Goal: Task Accomplishment & Management: Complete application form

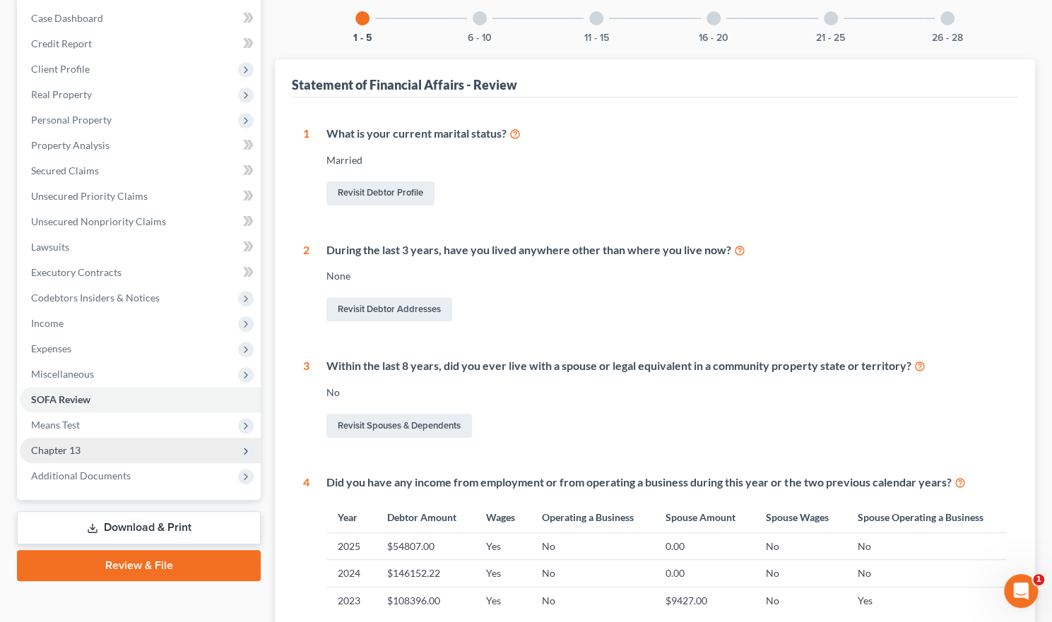
scroll to position [71, 0]
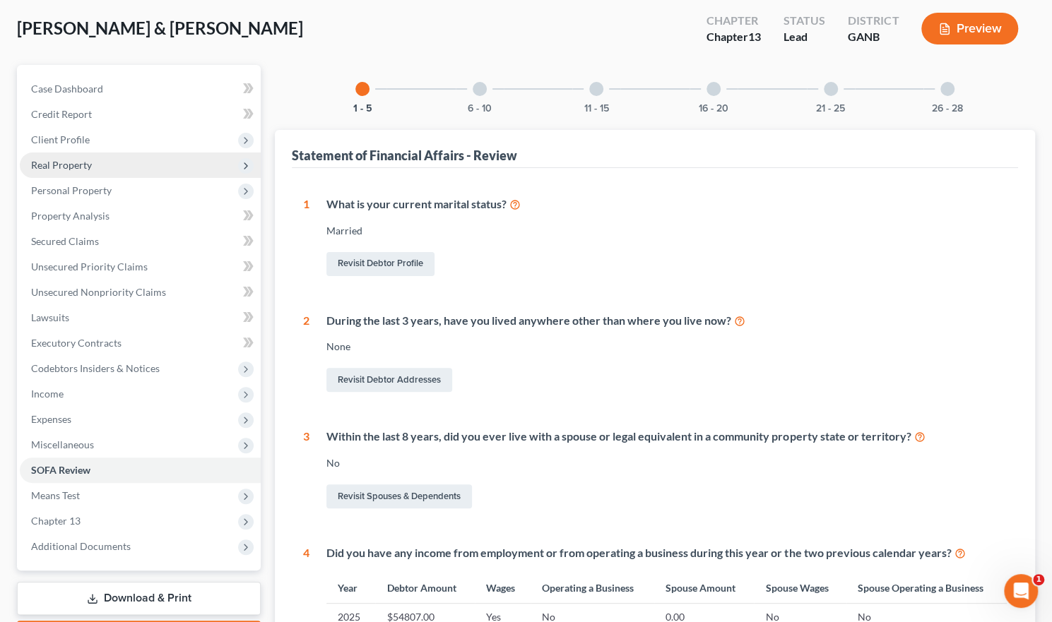
click at [73, 162] on span "Real Property" at bounding box center [61, 165] width 61 height 12
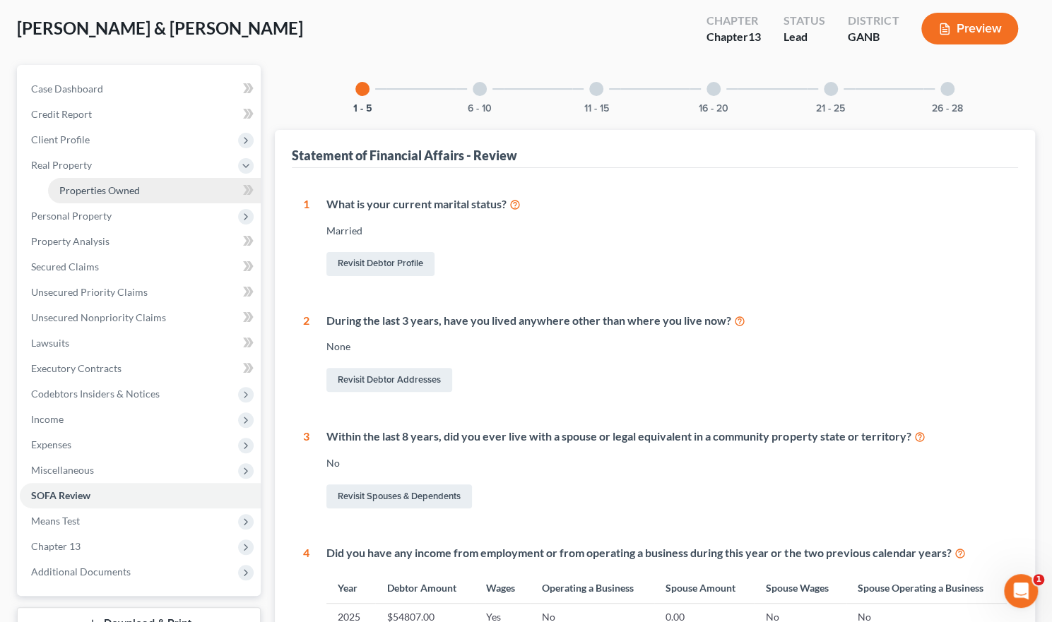
click at [89, 187] on span "Properties Owned" at bounding box center [99, 190] width 81 height 12
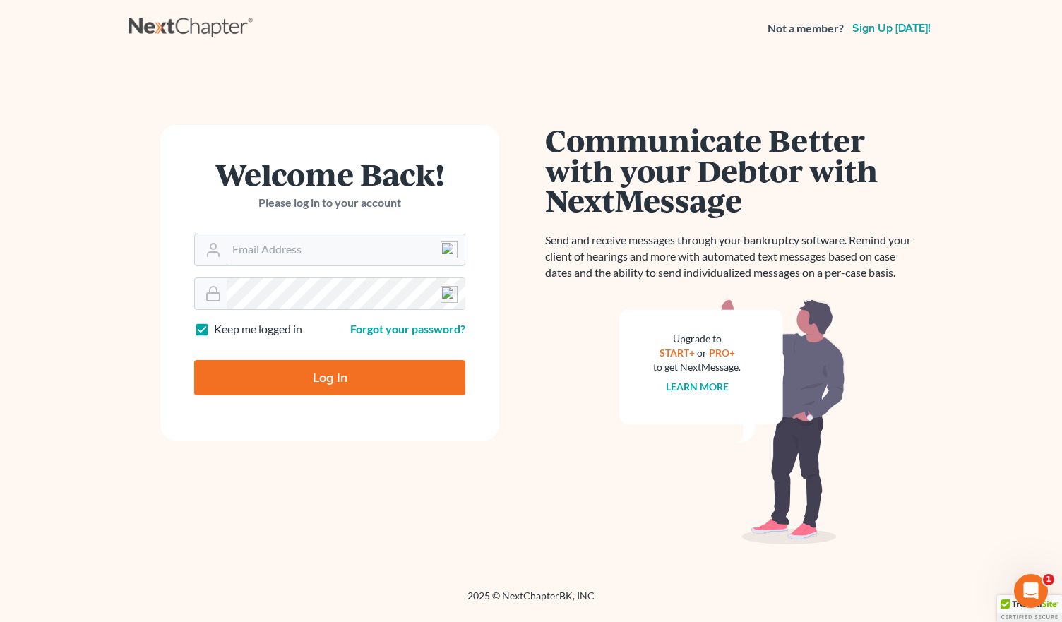
type input "[EMAIL_ADDRESS][DOMAIN_NAME]"
click at [316, 371] on input "Log In" at bounding box center [329, 377] width 271 height 35
type input "Thinking..."
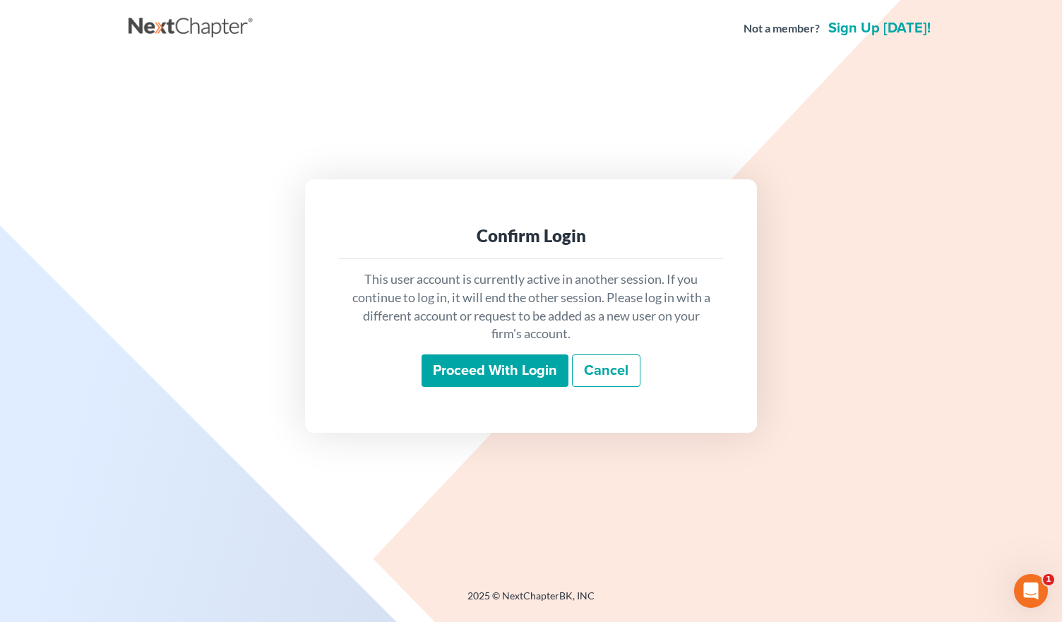
click at [501, 376] on input "Proceed with login" at bounding box center [495, 371] width 147 height 32
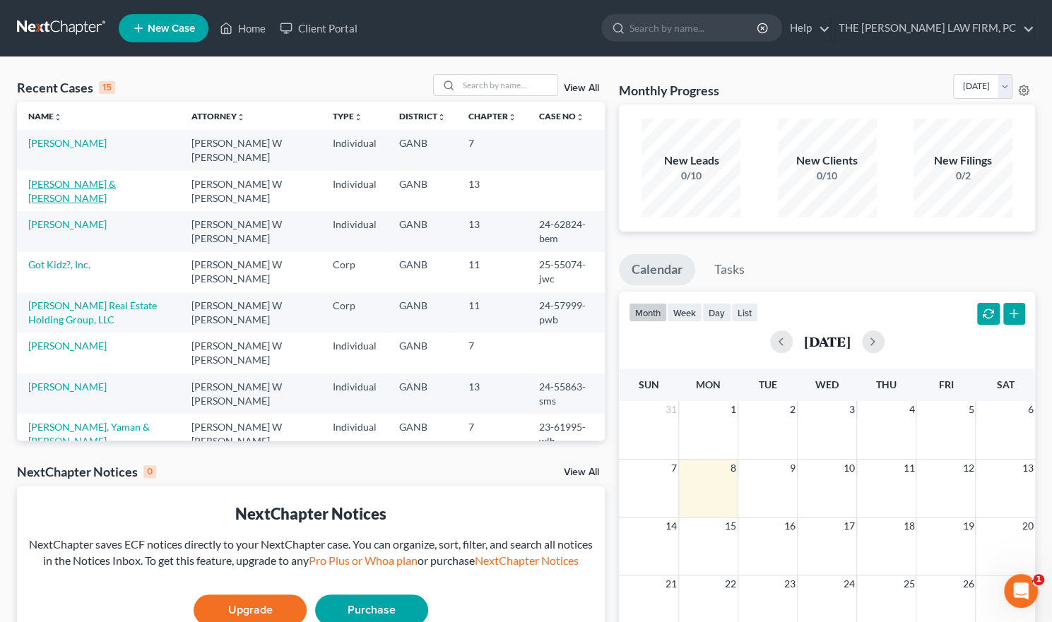
click at [116, 185] on link "[PERSON_NAME] & [PERSON_NAME]" at bounding box center [72, 191] width 88 height 26
select select "4"
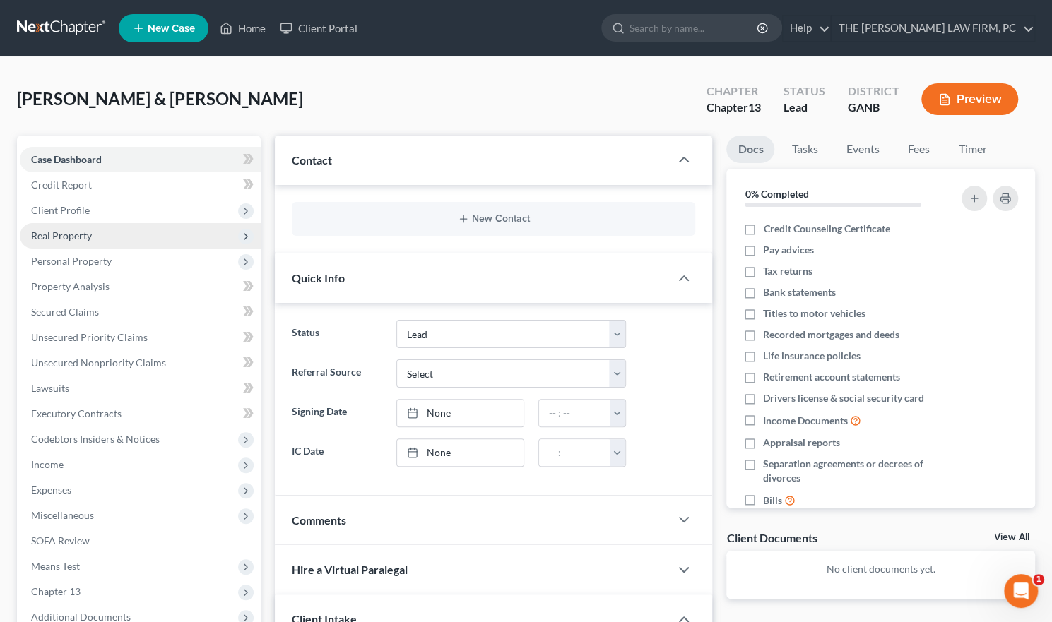
click at [63, 237] on span "Real Property" at bounding box center [61, 236] width 61 height 12
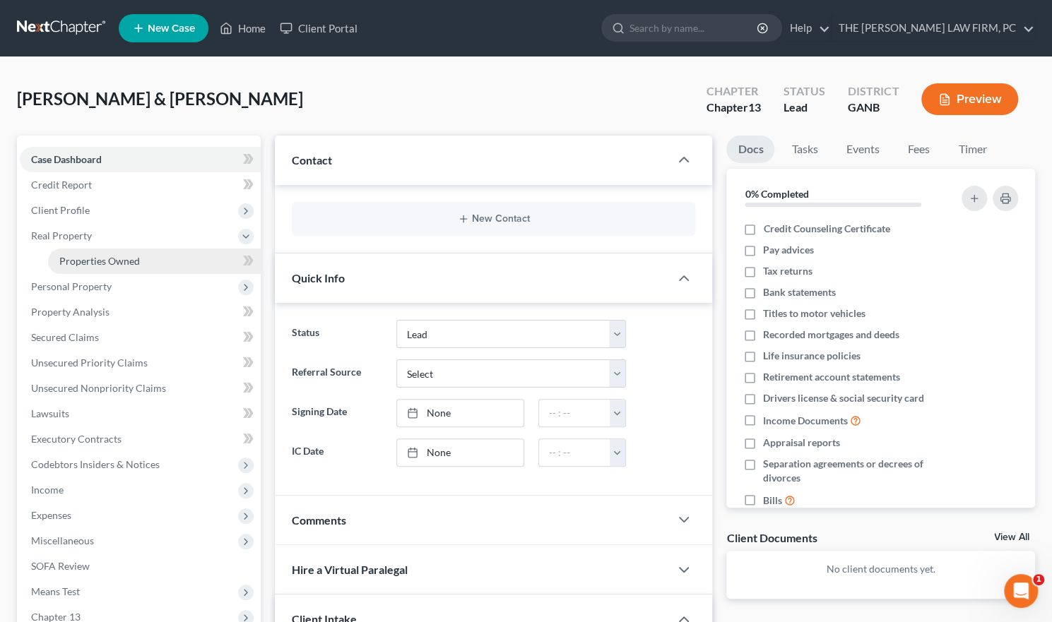
click at [80, 263] on span "Properties Owned" at bounding box center [99, 261] width 81 height 12
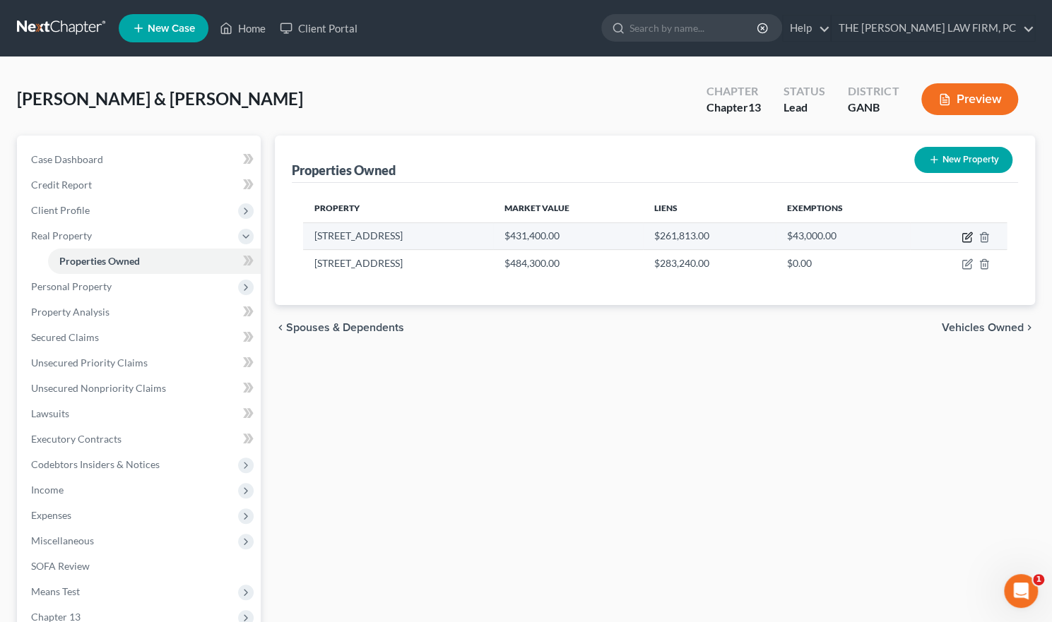
click at [965, 236] on icon "button" at bounding box center [968, 235] width 6 height 6
select select "10"
select select "2"
select select "0"
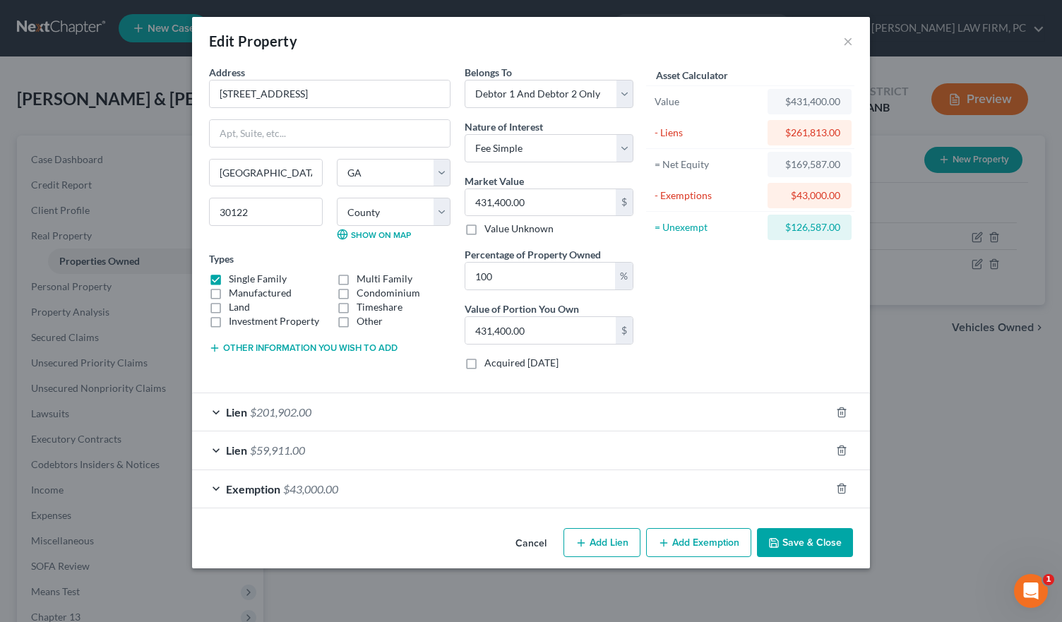
click at [215, 446] on div "Lien $59,911.00" at bounding box center [511, 449] width 638 height 37
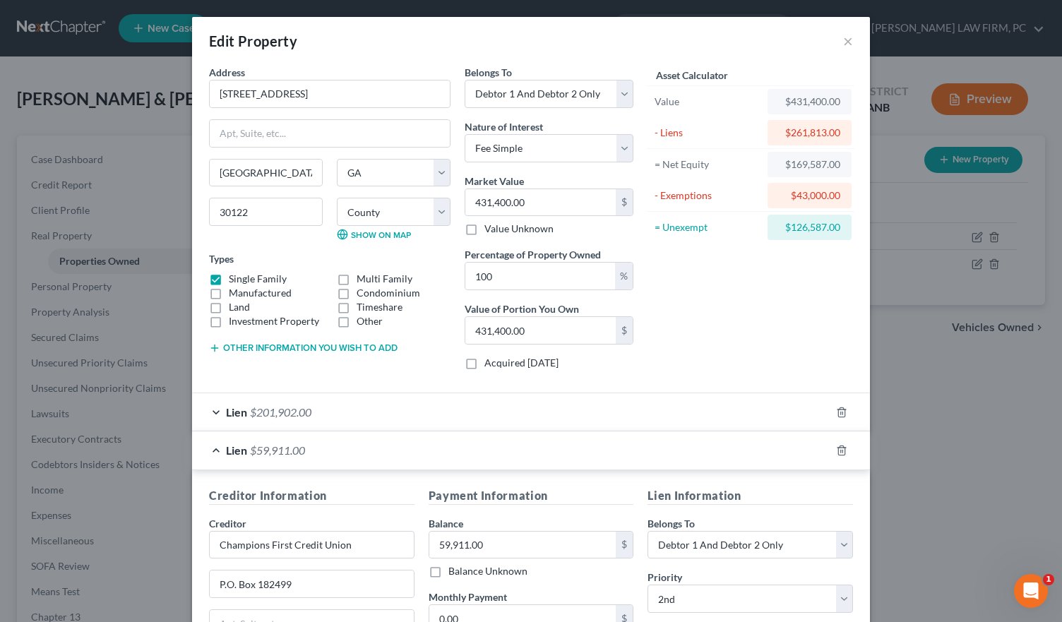
click at [209, 448] on div "Lien $59,911.00" at bounding box center [511, 449] width 638 height 37
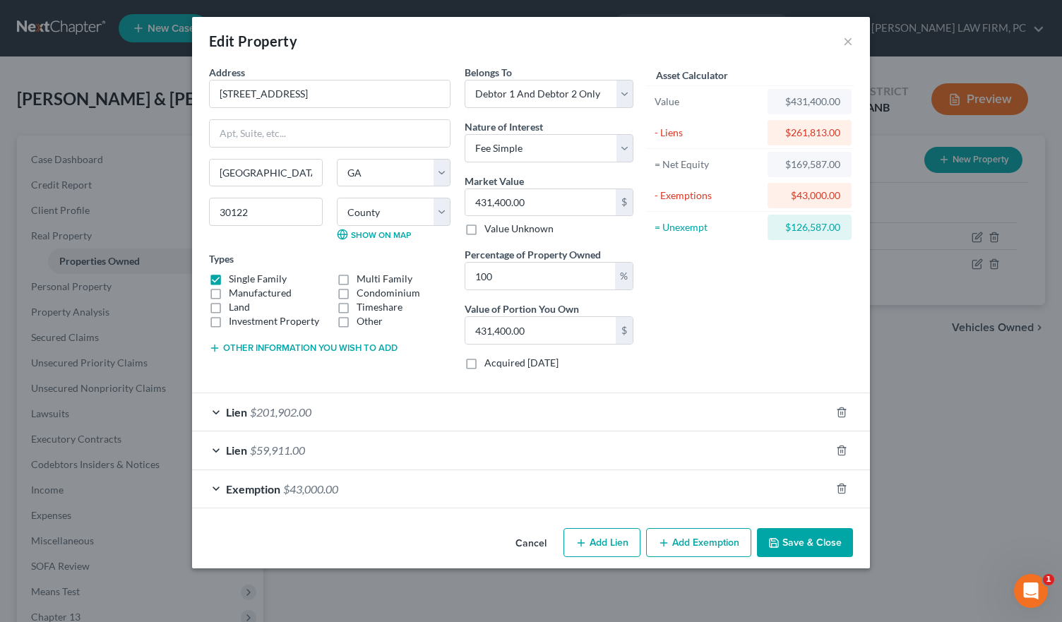
click at [612, 537] on button "Add Lien" at bounding box center [602, 543] width 77 height 30
select select "2"
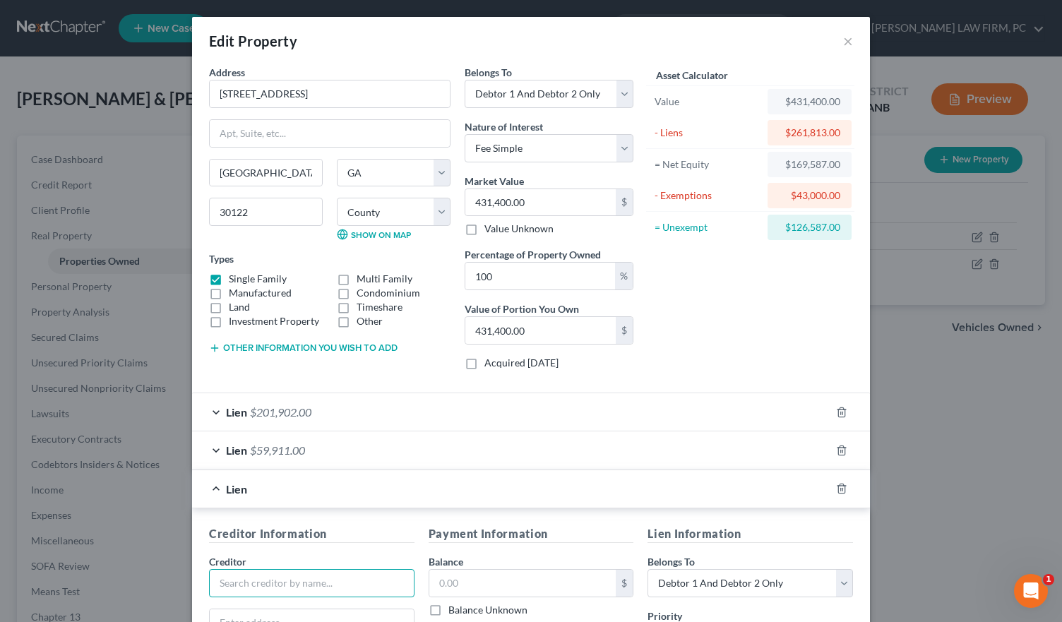
click at [278, 577] on input "text" at bounding box center [312, 583] width 206 height 28
click at [280, 578] on input "U.S. Dept of Housing and Urban Development" at bounding box center [312, 583] width 206 height 28
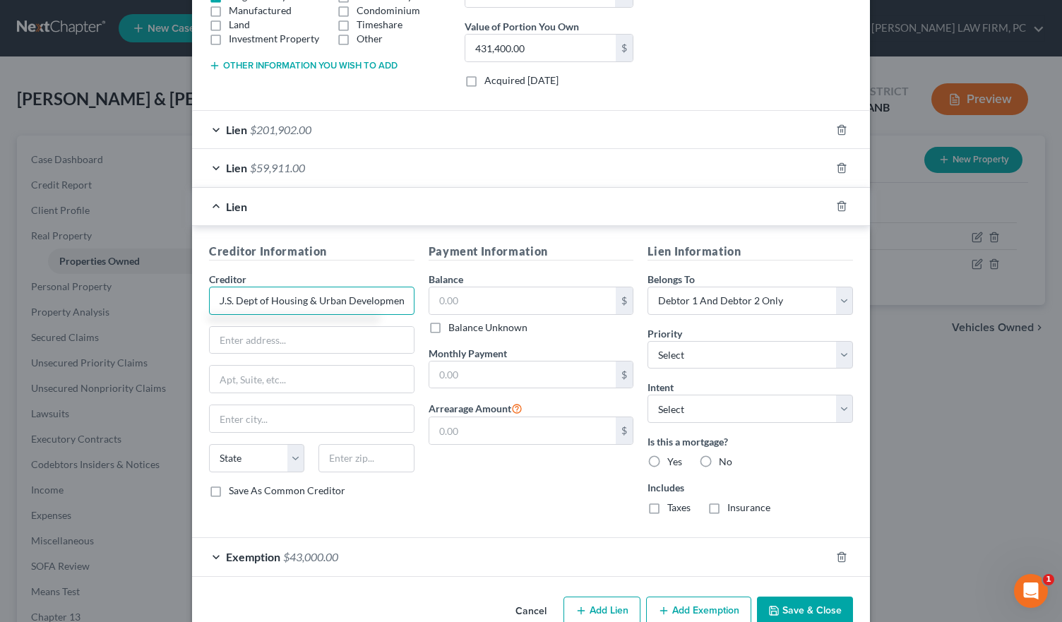
scroll to position [309, 0]
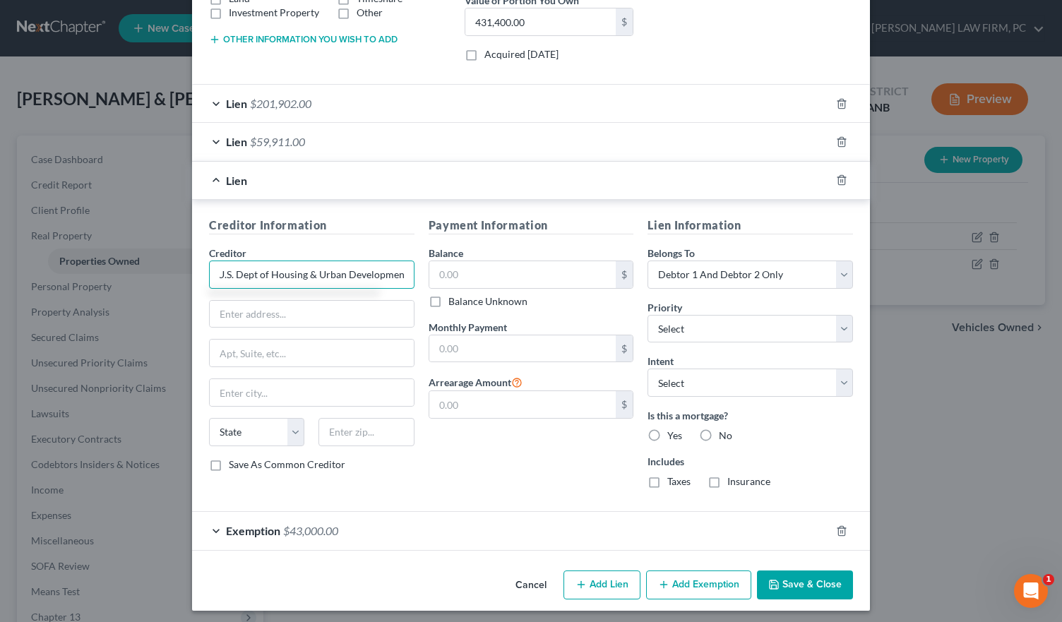
type input "U.S. Dept of Housing & Urban Development"
click at [518, 274] on input "text" at bounding box center [522, 274] width 187 height 27
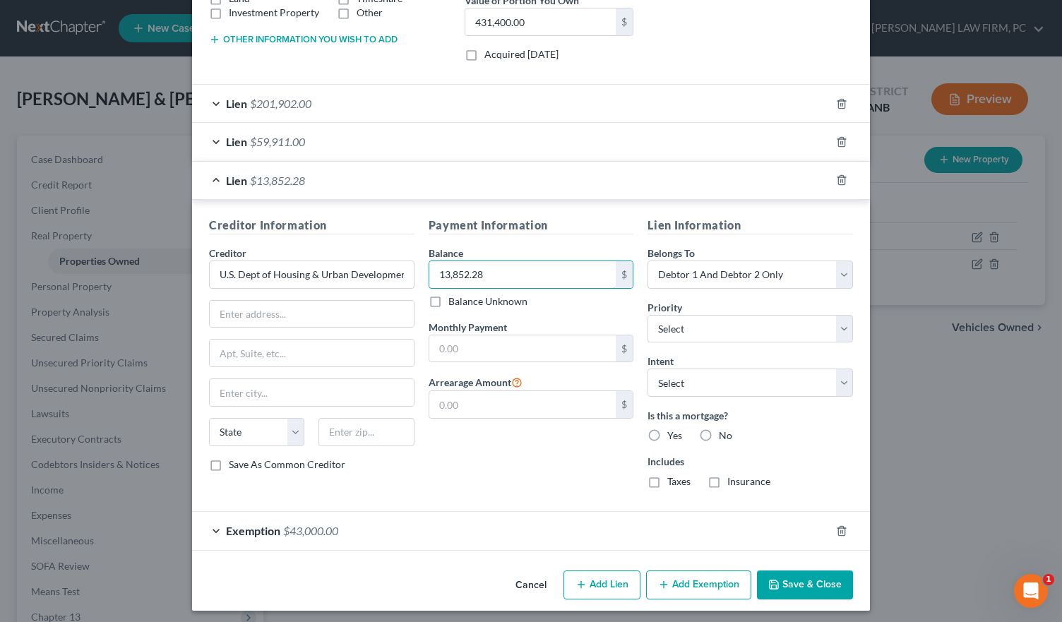
type input "13,852.28"
click at [538, 487] on div "Payment Information Balance 13,852.28 $ Balance Unknown Balance Undetermined 13…" at bounding box center [532, 358] width 220 height 283
click at [719, 429] on label "No" at bounding box center [725, 436] width 13 height 14
click at [725, 429] on input "No" at bounding box center [729, 433] width 9 height 9
radio input "true"
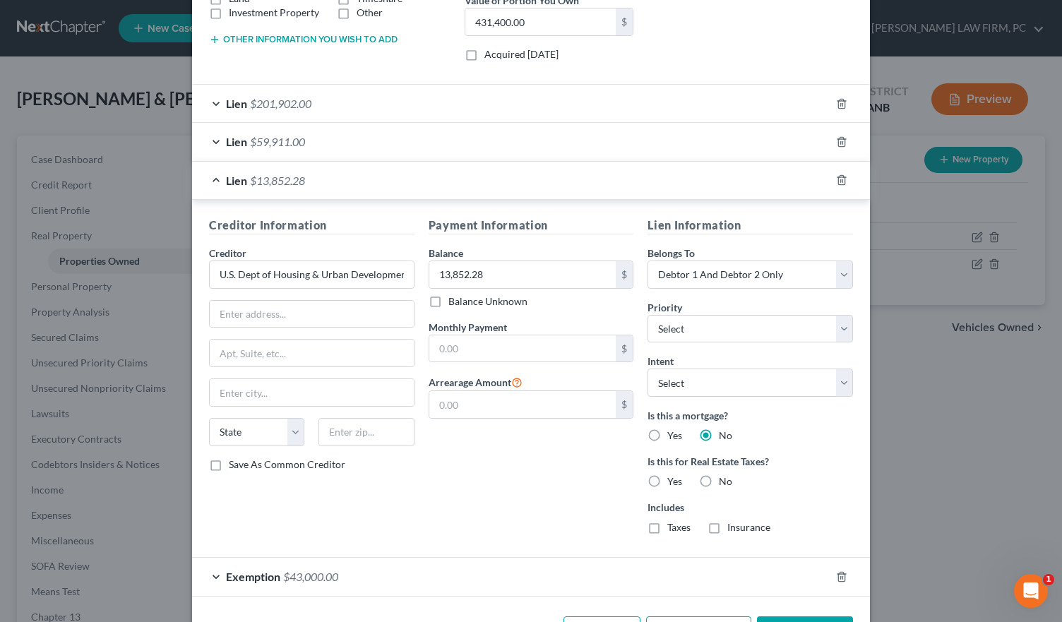
click at [719, 476] on label "No" at bounding box center [725, 482] width 13 height 14
click at [725, 476] on input "No" at bounding box center [729, 479] width 9 height 9
radio input "true"
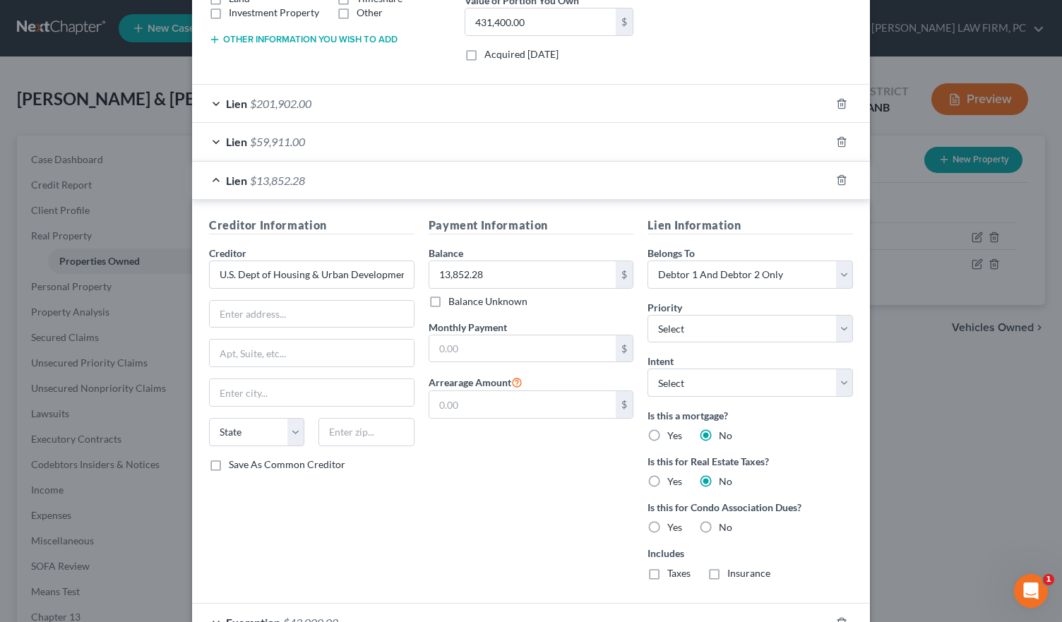
click at [719, 520] on label "No" at bounding box center [725, 527] width 13 height 14
click at [725, 520] on input "No" at bounding box center [729, 524] width 9 height 9
radio input "true"
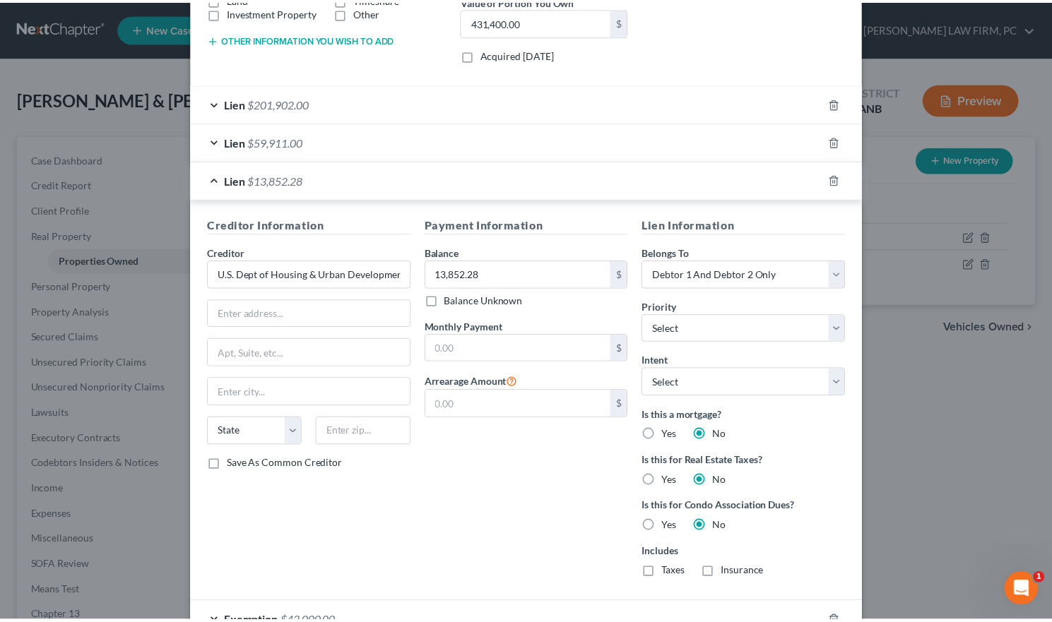
scroll to position [379, 0]
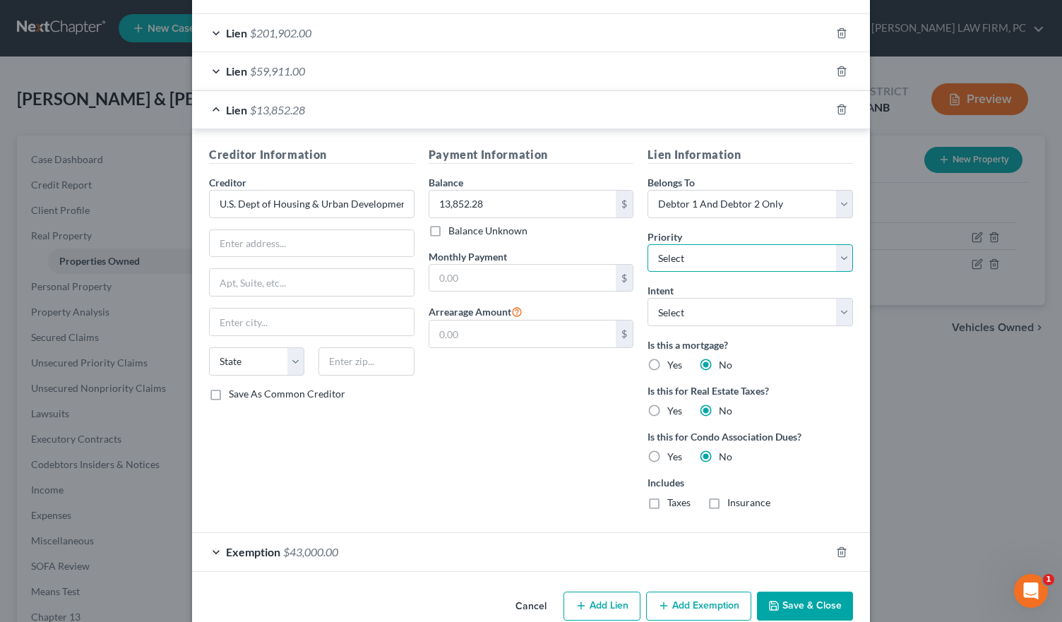
click at [804, 255] on select "Select 1st 2nd 3rd 4th 5th 6th 7th 8th 9th 10th 11th 12th 13th 14th 15th 16th 1…" at bounding box center [751, 258] width 206 height 28
select select "2"
click at [648, 244] on select "Select 1st 2nd 3rd 4th 5th 6th 7th 8th 9th 10th 11th 12th 13th 14th 15th 16th 1…" at bounding box center [751, 258] width 206 height 28
click at [703, 316] on select "Select Surrender Redeem Reaffirm Avoid Other" at bounding box center [751, 312] width 206 height 28
select select "2"
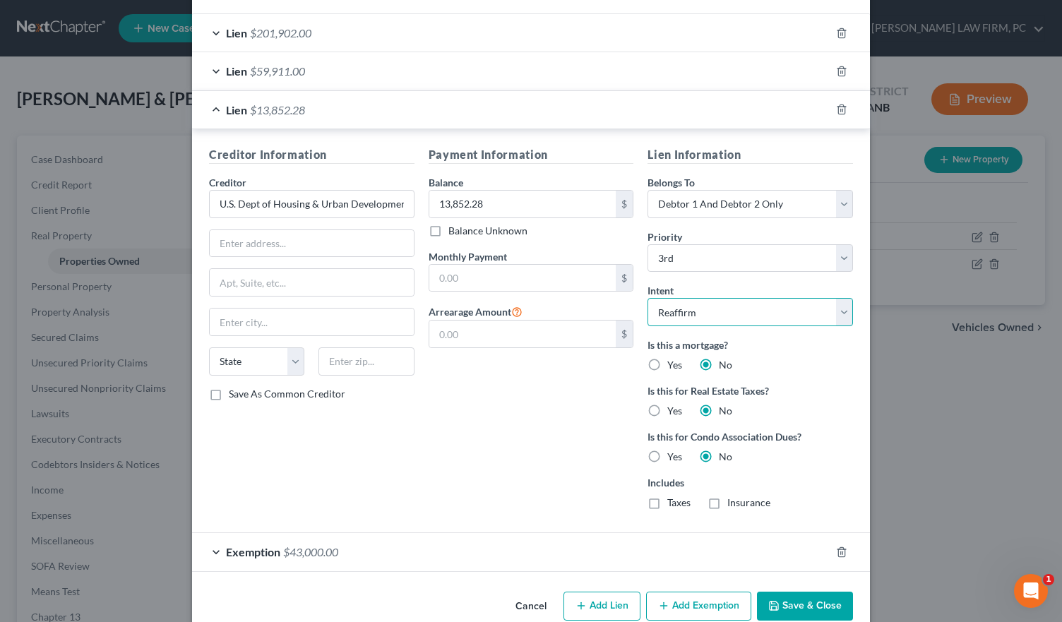
click at [648, 298] on select "Select Surrender Redeem Reaffirm Avoid Other" at bounding box center [751, 312] width 206 height 28
click at [326, 244] on input "text" at bounding box center [312, 243] width 204 height 27
click at [228, 245] on input "200 N Classen Blvd Suite 3200" at bounding box center [312, 243] width 204 height 27
type input "2000 N Classen Blvd Suite 3200"
click at [321, 312] on input "text" at bounding box center [312, 322] width 204 height 27
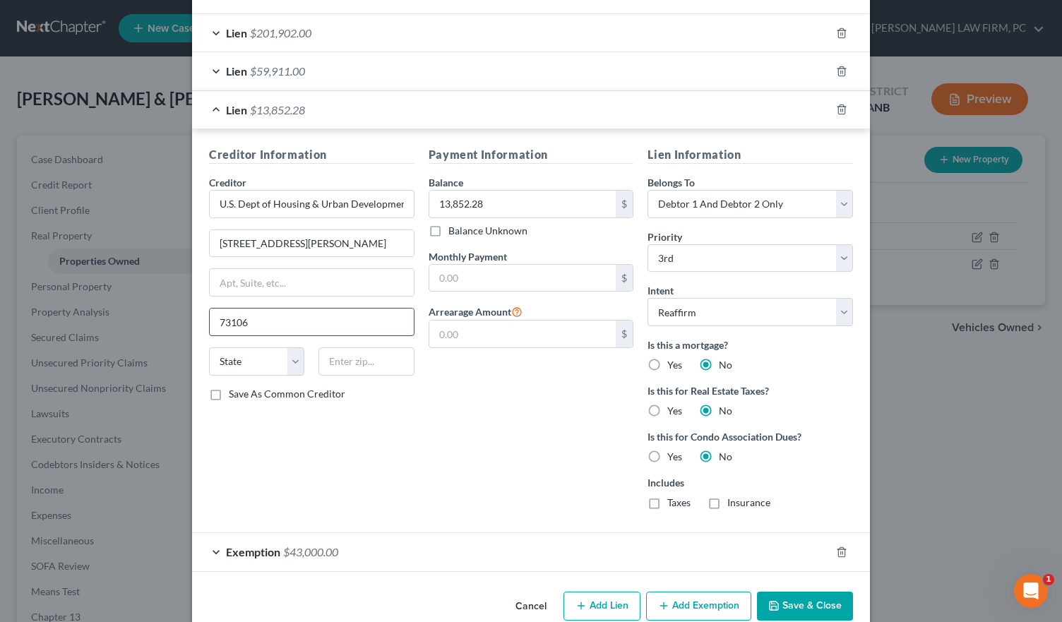
type input "73106"
drag, startPoint x: 299, startPoint y: 311, endPoint x: 184, endPoint y: 307, distance: 115.9
click at [184, 307] on div "Edit Property × Address * 9141 Loxford Street Lithia Springs State AL AK AR AZ …" at bounding box center [531, 311] width 1062 height 622
click at [352, 362] on input "text" at bounding box center [365, 361] width 95 height 28
paste input "73106"
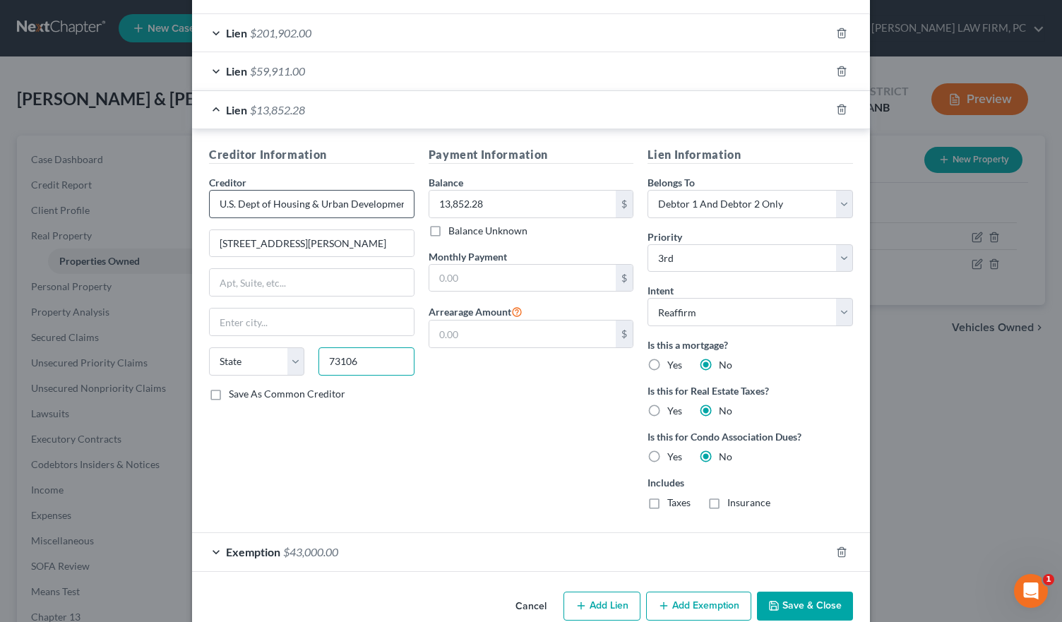
type input "73106"
type input "Oklahoma City"
select select "37"
click at [809, 596] on button "Save & Close" at bounding box center [805, 607] width 96 height 30
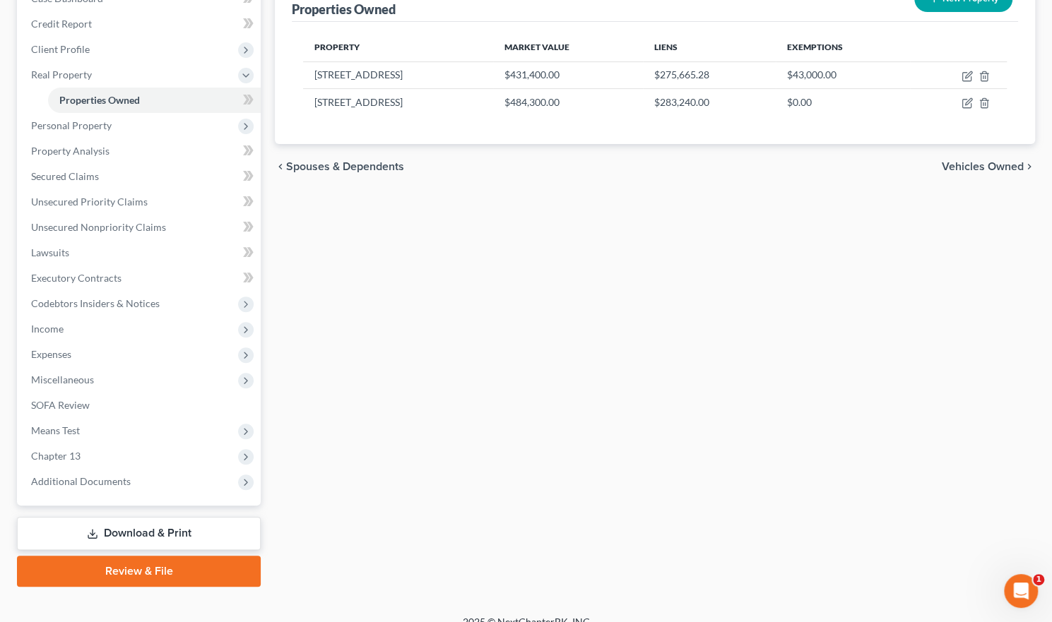
scroll to position [177, 0]
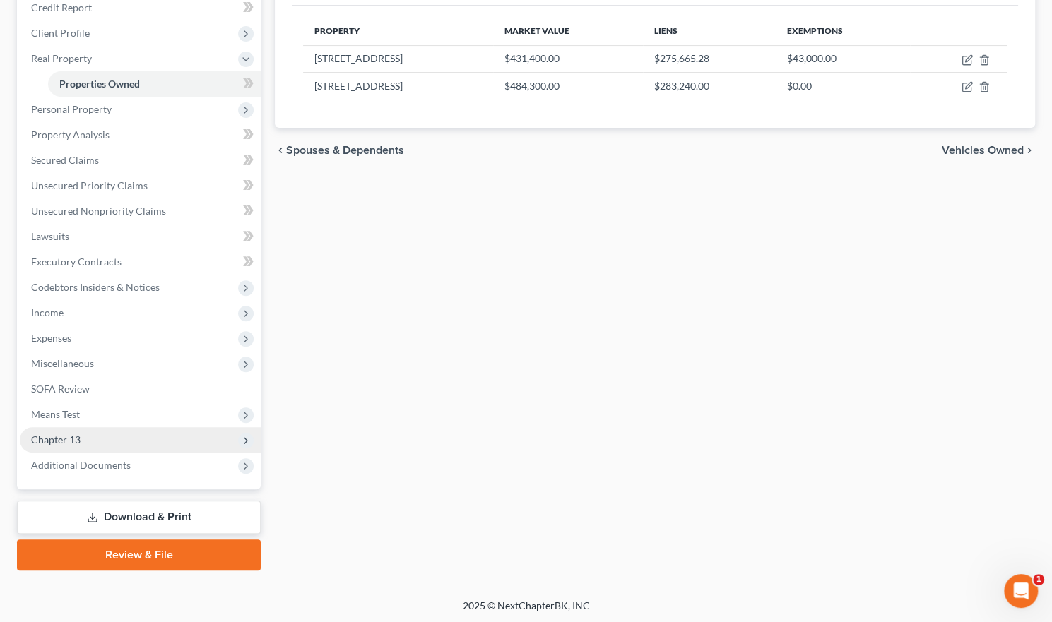
click at [89, 437] on span "Chapter 13" at bounding box center [140, 439] width 241 height 25
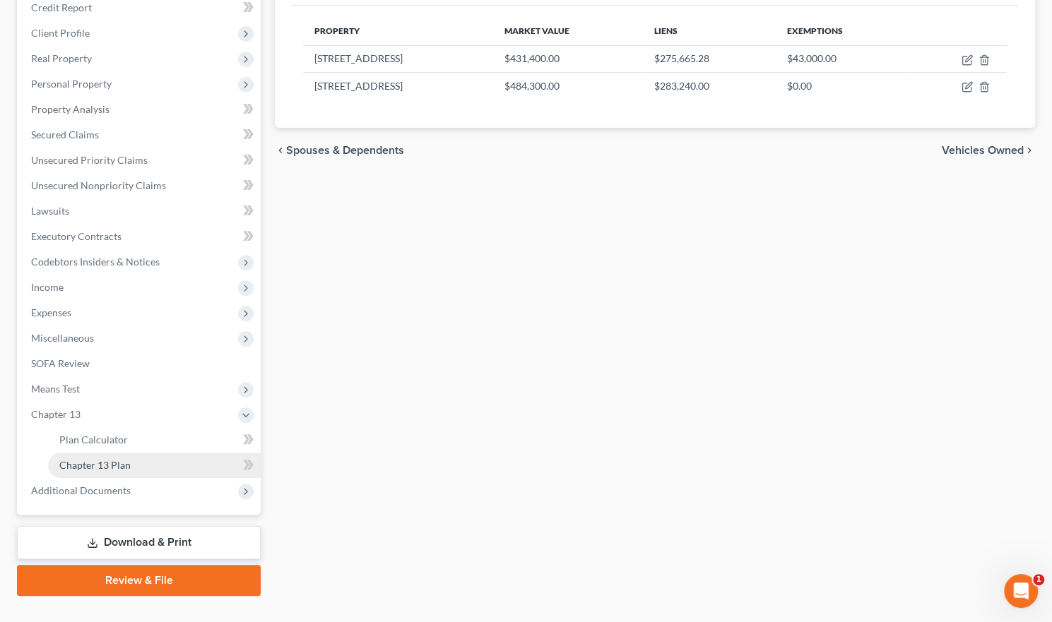
click at [89, 459] on span "Chapter 13 Plan" at bounding box center [94, 465] width 71 height 12
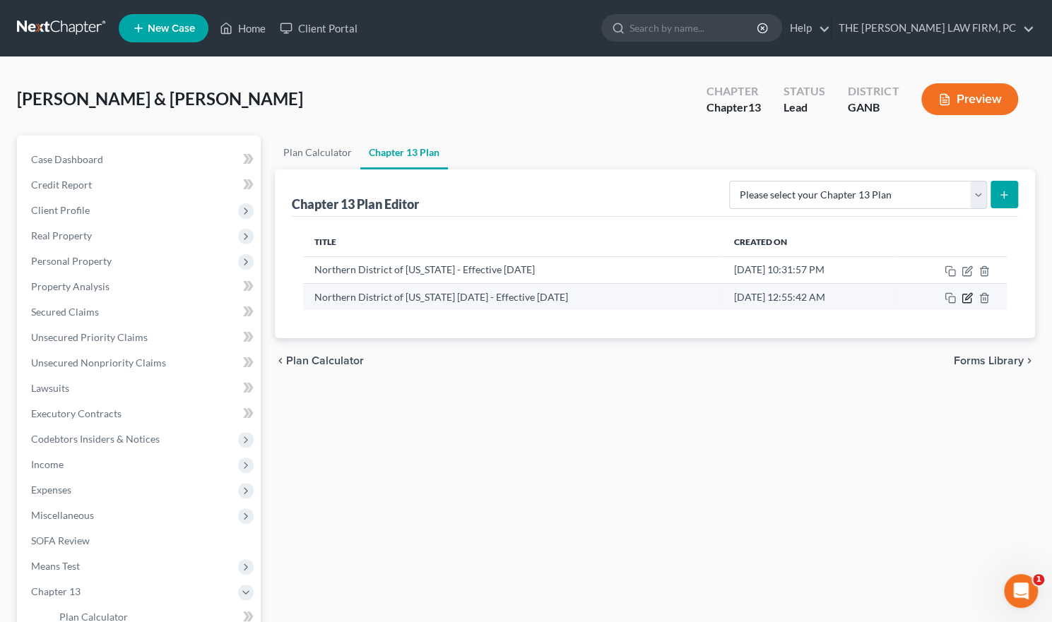
click at [966, 299] on icon "button" at bounding box center [966, 297] width 11 height 11
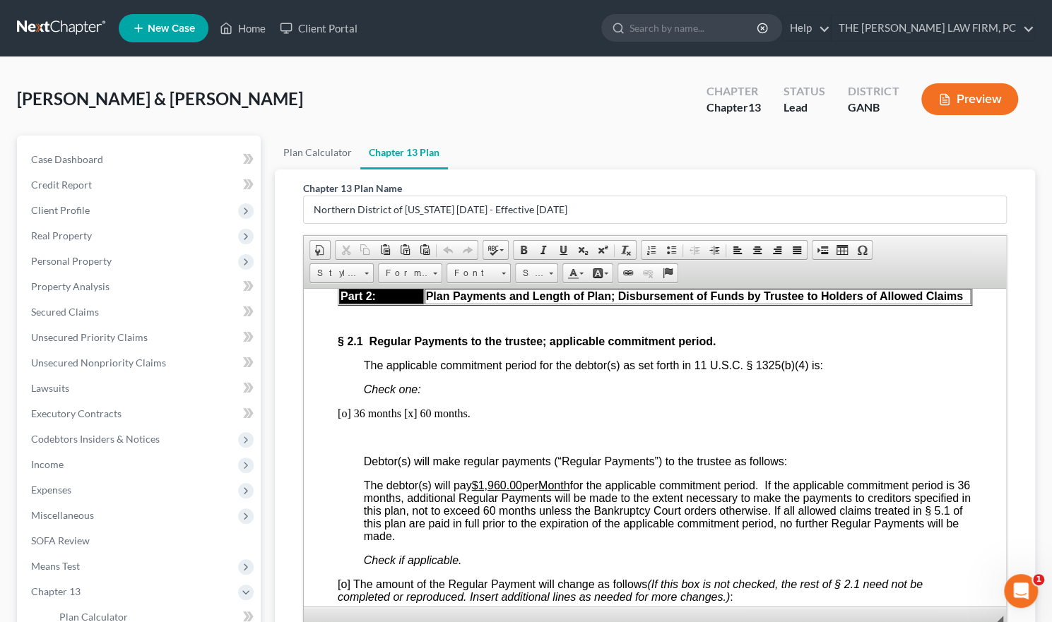
scroll to position [918, 0]
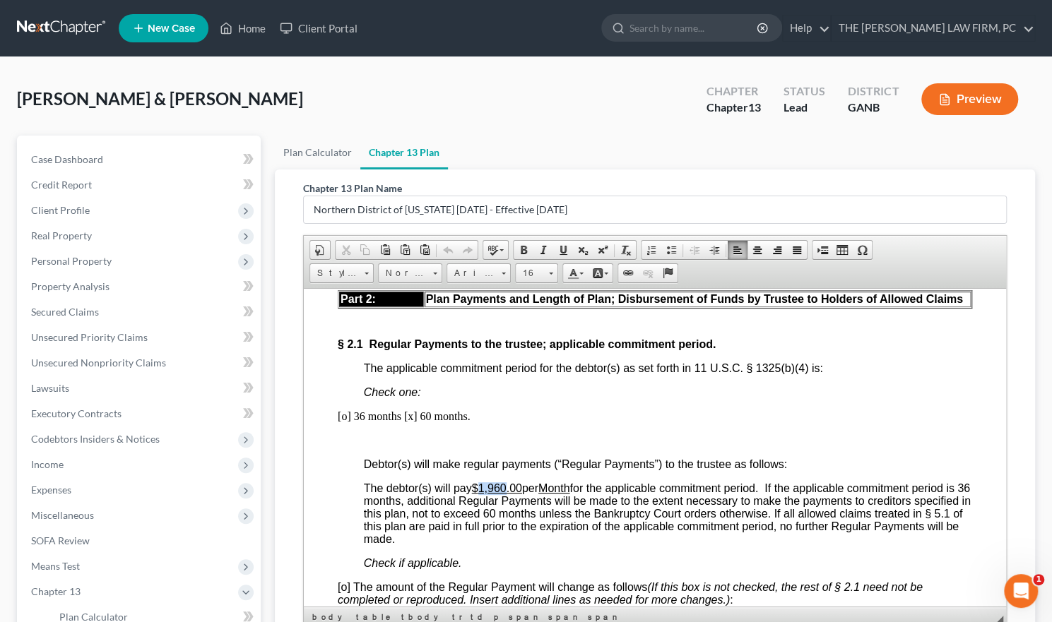
drag, startPoint x: 508, startPoint y: 492, endPoint x: 483, endPoint y: 496, distance: 25.1
click at [483, 494] on u "1,960.00" at bounding box center [500, 488] width 44 height 12
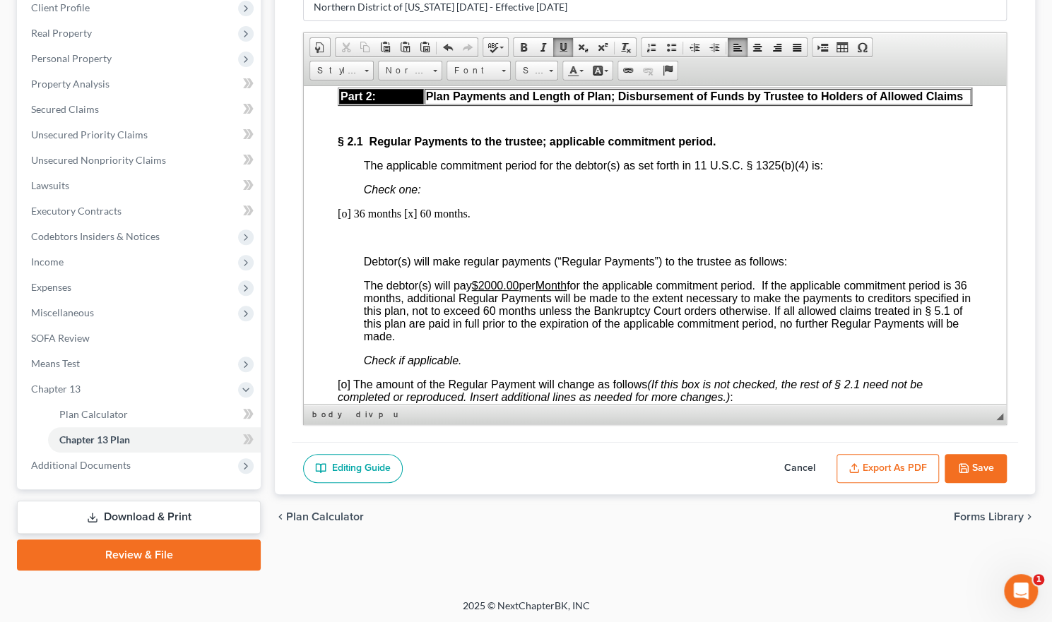
click at [486, 291] on u "2000.00" at bounding box center [498, 285] width 41 height 12
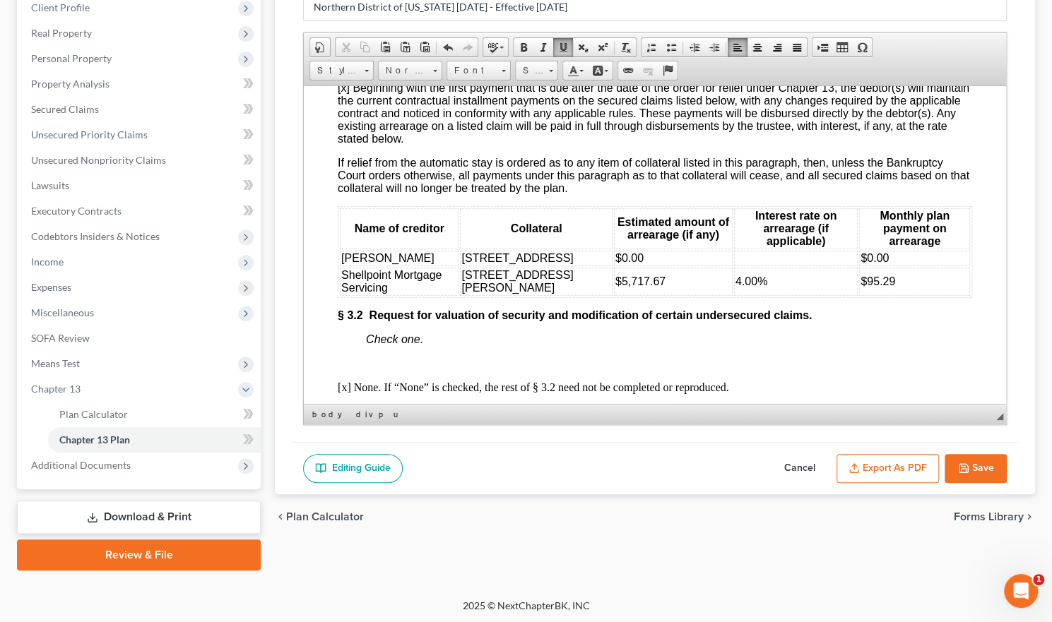
scroll to position [2189, 0]
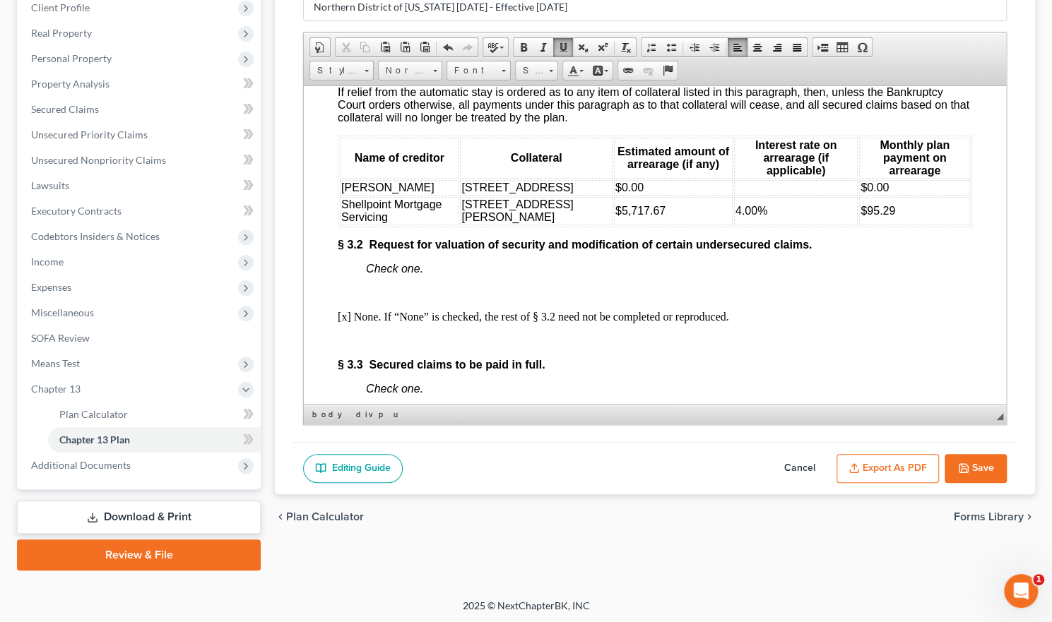
click at [631, 225] on td "$5,717.67" at bounding box center [673, 210] width 119 height 28
drag, startPoint x: 631, startPoint y: 292, endPoint x: 588, endPoint y: 293, distance: 43.1
click at [614, 225] on td "$5,717.67" at bounding box center [673, 210] width 119 height 28
click at [896, 225] on td "$95.29" at bounding box center [914, 210] width 111 height 28
click at [969, 459] on button "Save" at bounding box center [975, 469] width 62 height 30
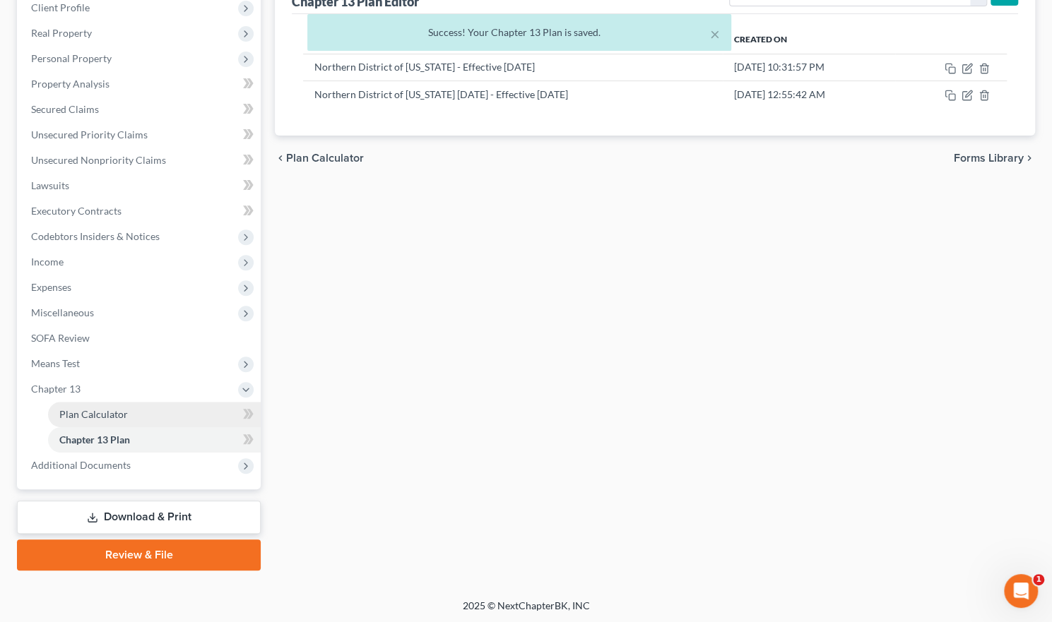
click at [96, 411] on span "Plan Calculator" at bounding box center [93, 414] width 69 height 12
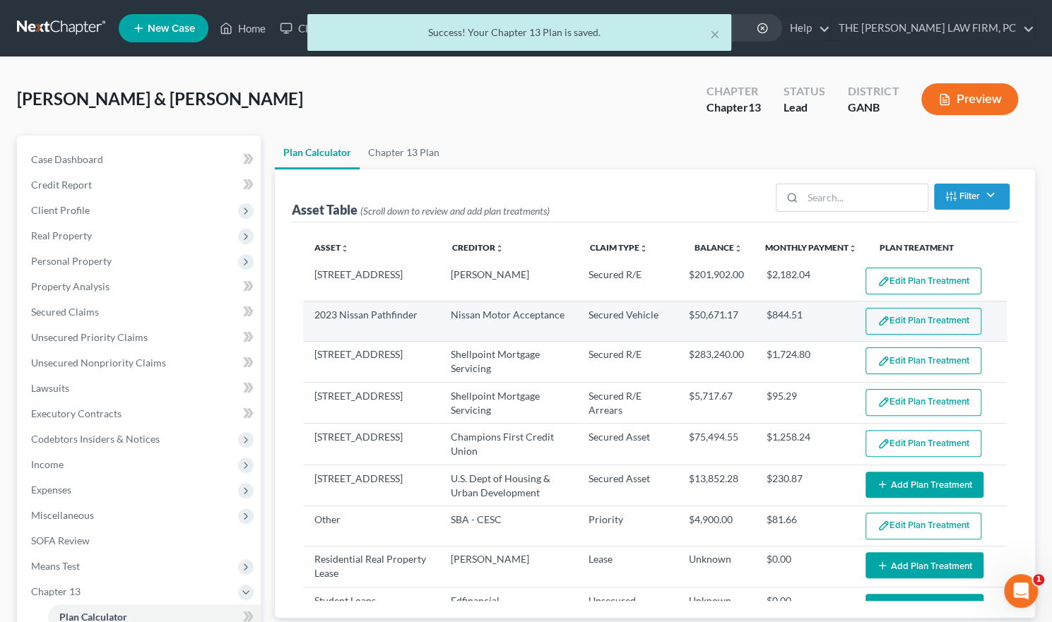
select select "59"
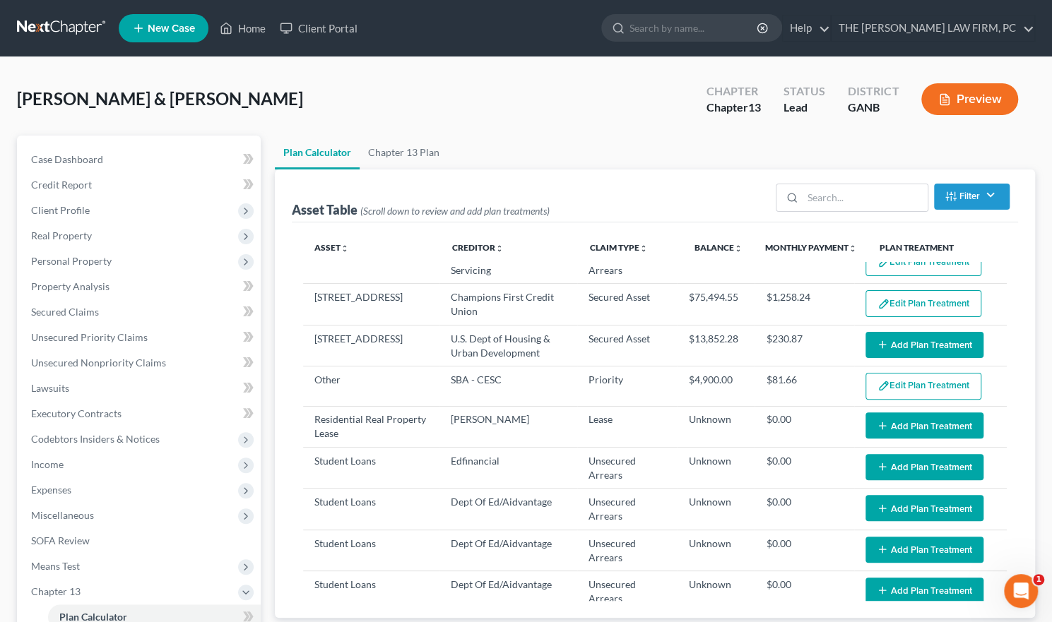
scroll to position [71, 0]
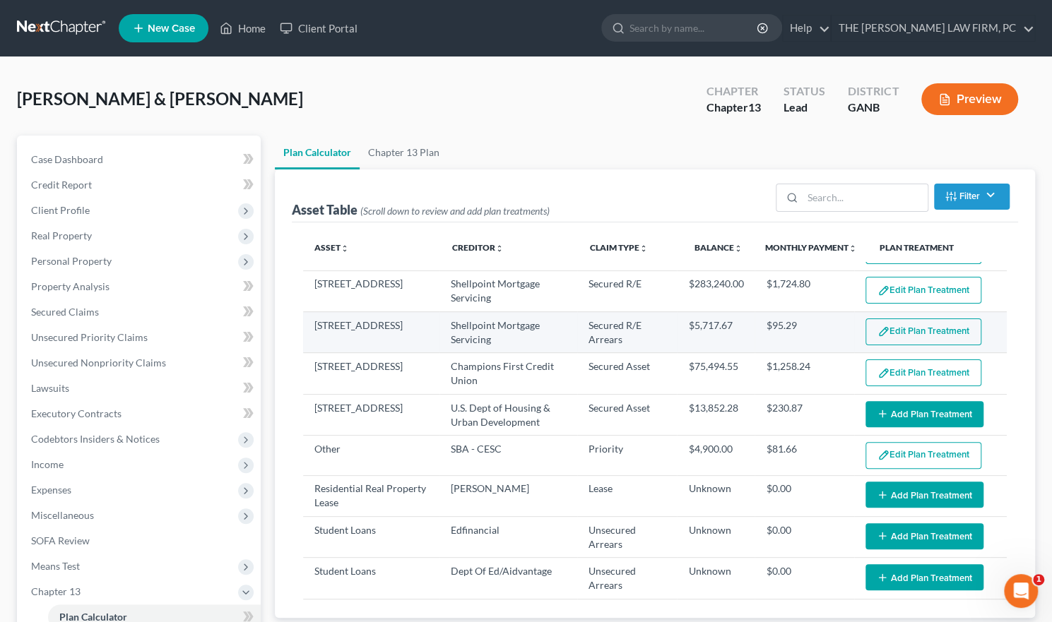
click at [716, 330] on td "$5,717.67" at bounding box center [716, 332] width 78 height 41
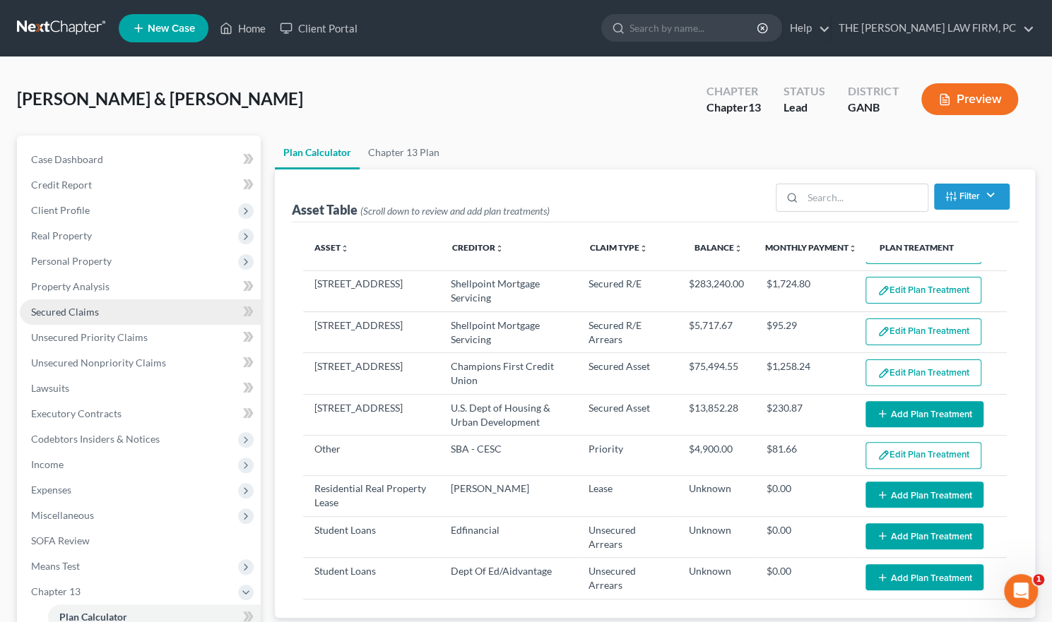
click at [54, 307] on span "Secured Claims" at bounding box center [65, 312] width 68 height 12
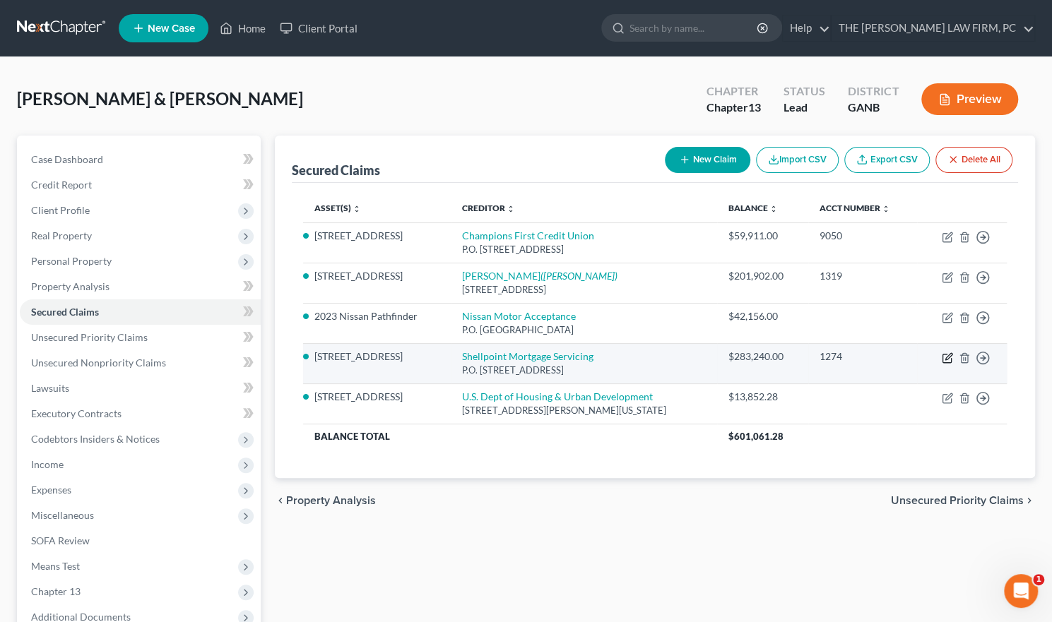
click at [944, 359] on icon "button" at bounding box center [946, 357] width 11 height 11
select select "42"
select select "8"
select select "2"
select select "0"
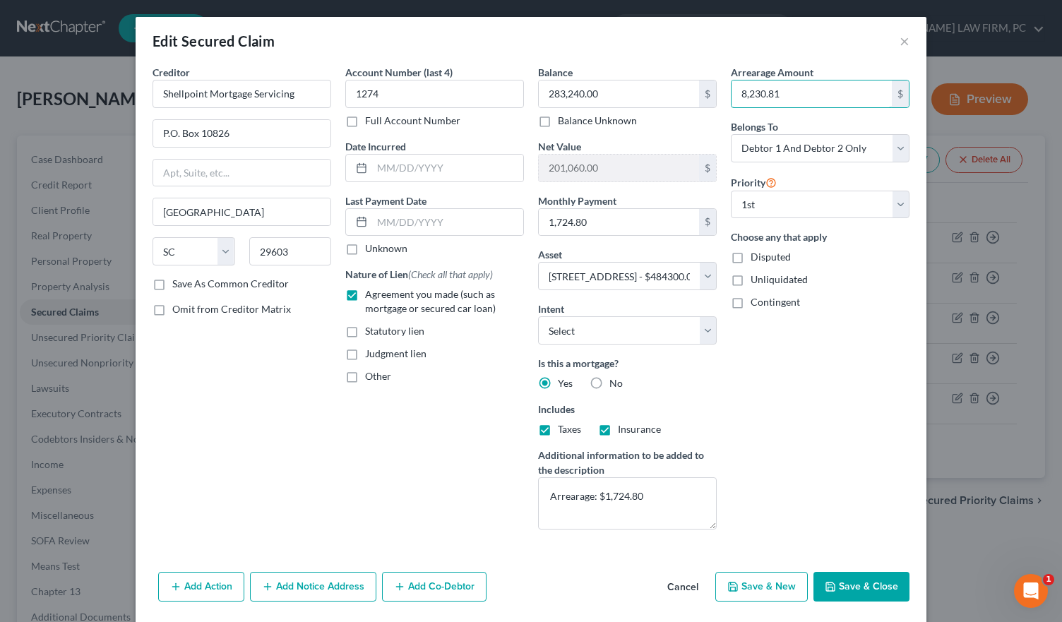
type input "8,230.81"
click at [854, 580] on button "Save & Close" at bounding box center [862, 587] width 96 height 30
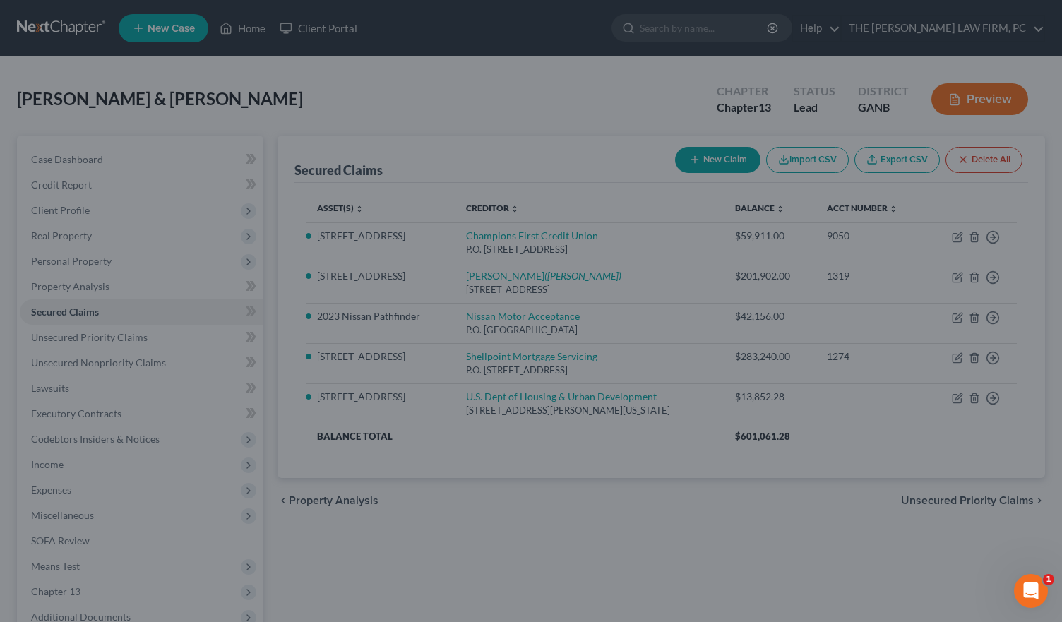
select select "8"
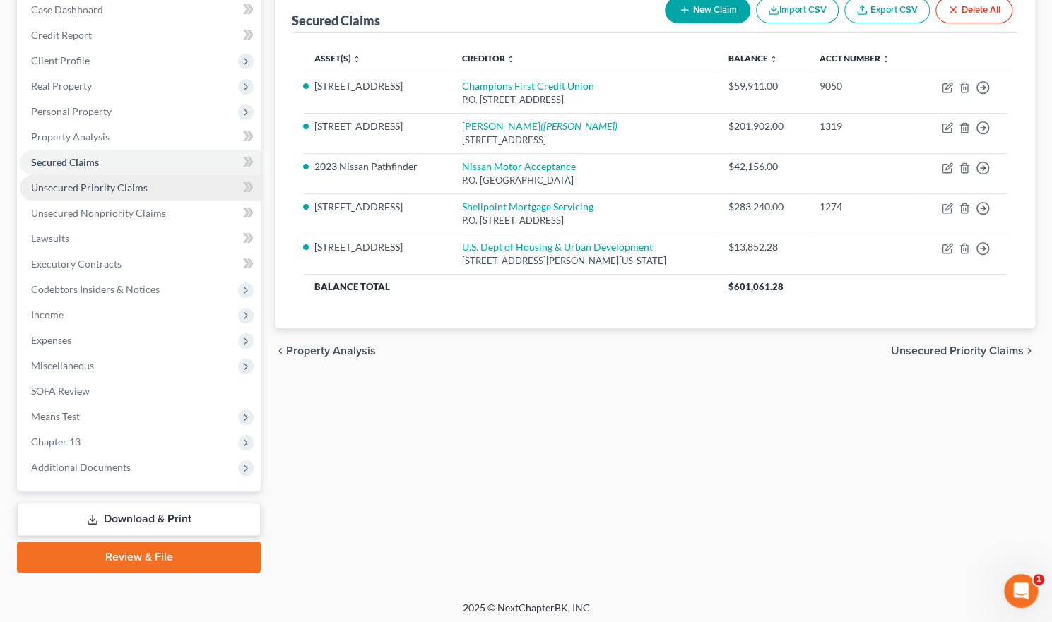
scroll to position [152, 0]
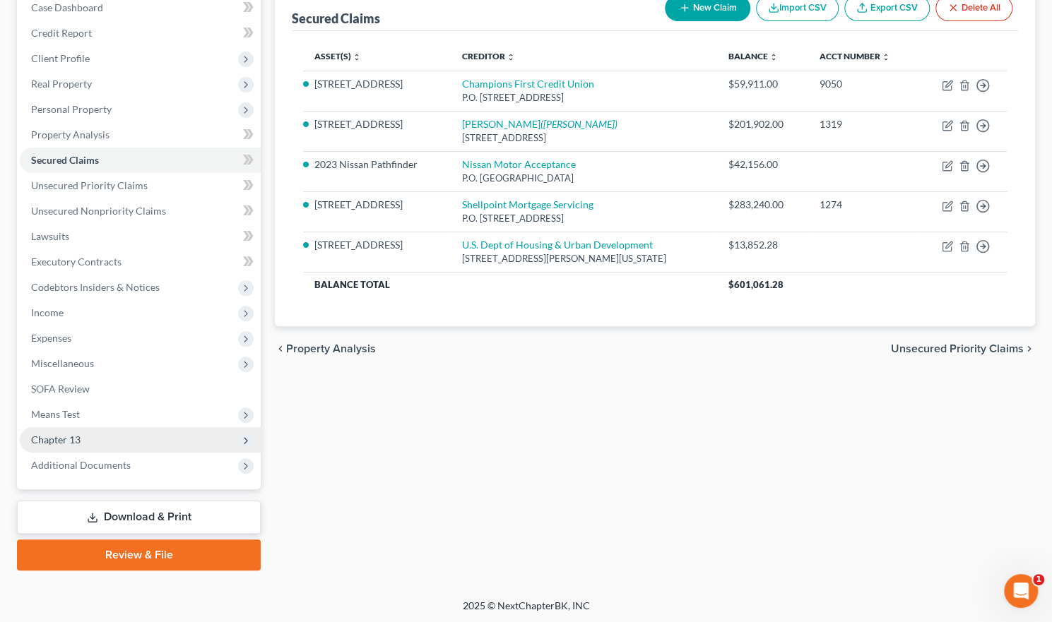
click at [68, 439] on span "Chapter 13" at bounding box center [55, 440] width 49 height 12
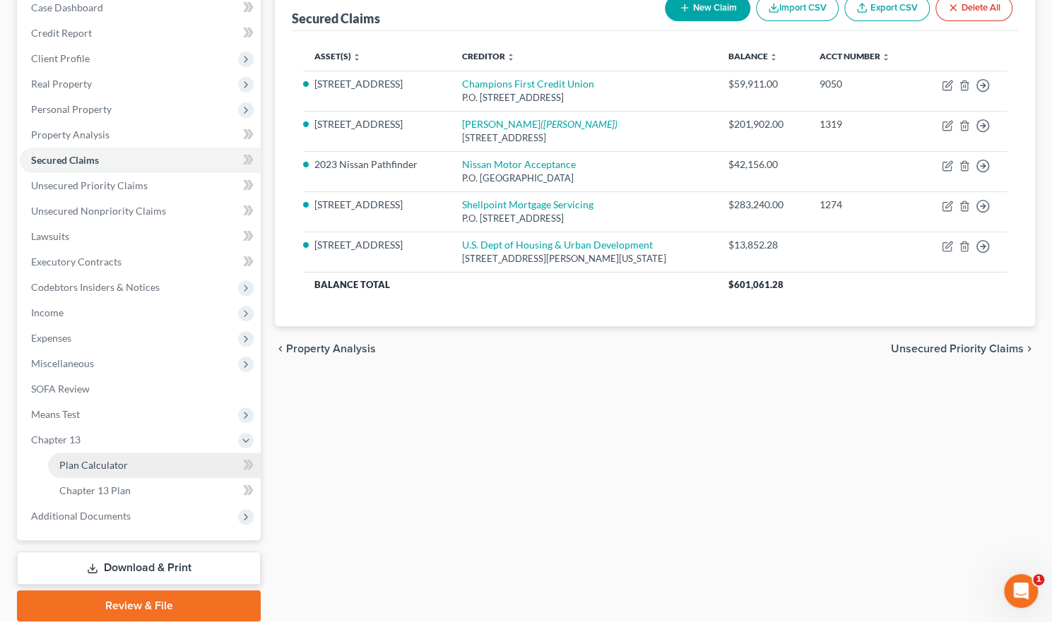
click at [66, 464] on span "Plan Calculator" at bounding box center [93, 465] width 69 height 12
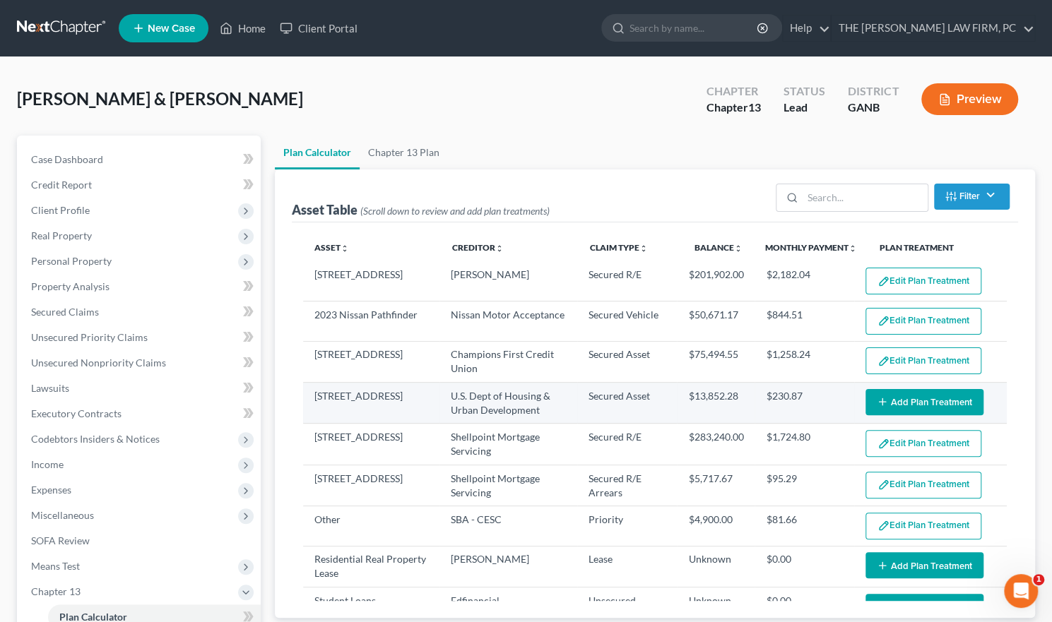
select select "59"
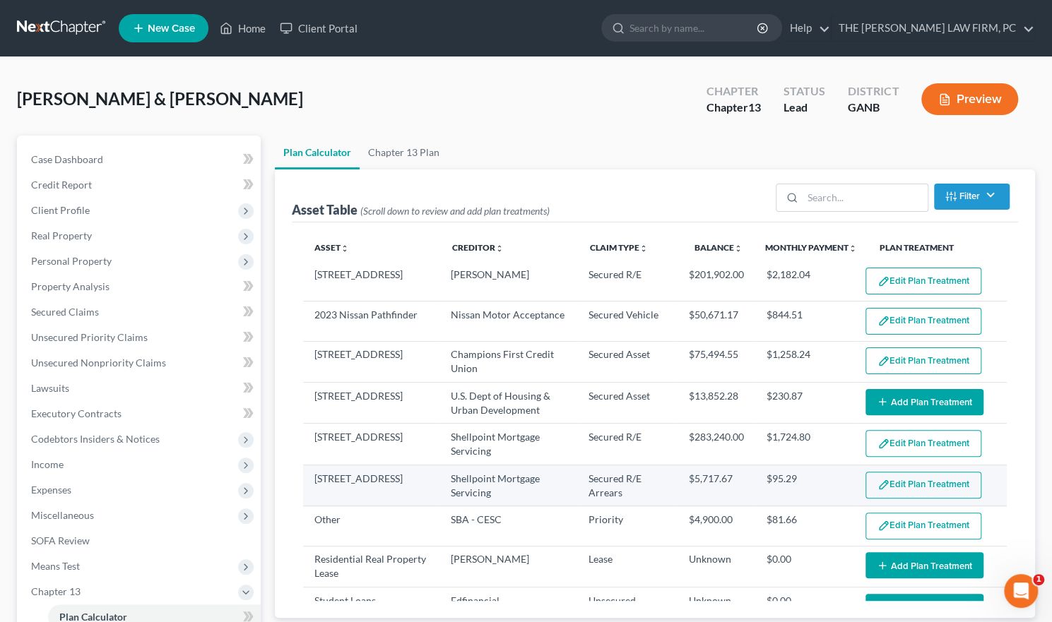
click at [914, 479] on button "Edit Plan Treatment" at bounding box center [923, 485] width 116 height 27
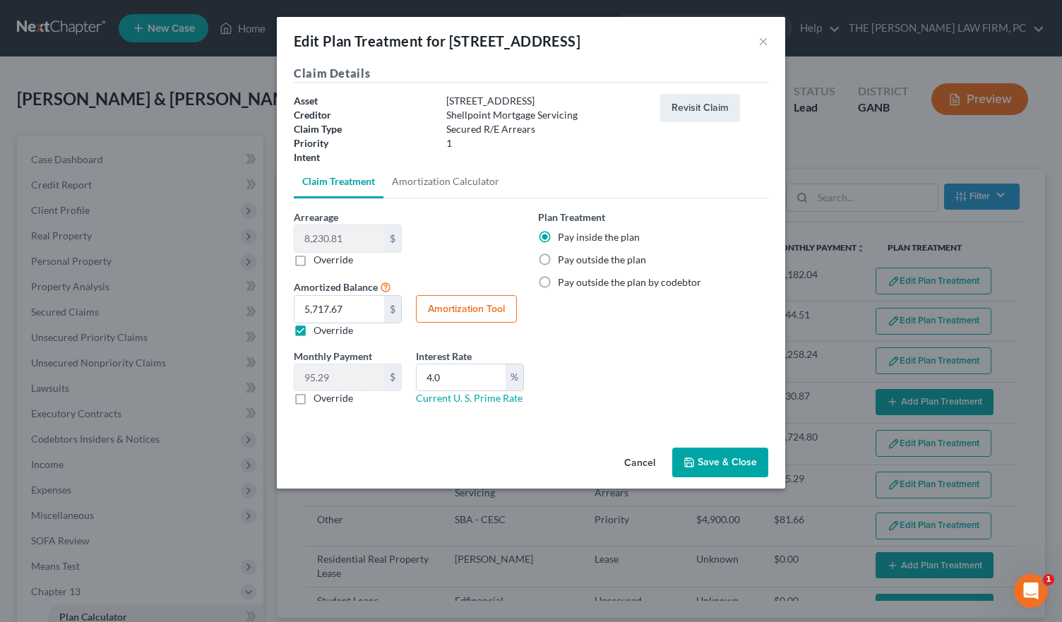
click at [314, 330] on label "Override" at bounding box center [334, 330] width 40 height 14
click at [319, 330] on input "Override" at bounding box center [323, 327] width 9 height 9
checkbox input "false"
type input "137.18"
click at [489, 309] on button "Amortization Tool" at bounding box center [466, 309] width 101 height 28
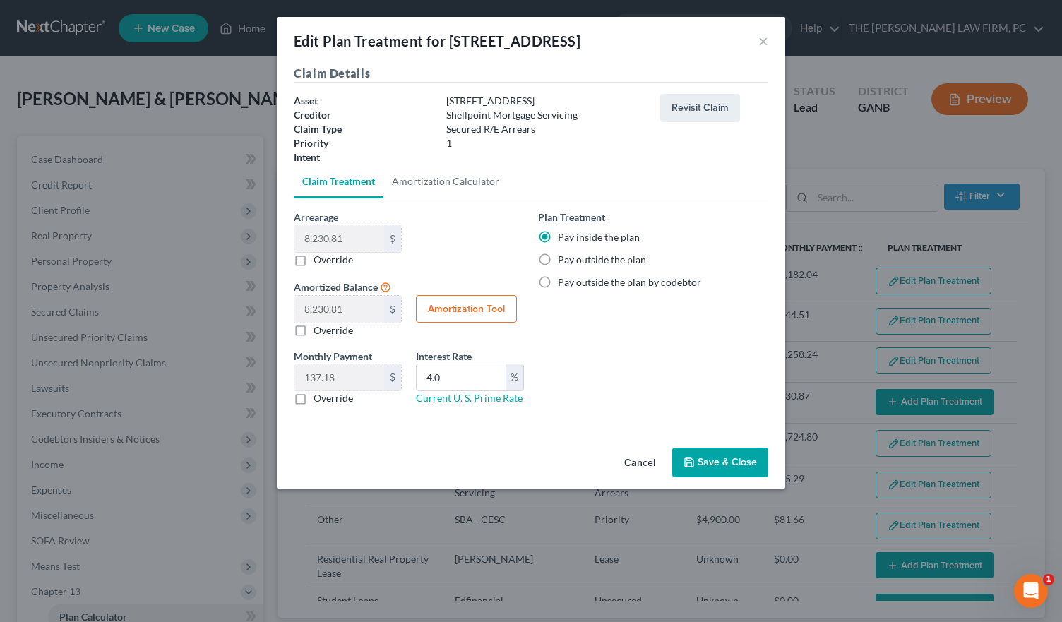
type input "8,230.81"
type input "4.0"
type input "60"
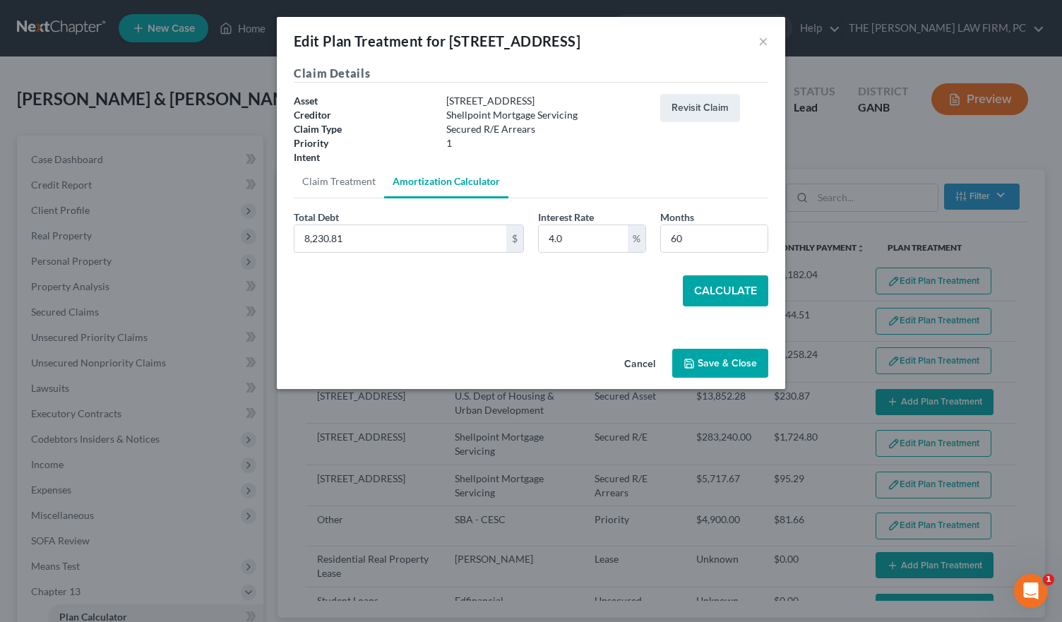
click at [710, 363] on button "Save & Close" at bounding box center [720, 364] width 96 height 30
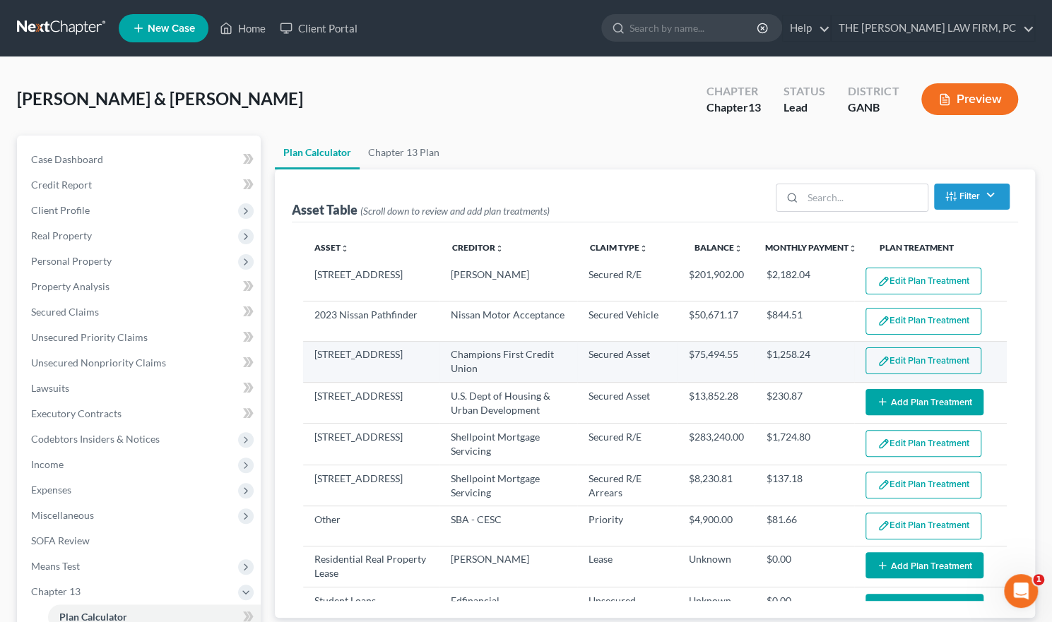
select select "59"
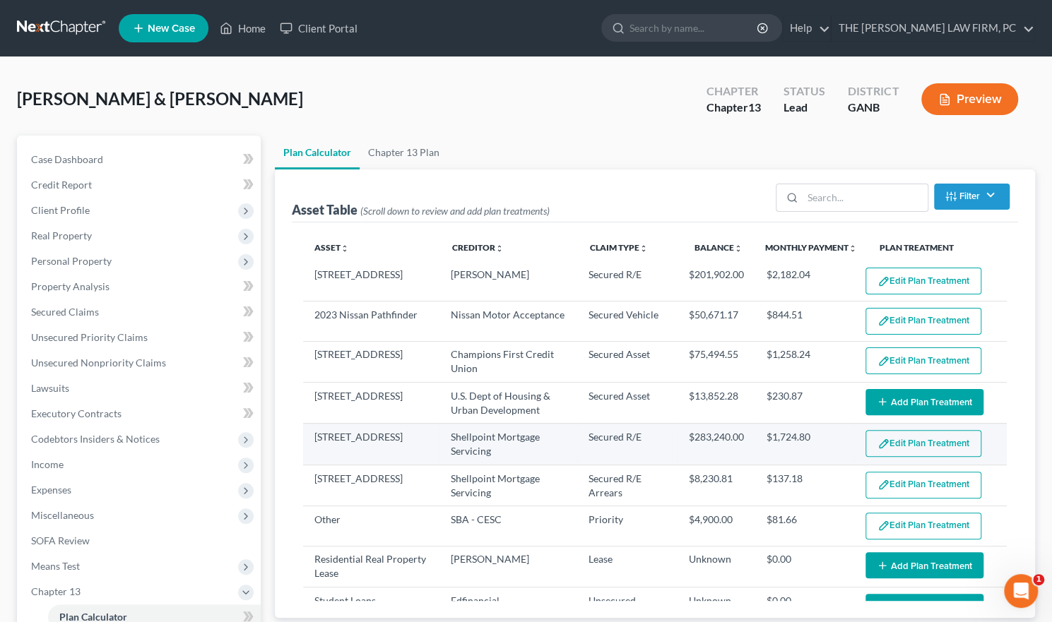
click at [888, 440] on button "Edit Plan Treatment" at bounding box center [923, 443] width 116 height 27
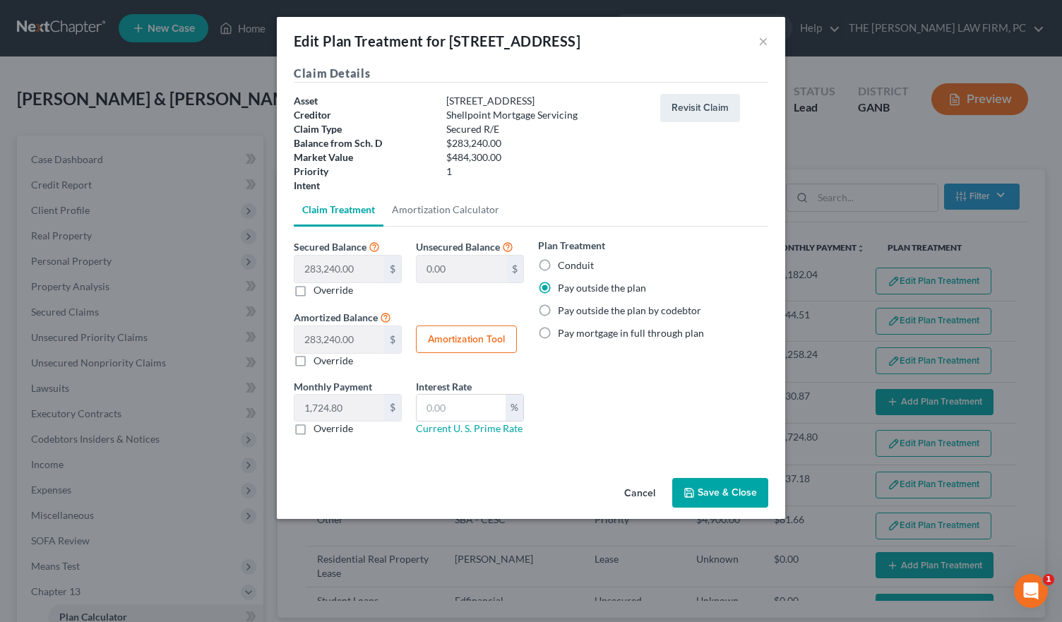
click at [643, 489] on button "Cancel" at bounding box center [640, 494] width 54 height 28
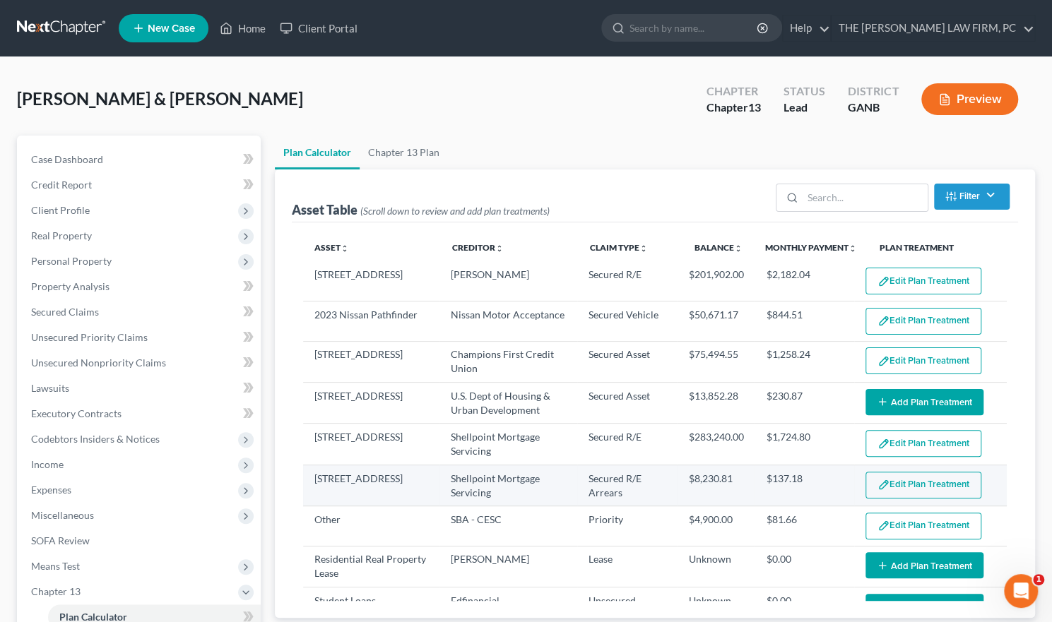
click at [888, 480] on button "Edit Plan Treatment" at bounding box center [923, 485] width 116 height 27
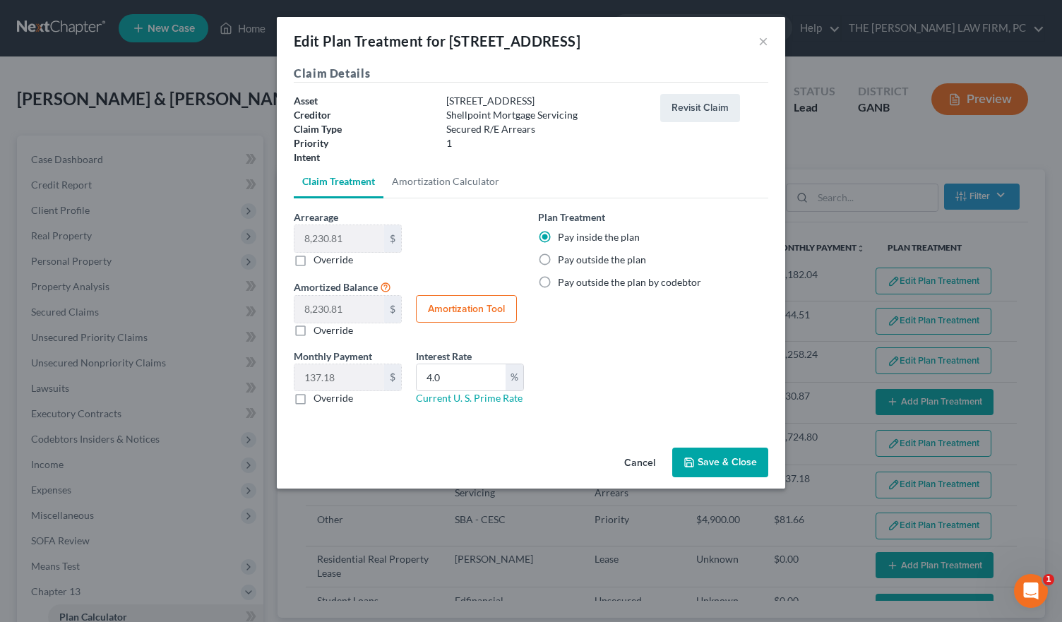
click at [479, 309] on button "Amortization Tool" at bounding box center [466, 309] width 101 height 28
type input "8,230.81"
type input "4.0"
type input "60"
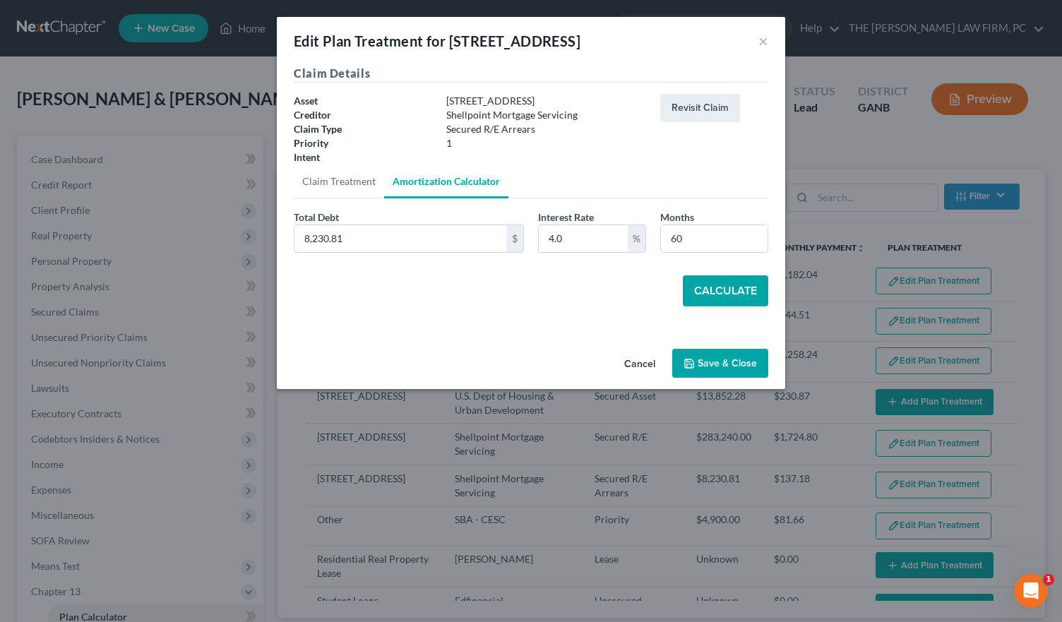
click at [757, 289] on button "Calculate" at bounding box center [725, 290] width 85 height 31
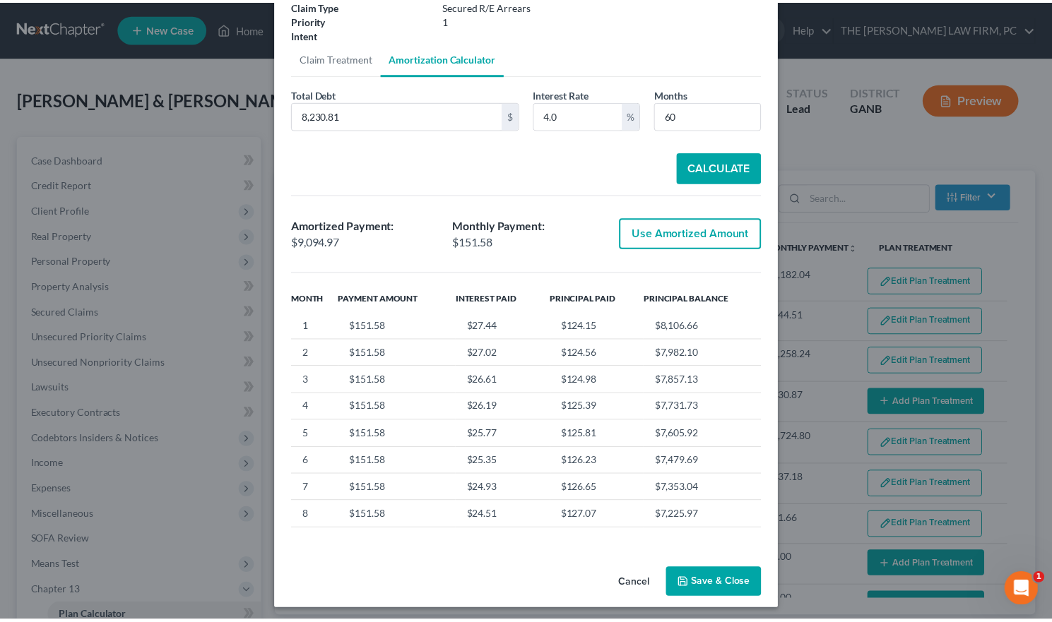
scroll to position [127, 0]
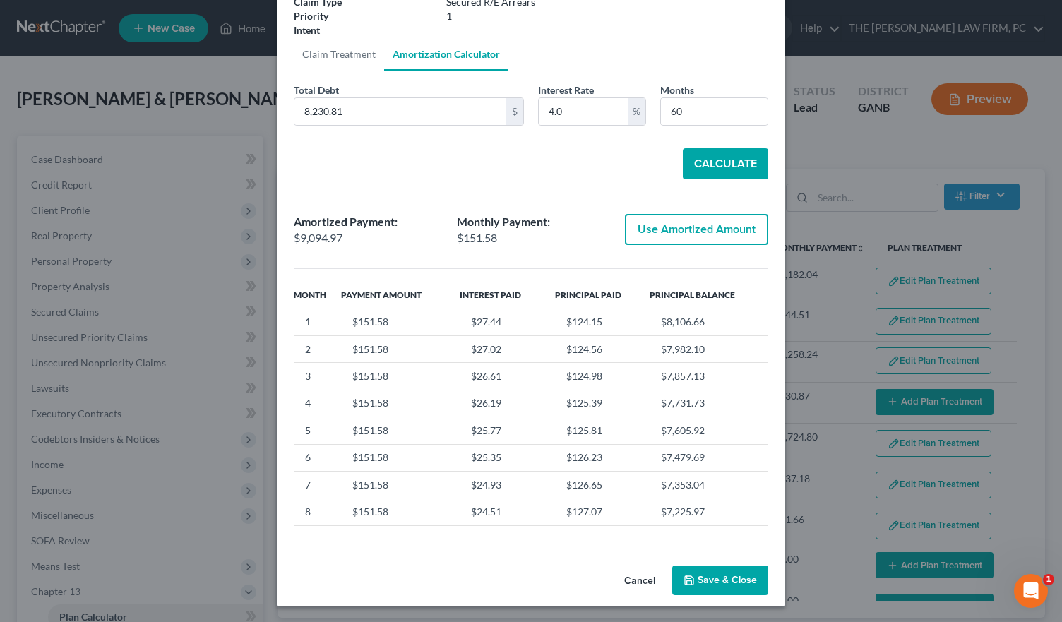
click at [708, 576] on button "Save & Close" at bounding box center [720, 581] width 96 height 30
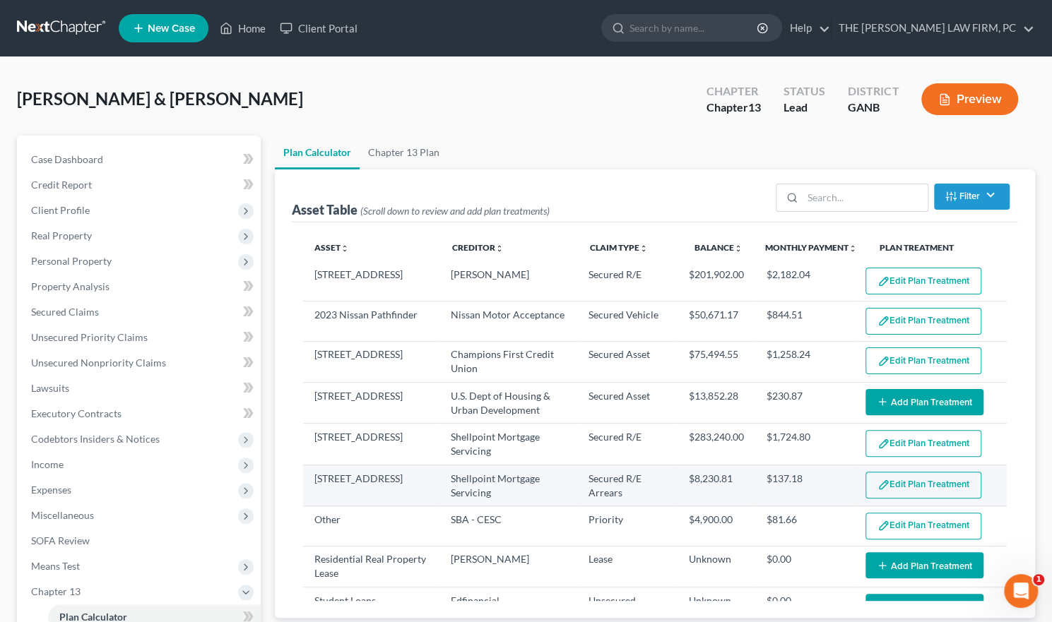
select select "59"
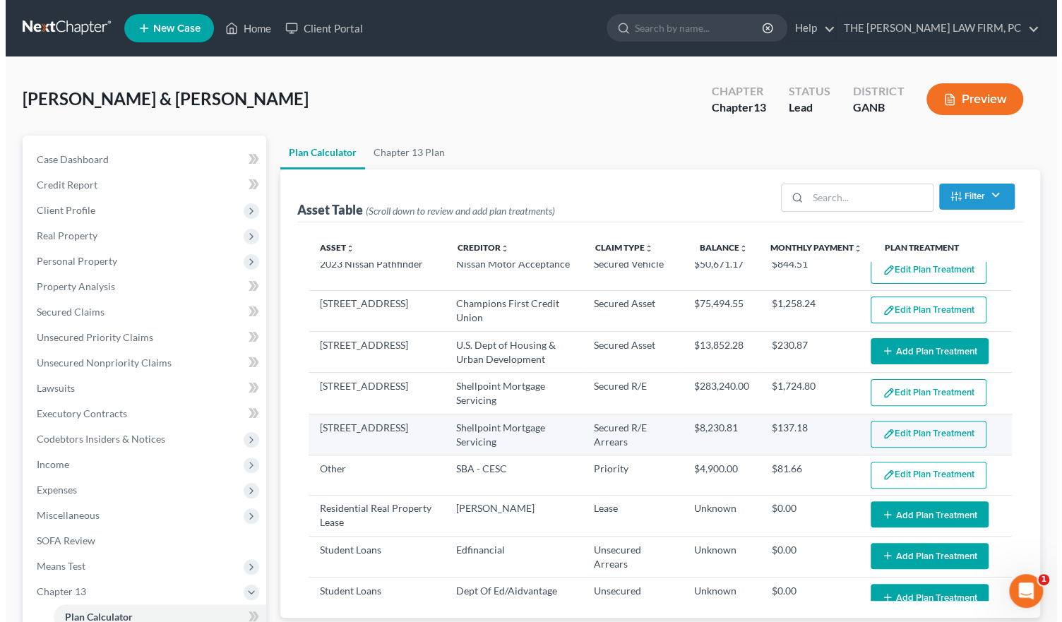
scroll to position [71, 0]
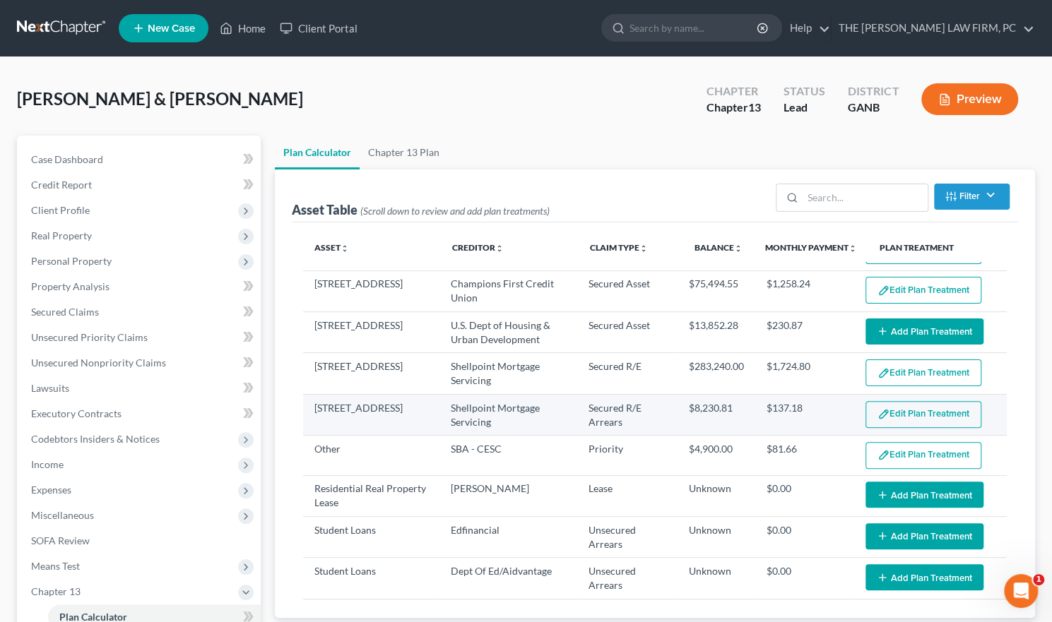
click at [928, 408] on button "Edit Plan Treatment" at bounding box center [923, 414] width 116 height 27
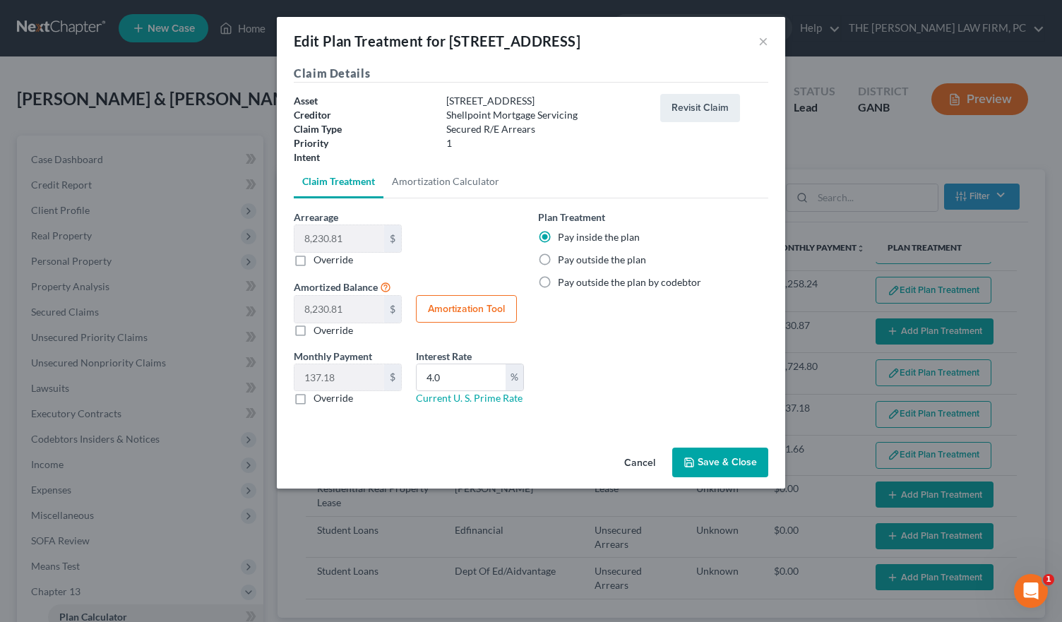
click at [495, 311] on button "Amortization Tool" at bounding box center [466, 309] width 101 height 28
type input "8,230.81"
type input "4.0"
type input "60"
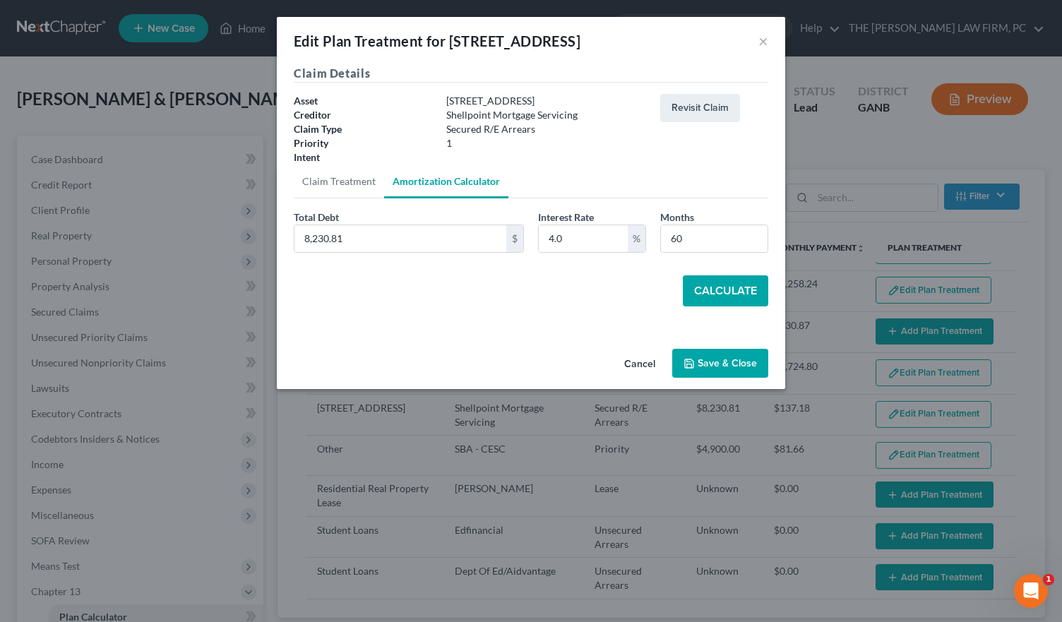
click at [751, 280] on button "Calculate" at bounding box center [725, 290] width 85 height 31
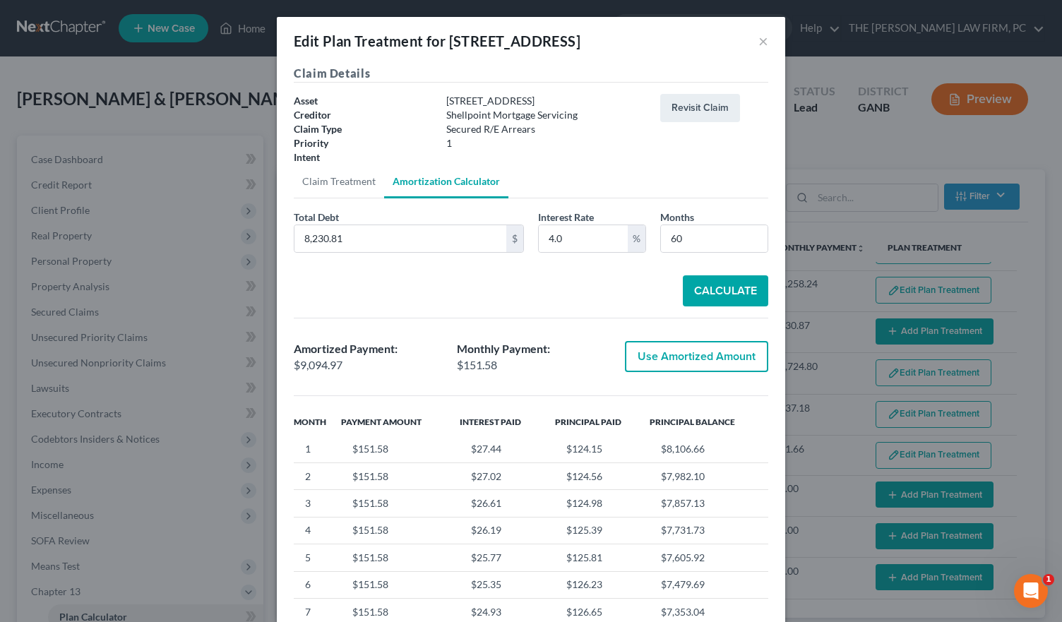
scroll to position [127, 0]
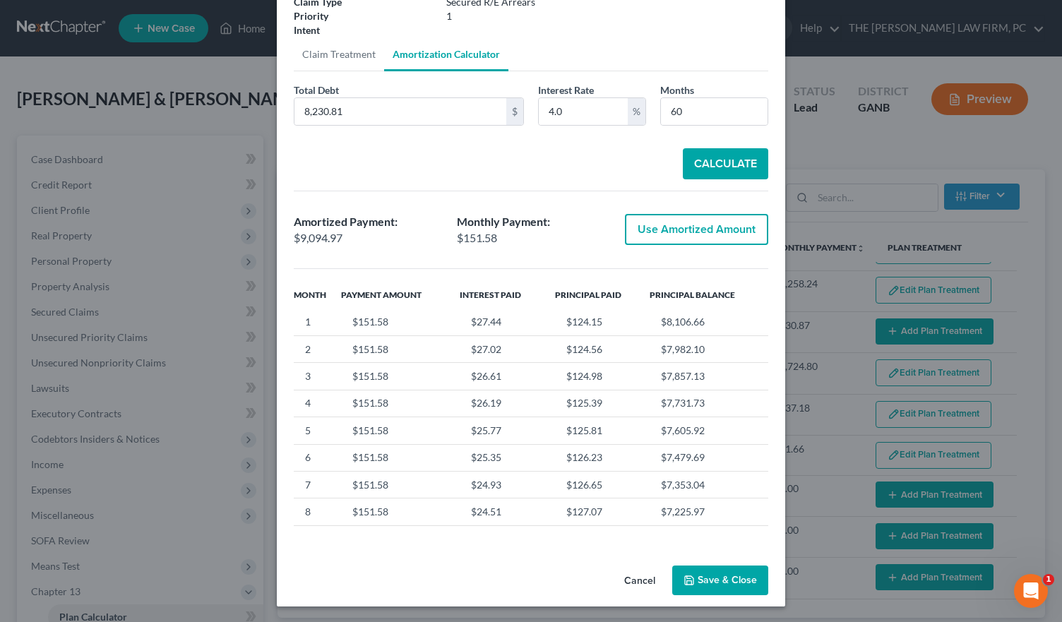
click at [692, 229] on button "Use Amortized Amount" at bounding box center [696, 229] width 143 height 31
type input "9,094.97"
checkbox input "true"
type input "151.58"
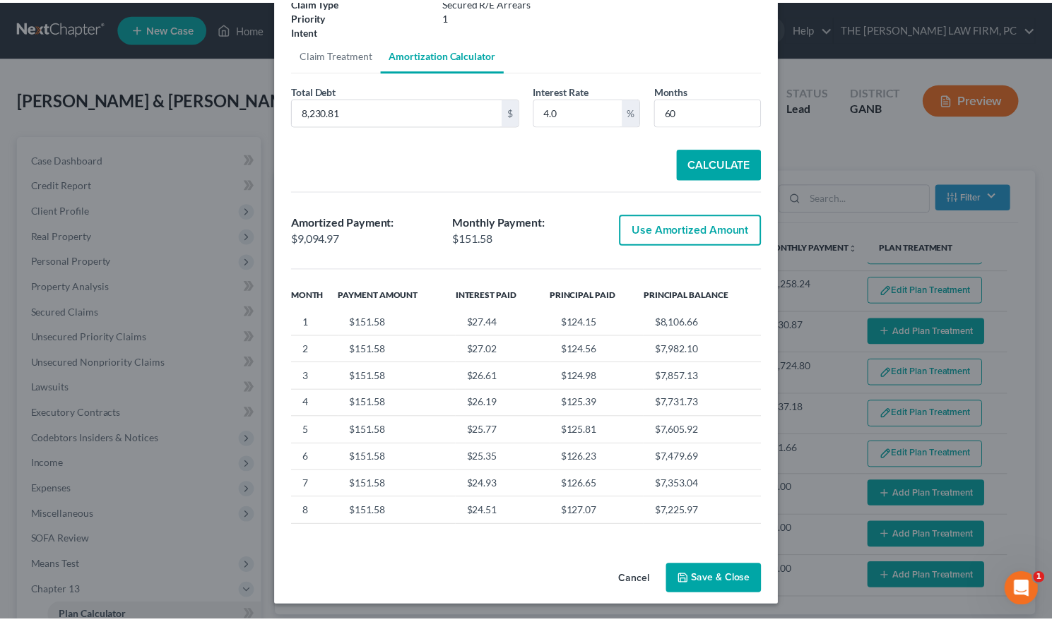
scroll to position [0, 0]
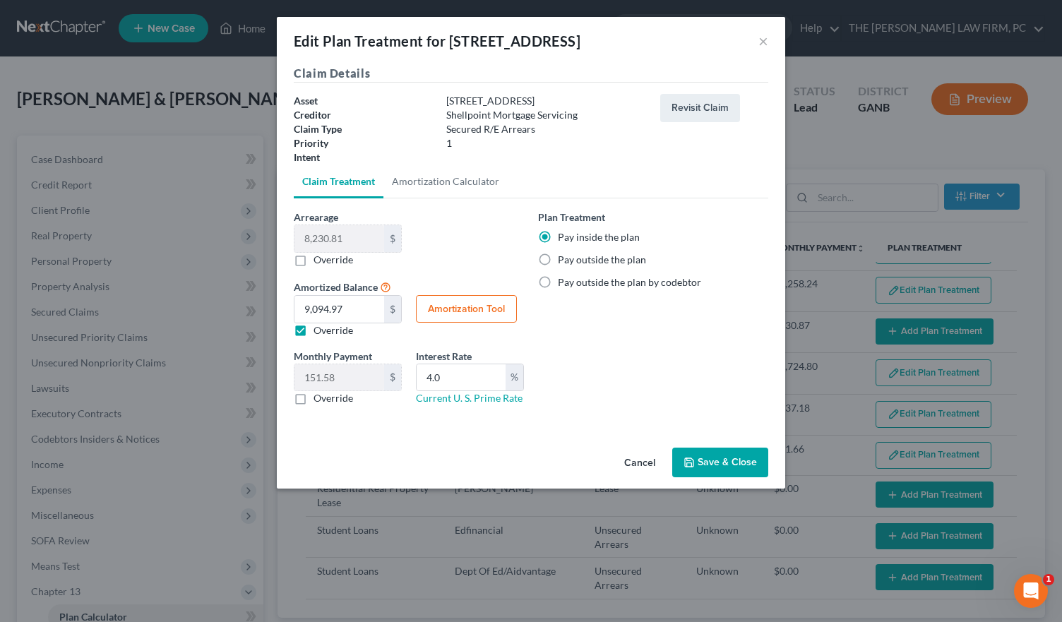
click at [737, 460] on button "Save & Close" at bounding box center [720, 463] width 96 height 30
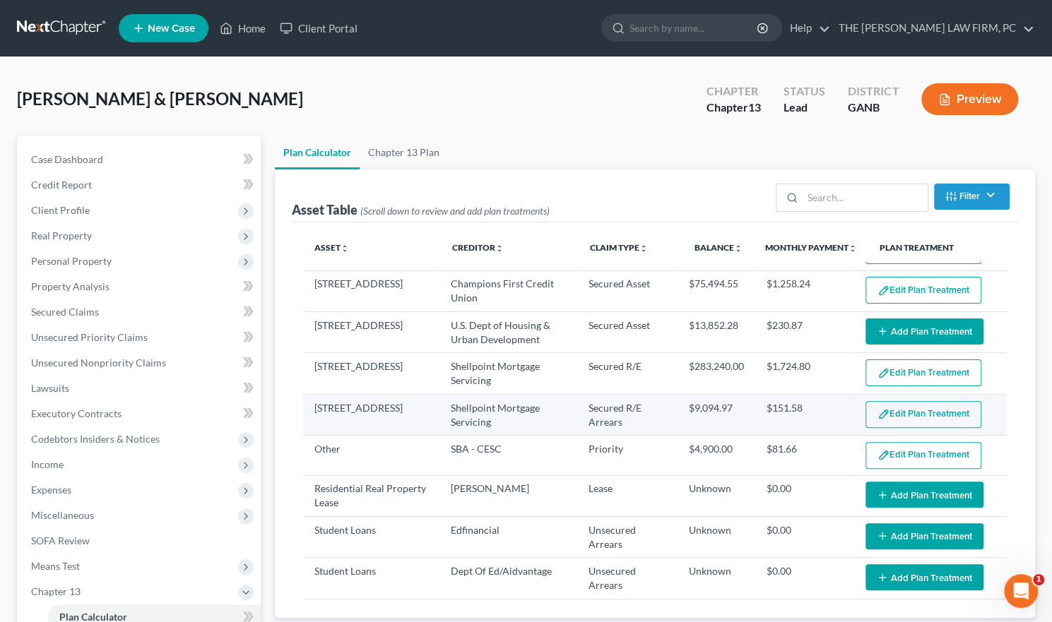
select select "59"
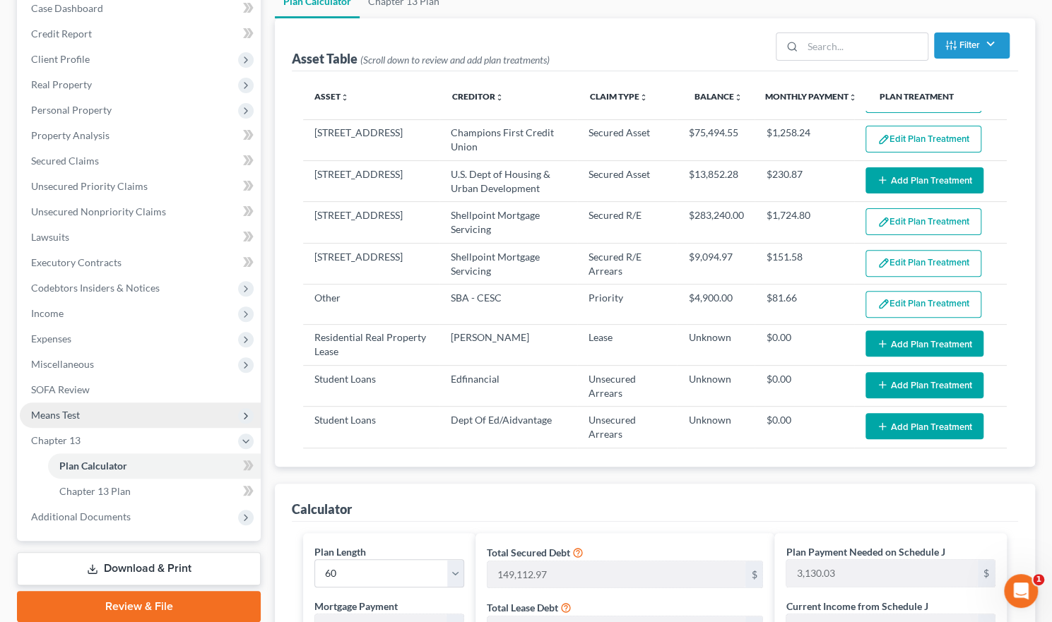
scroll to position [212, 0]
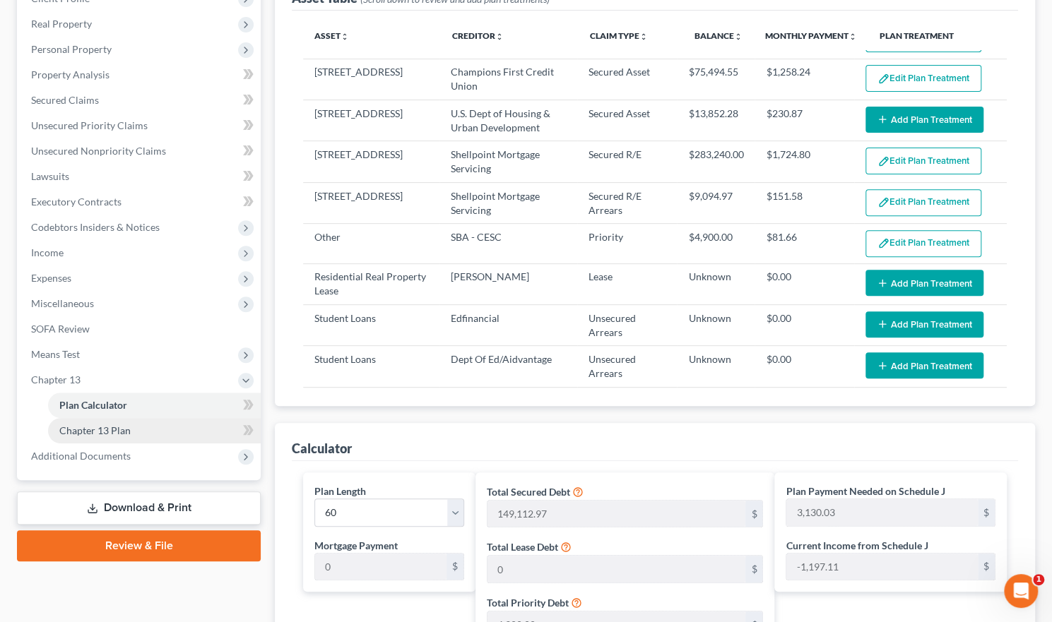
click at [136, 436] on link "Chapter 13 Plan" at bounding box center [154, 430] width 213 height 25
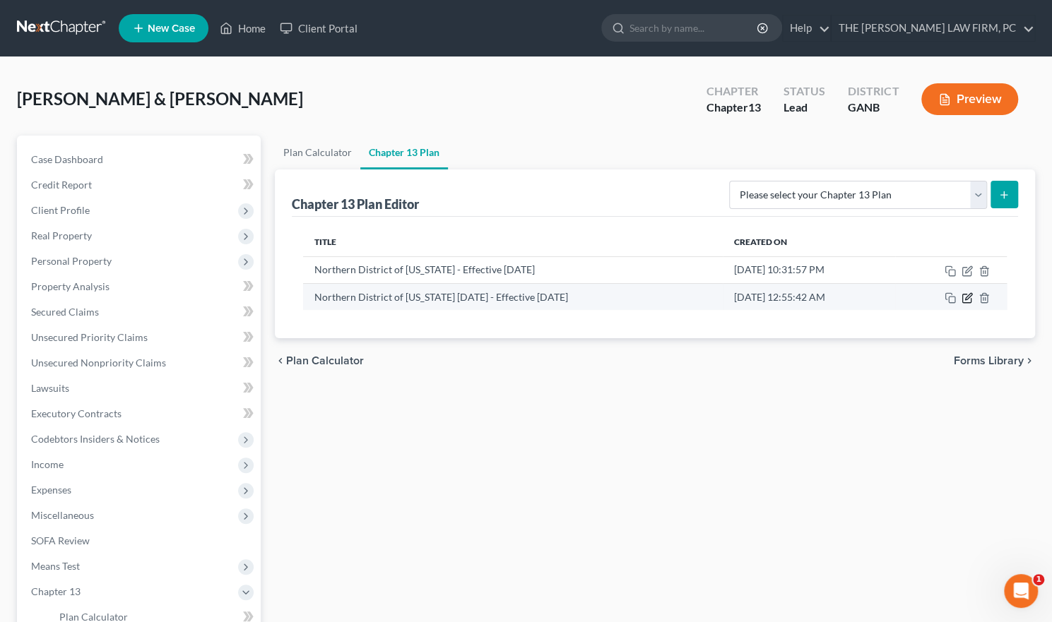
click at [966, 294] on icon "button" at bounding box center [966, 297] width 11 height 11
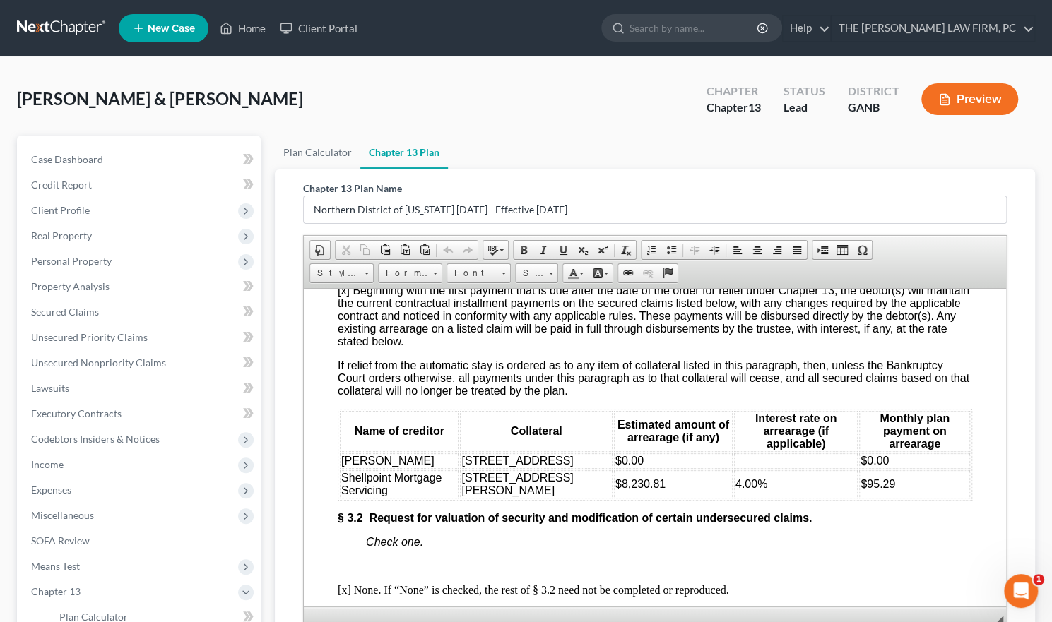
scroll to position [2189, 0]
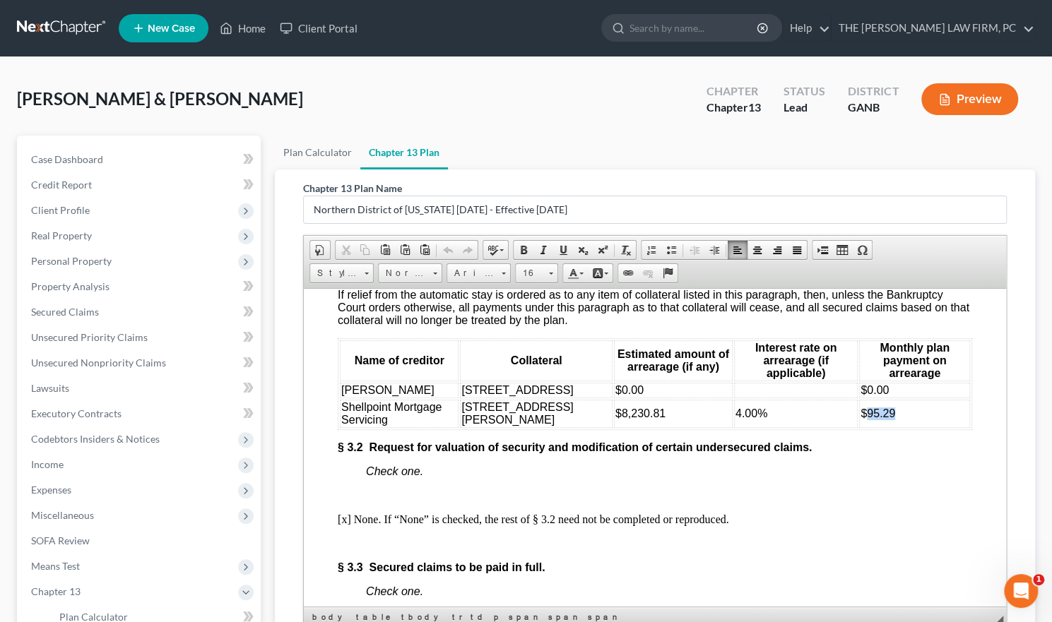
drag, startPoint x: 882, startPoint y: 498, endPoint x: 850, endPoint y: 501, distance: 32.7
click at [859, 427] on td "$95.29" at bounding box center [914, 413] width 111 height 28
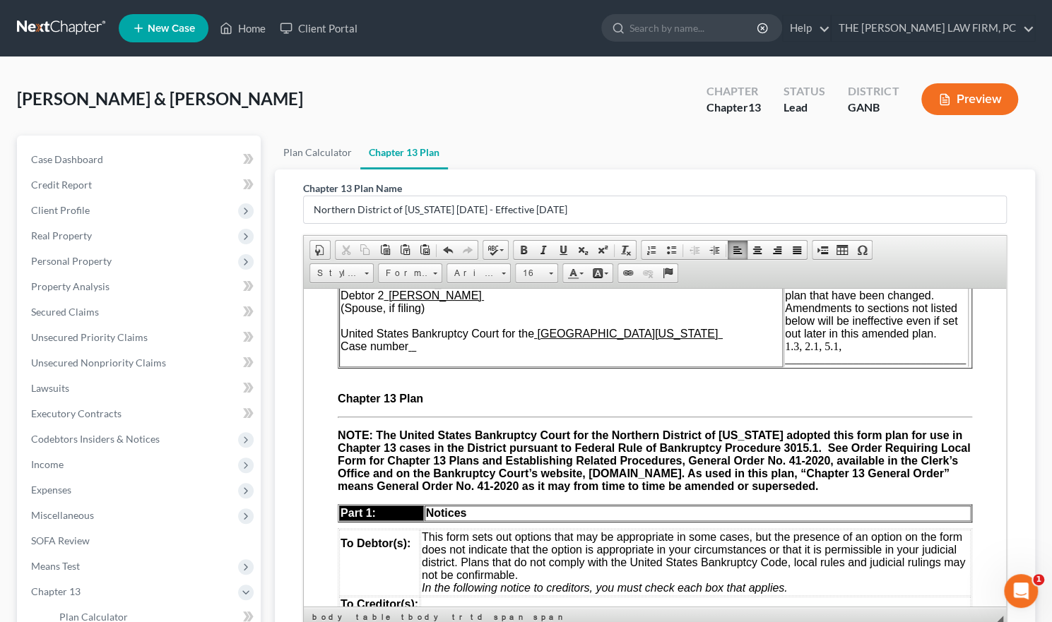
scroll to position [0, 0]
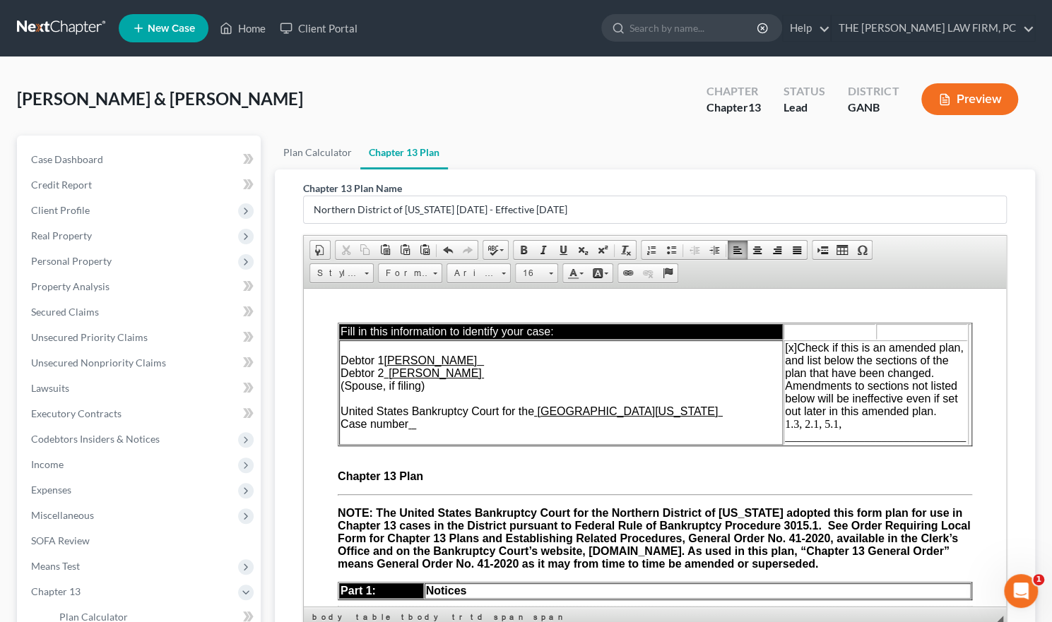
click at [816, 425] on span "[x] Check if this is an amended plan, and list below the sections of the plan t…" at bounding box center [875, 391] width 181 height 101
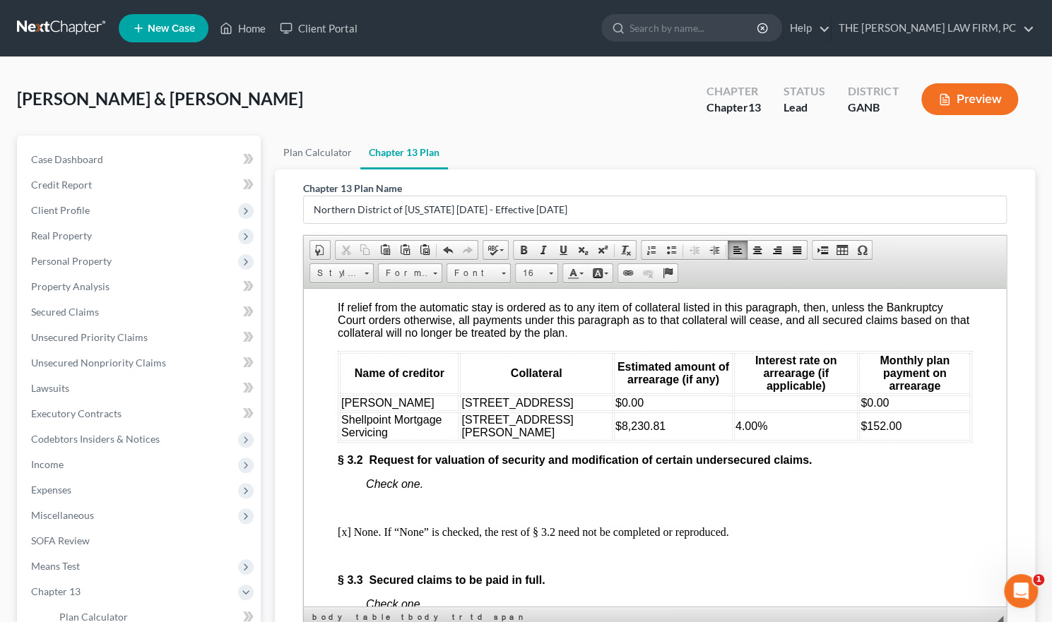
scroll to position [2189, 0]
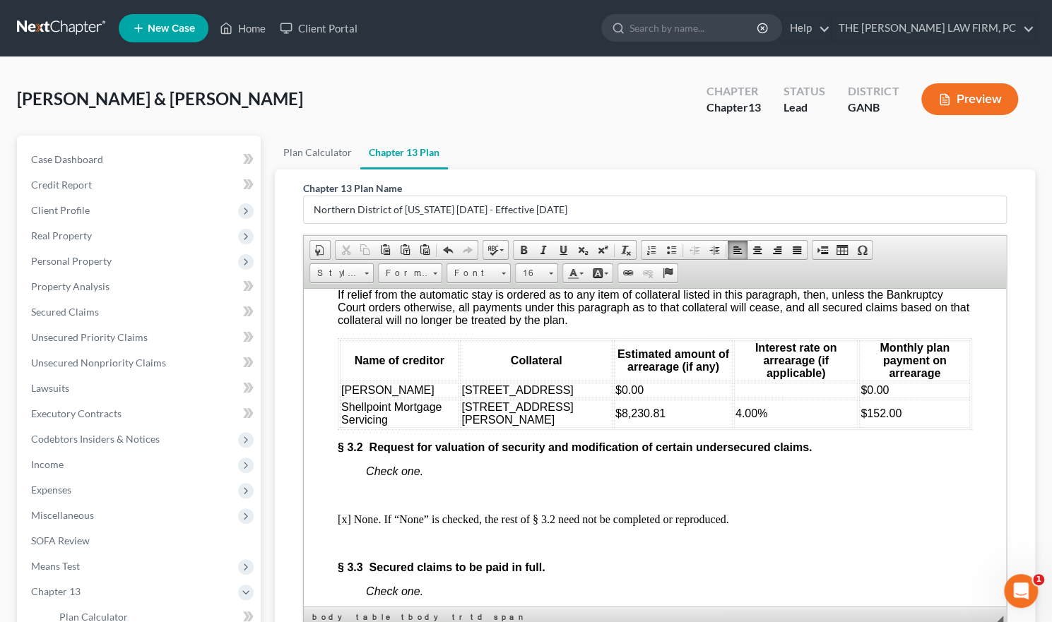
click at [927, 427] on td "$152.00" at bounding box center [914, 413] width 111 height 28
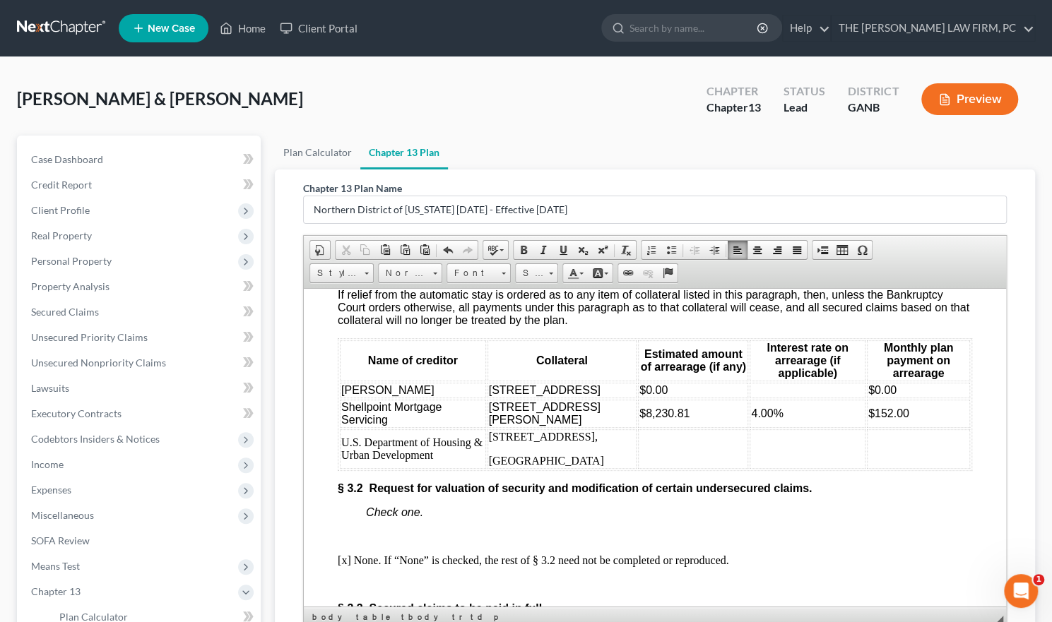
click at [559, 443] on p "9141 Loxford Stret," at bounding box center [562, 436] width 147 height 13
click at [650, 468] on td at bounding box center [693, 449] width 110 height 40
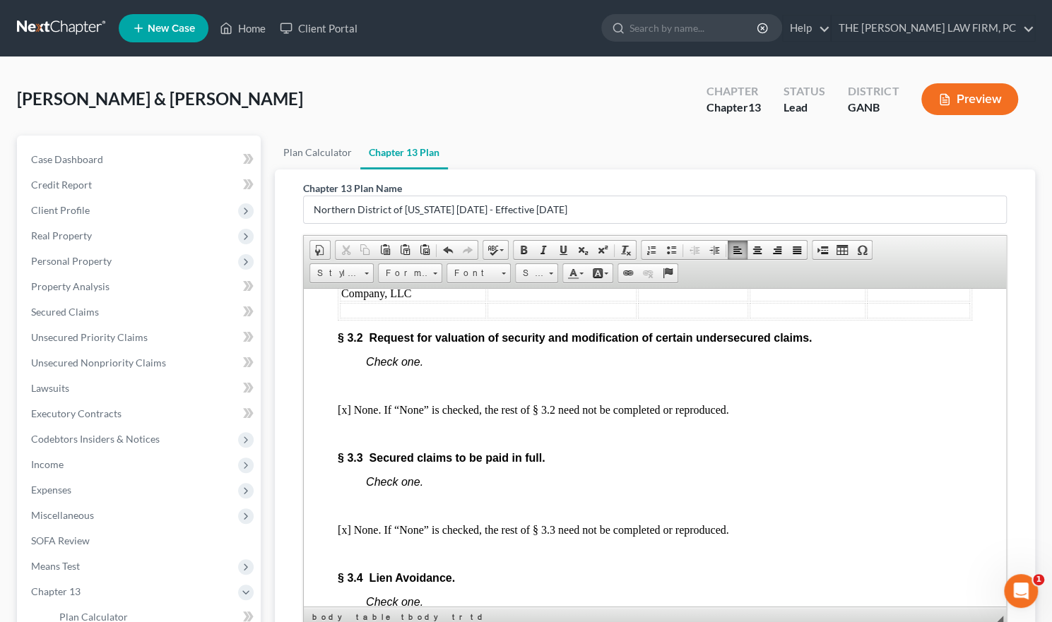
scroll to position [2408, 0]
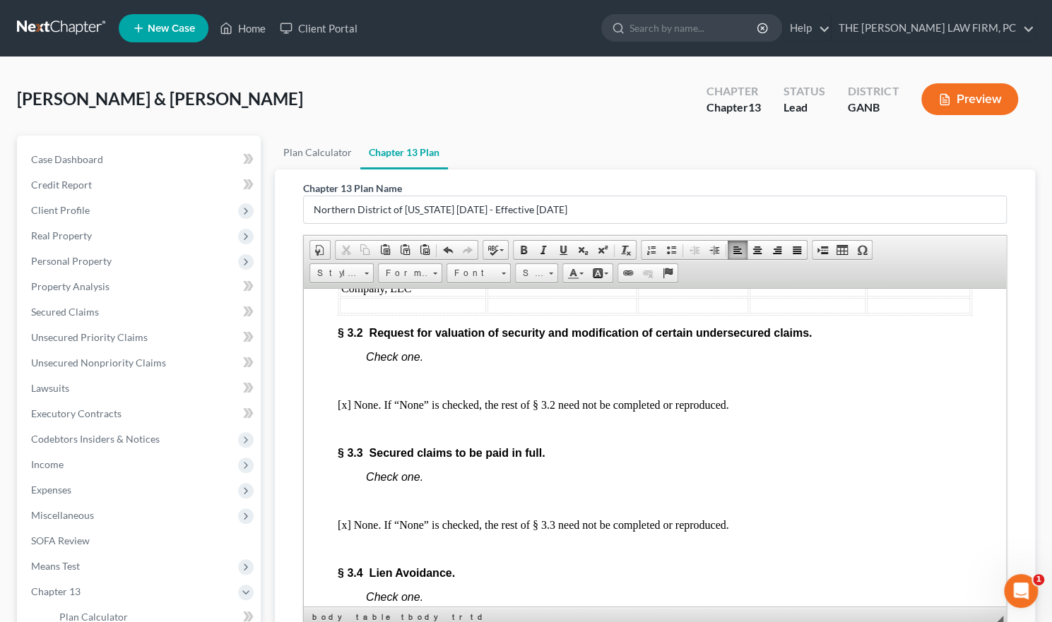
click at [338, 315] on table "Name of creditor Collateral Estimated amount of arrearage (if any) Interest rat…" at bounding box center [655, 217] width 634 height 196
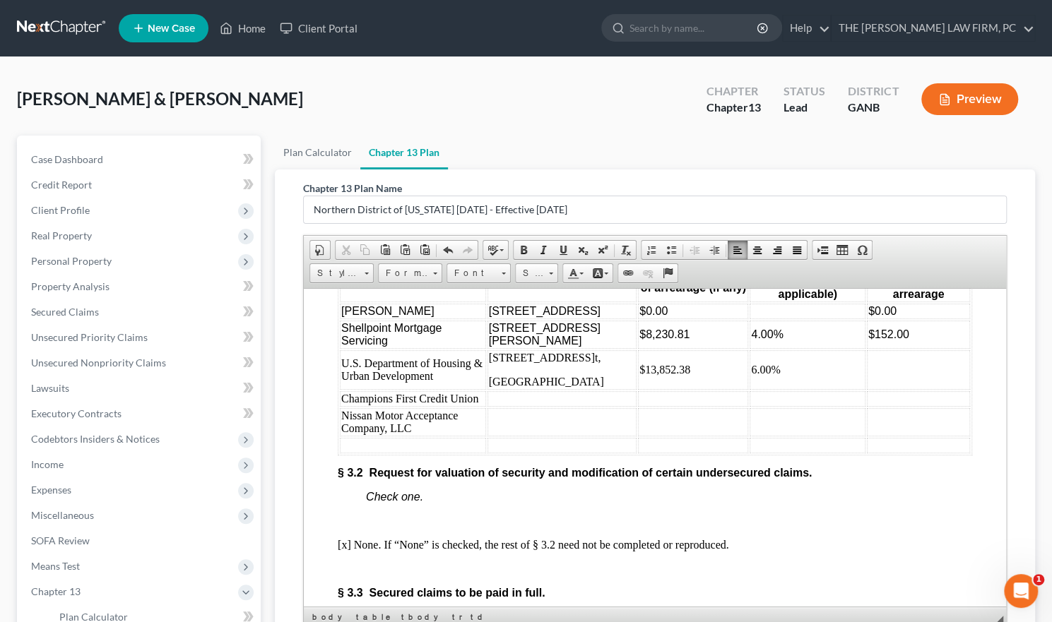
scroll to position [2267, 0]
click at [638, 407] on td at bounding box center [693, 400] width 110 height 16
click at [489, 437] on td at bounding box center [562, 423] width 150 height 28
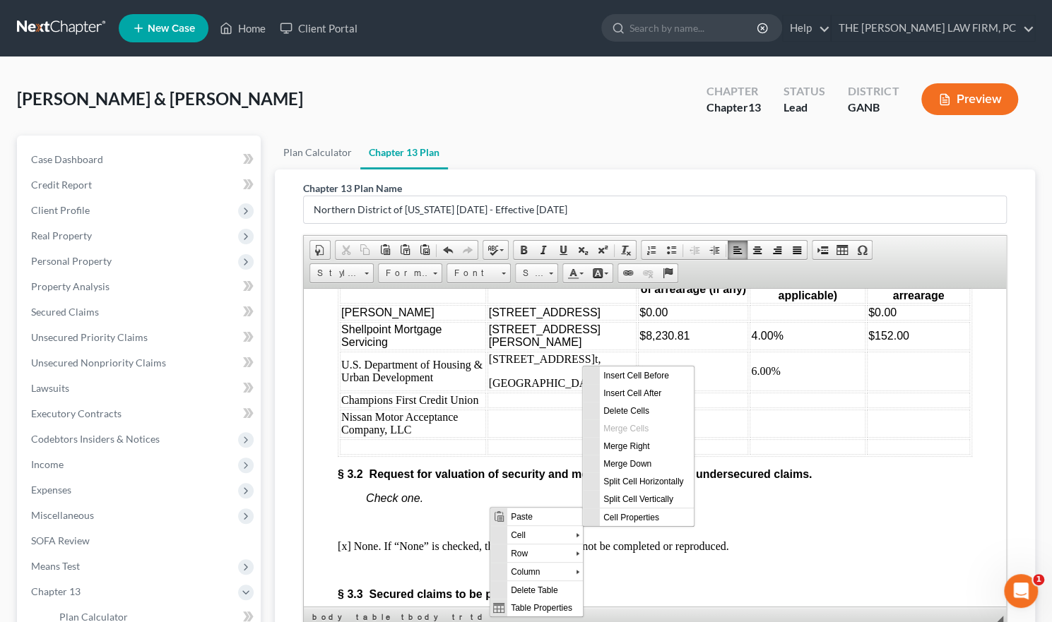
scroll to position [0, 0]
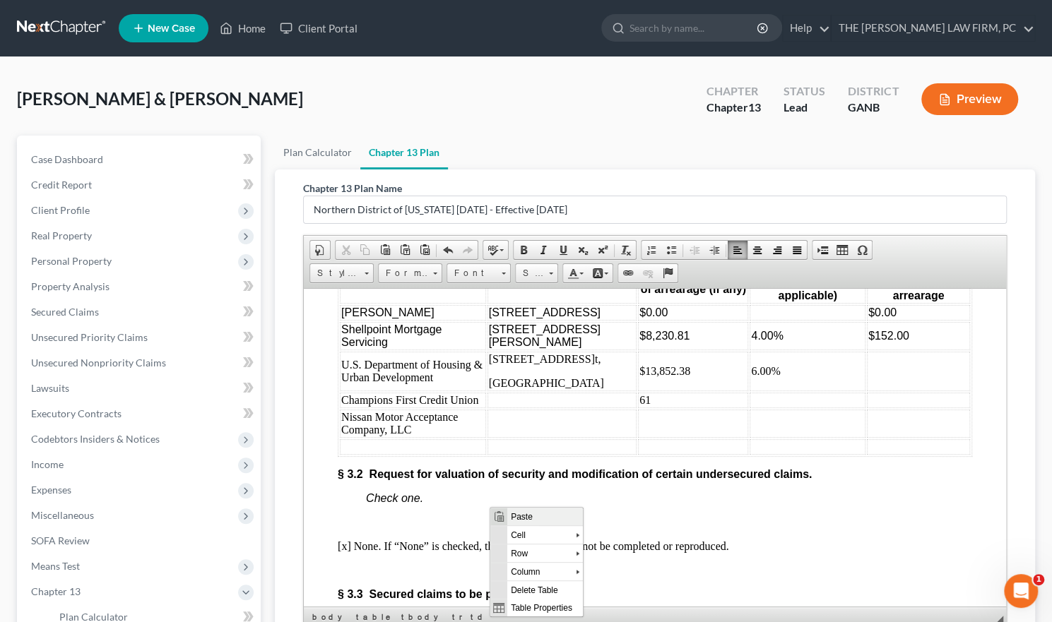
click at [525, 518] on span "Paste" at bounding box center [544, 517] width 76 height 18
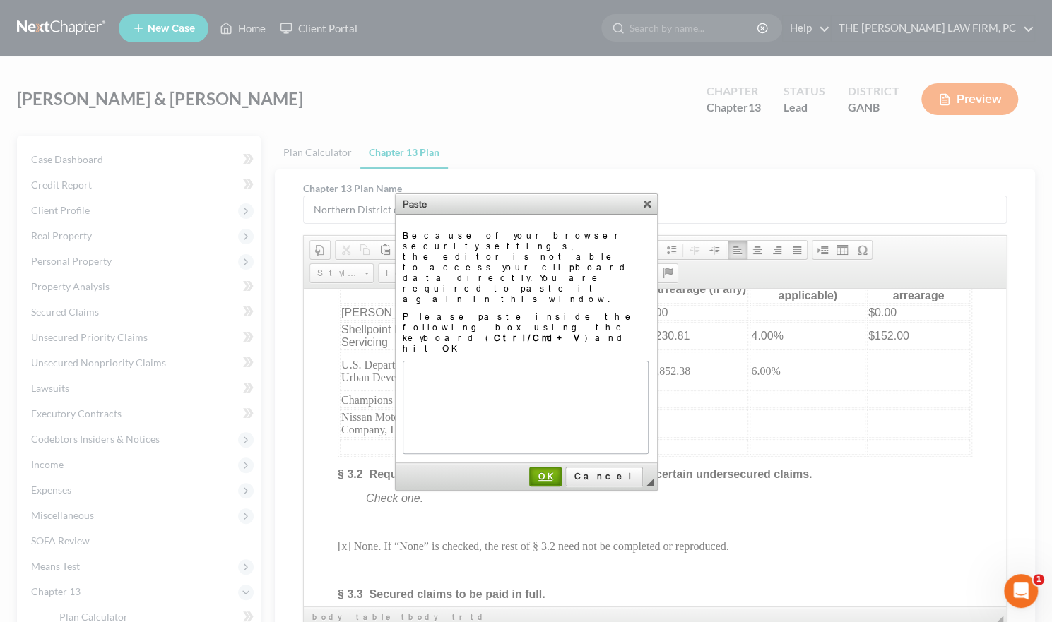
click at [560, 471] on span "OK" at bounding box center [545, 476] width 30 height 11
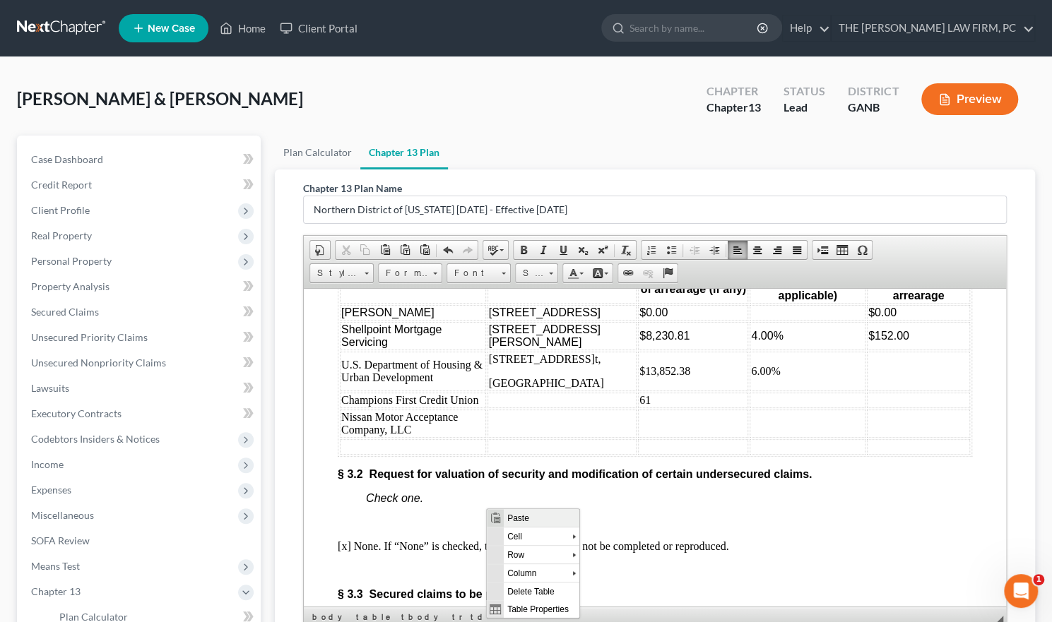
click at [513, 513] on span "Paste" at bounding box center [541, 518] width 76 height 18
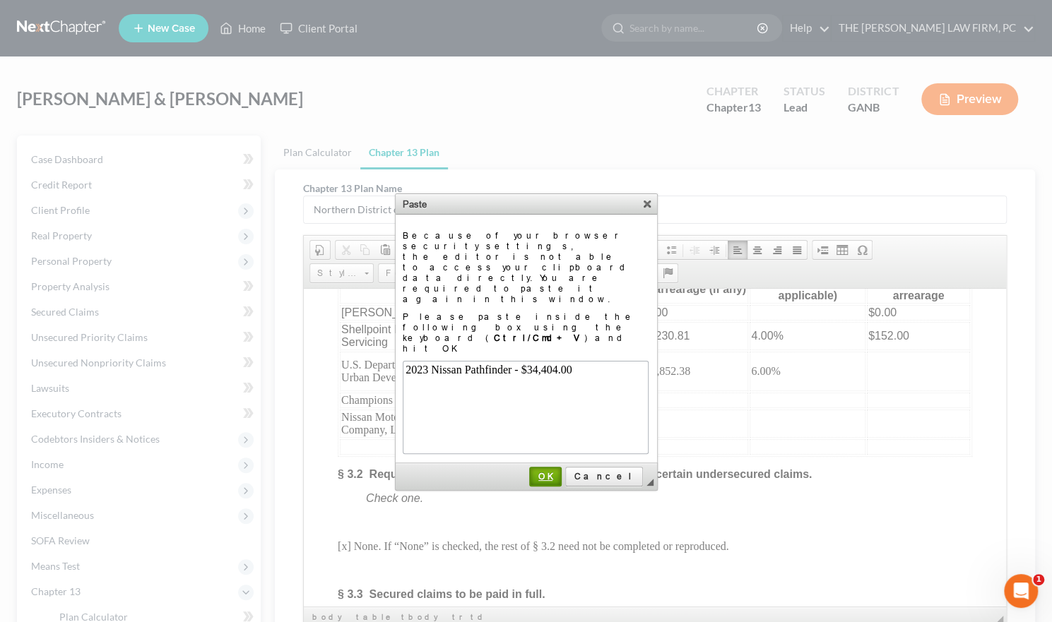
click at [560, 471] on span "OK" at bounding box center [545, 476] width 30 height 11
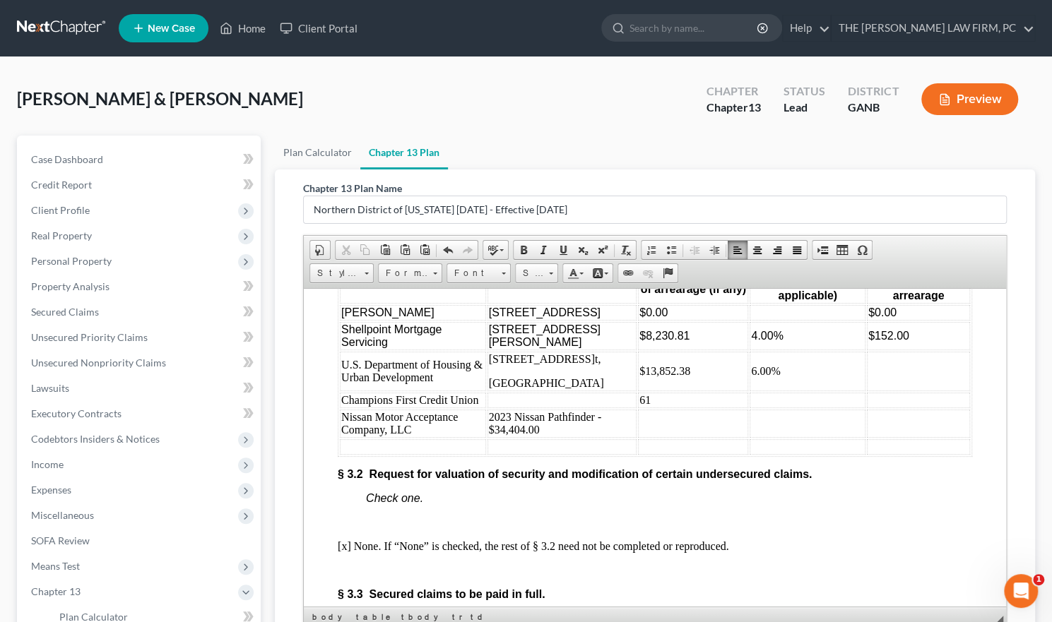
click at [638, 437] on td at bounding box center [693, 423] width 110 height 28
click at [638, 437] on td "34,404.00" at bounding box center [693, 423] width 110 height 28
click at [565, 437] on td "2023 Nissan Pathfinder - $34,404.00" at bounding box center [562, 423] width 150 height 28
drag, startPoint x: 565, startPoint y: 517, endPoint x: 476, endPoint y: 520, distance: 89.0
click at [487, 437] on td "2023 Nissan Pathfinder - $34,404.00" at bounding box center [562, 423] width 150 height 28
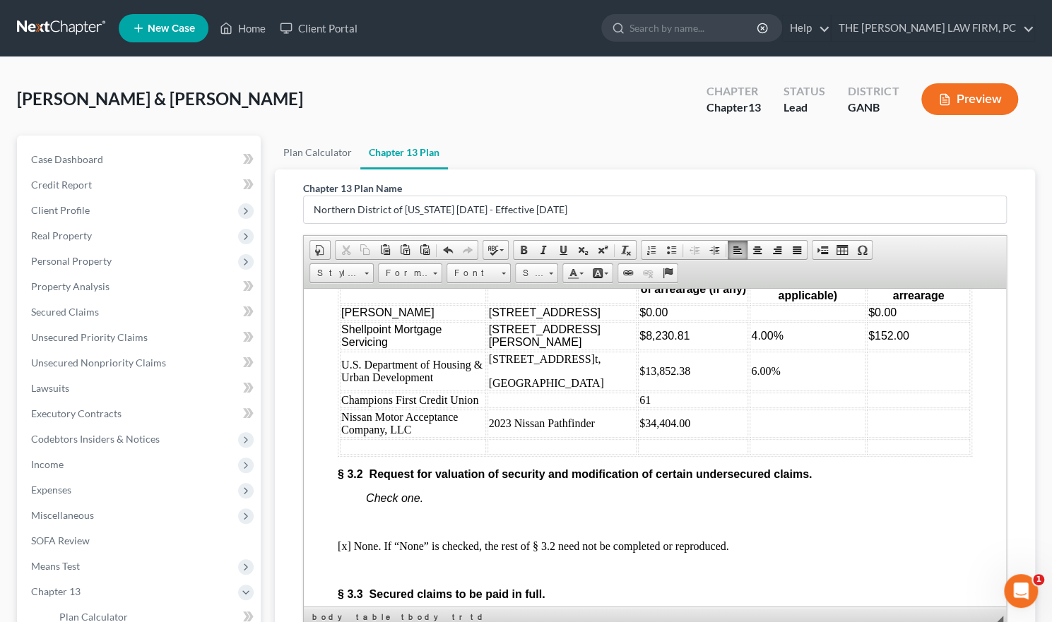
click at [751, 437] on td at bounding box center [807, 423] width 116 height 28
drag, startPoint x: 636, startPoint y: 484, endPoint x: 604, endPoint y: 487, distance: 31.2
click at [638, 407] on td "61" at bounding box center [693, 400] width 110 height 16
drag, startPoint x: 476, startPoint y: 374, endPoint x: 599, endPoint y: 388, distance: 123.7
click at [599, 318] on span "9141 Loxford Street, Lithia Springs, GA 30122" at bounding box center [545, 312] width 112 height 12
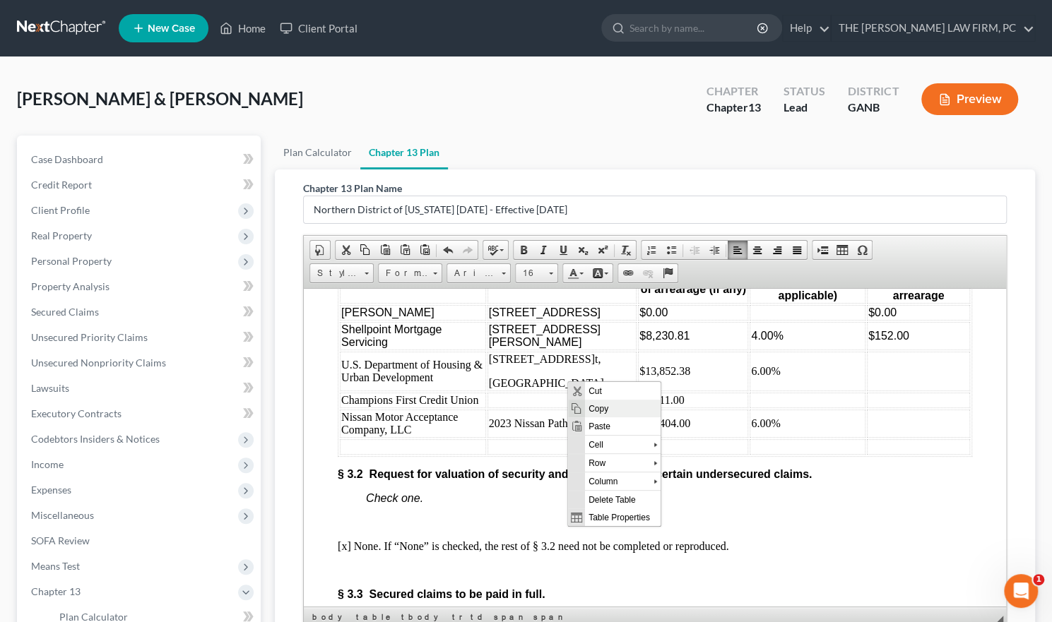
click at [595, 408] on span "Copy" at bounding box center [623, 409] width 76 height 18
copy span "9141 Loxford Street, Lithia Springs, GA 30122"
click at [496, 407] on td at bounding box center [562, 400] width 150 height 16
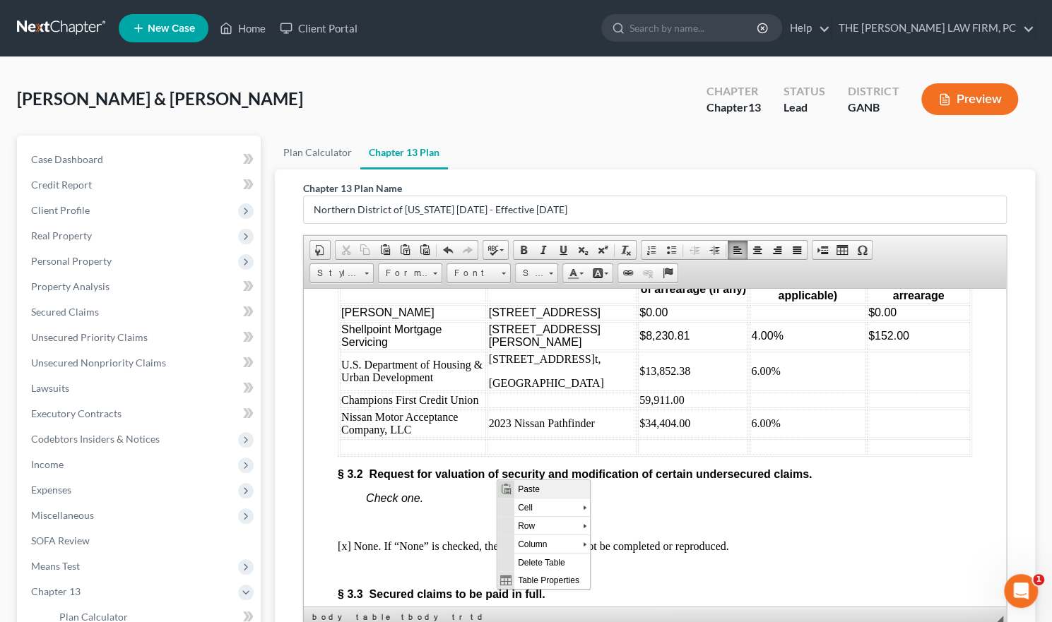
click at [516, 485] on span "Paste" at bounding box center [551, 489] width 76 height 18
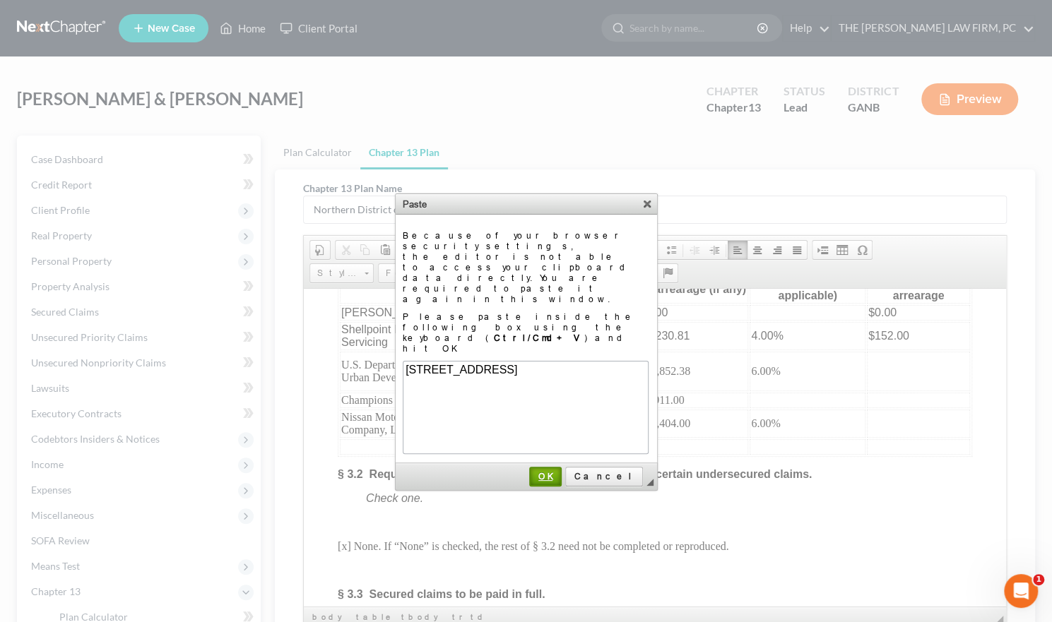
click at [560, 471] on span "OK" at bounding box center [545, 476] width 30 height 11
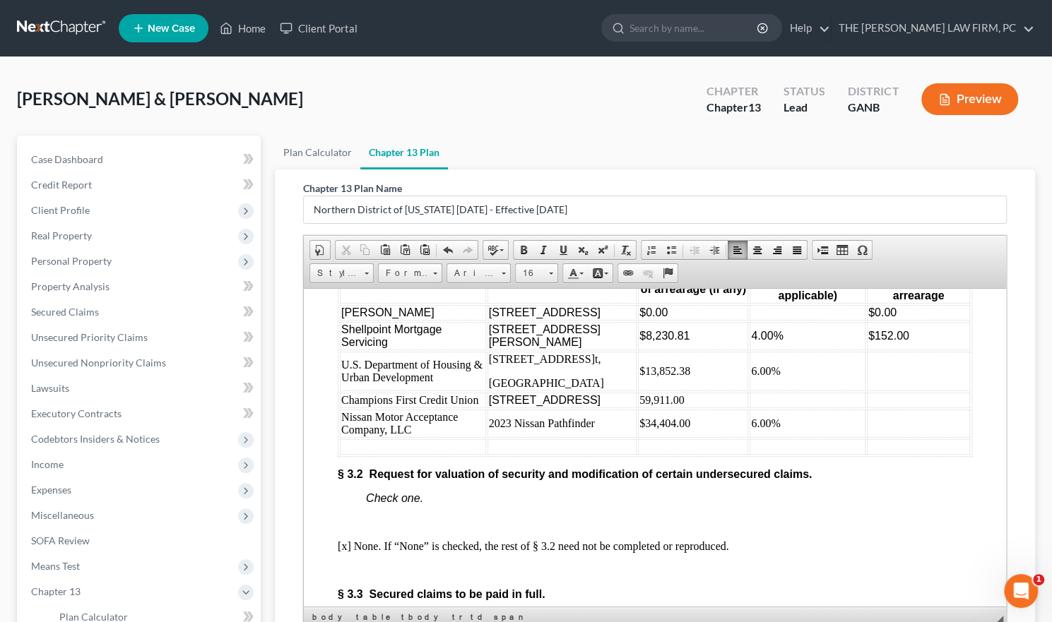
drag, startPoint x: 474, startPoint y: 434, endPoint x: 592, endPoint y: 447, distance: 118.6
click at [592, 447] on table "Name of creditor Collateral Estimated amount of arrearage (if any) Interest rat…" at bounding box center [655, 358] width 634 height 196
click at [570, 473] on span "Paste" at bounding box center [599, 479] width 76 height 18
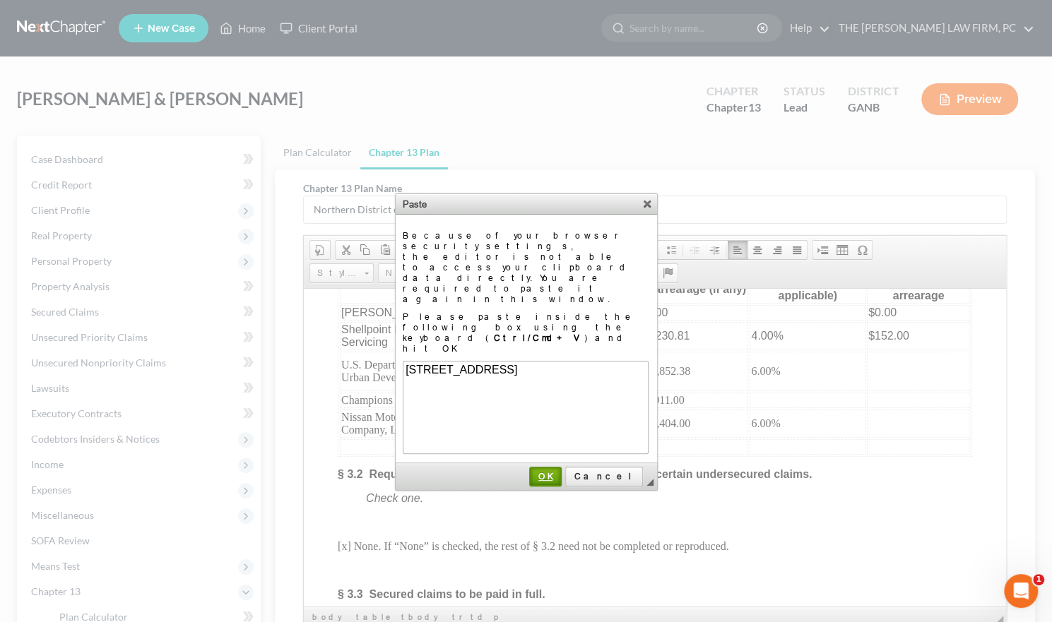
click at [560, 471] on span "OK" at bounding box center [545, 476] width 30 height 11
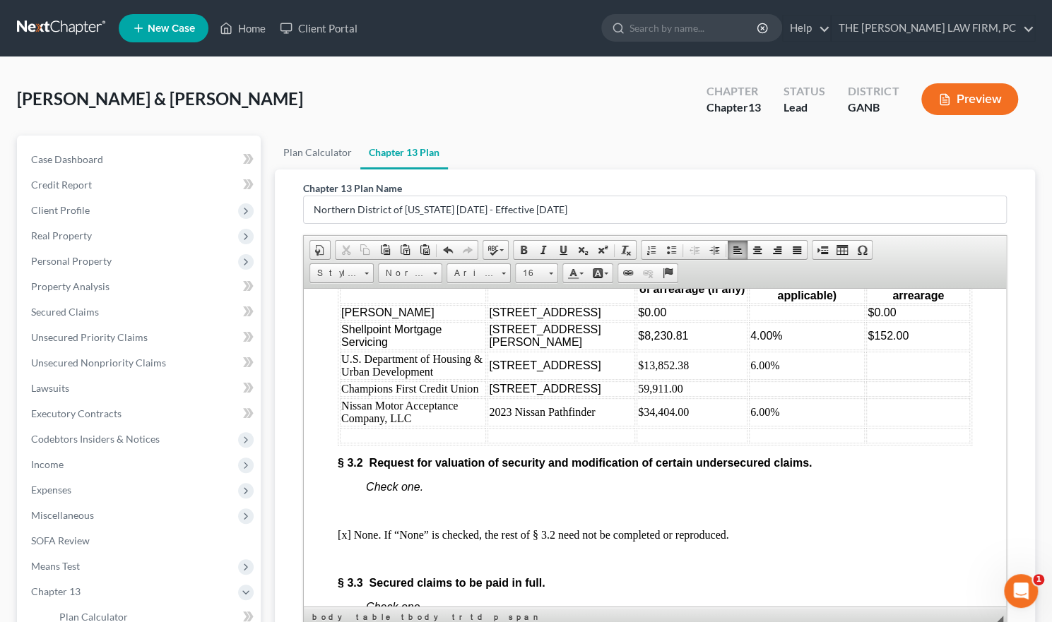
click at [869, 396] on td at bounding box center [918, 389] width 104 height 16
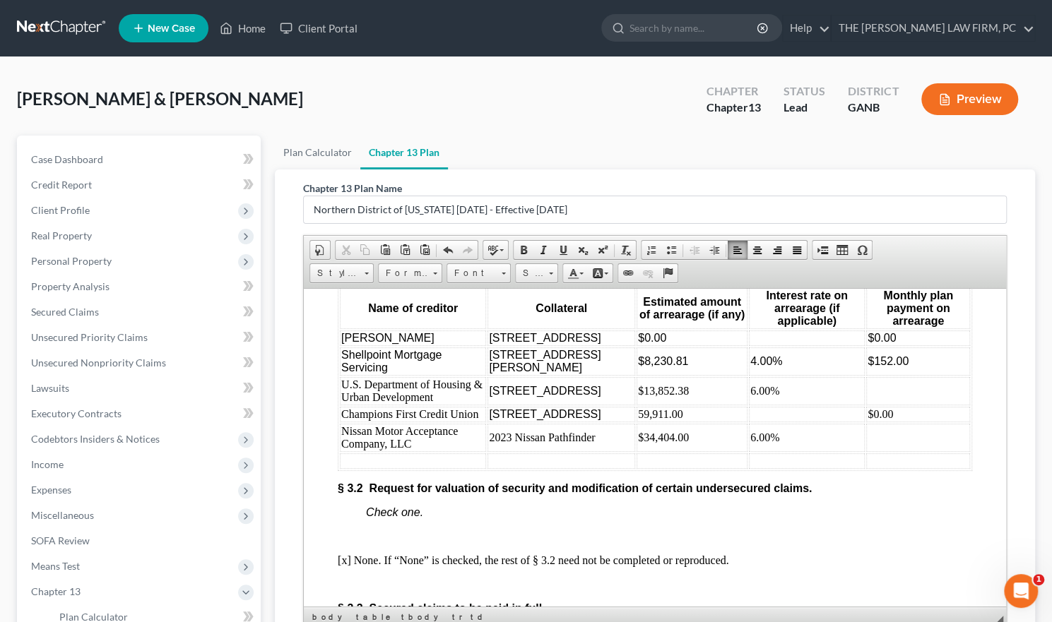
scroll to position [2267, 0]
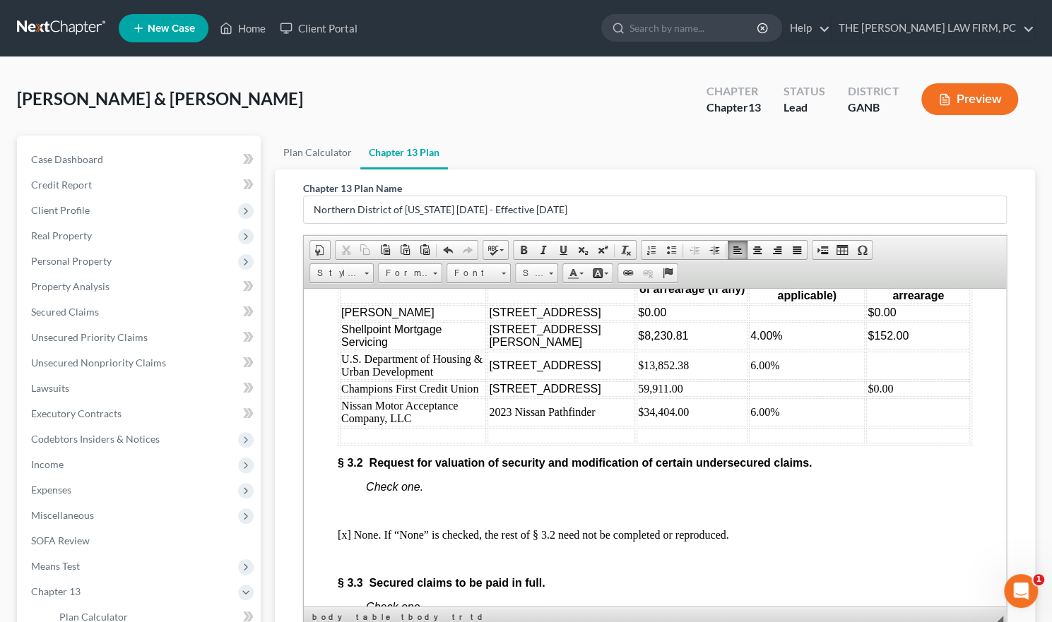
click at [866, 426] on td at bounding box center [918, 412] width 104 height 28
click at [887, 396] on td "$0.00" at bounding box center [918, 389] width 104 height 16
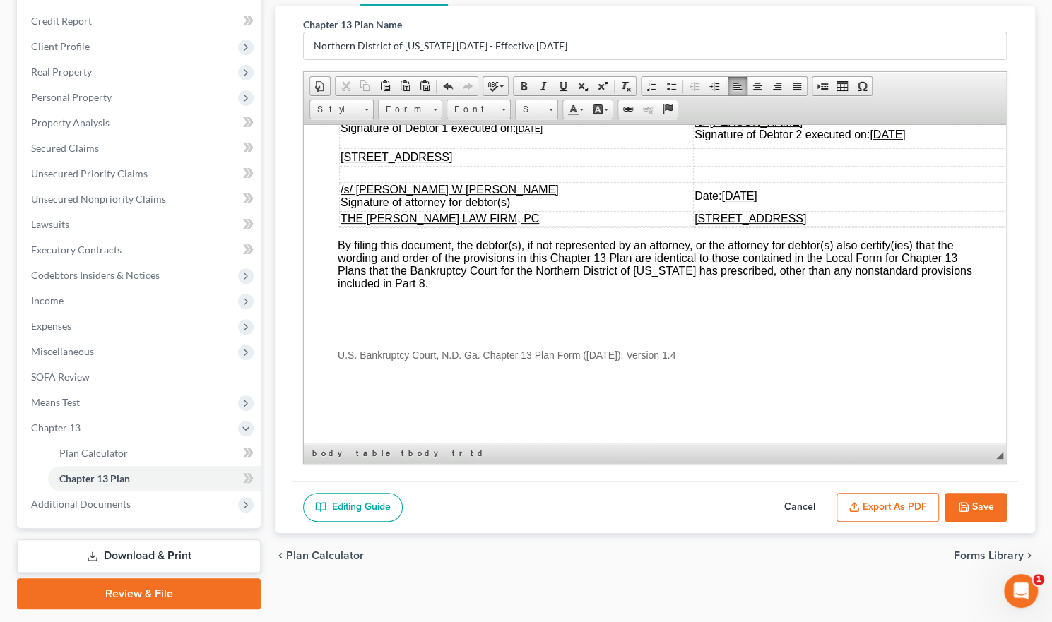
scroll to position [203, 0]
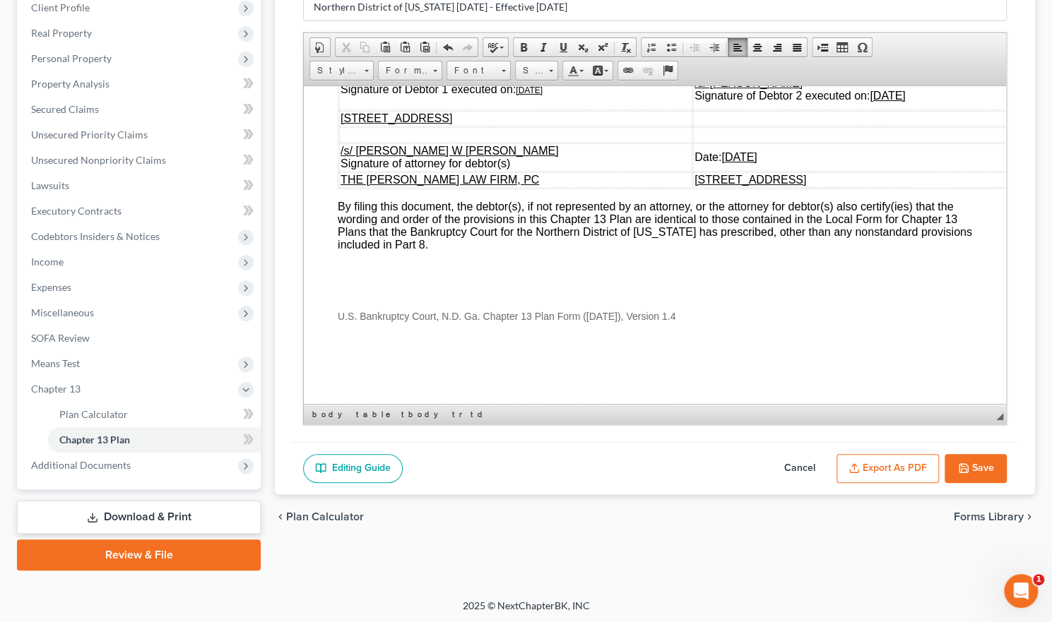
click at [986, 468] on button "Save" at bounding box center [975, 469] width 62 height 30
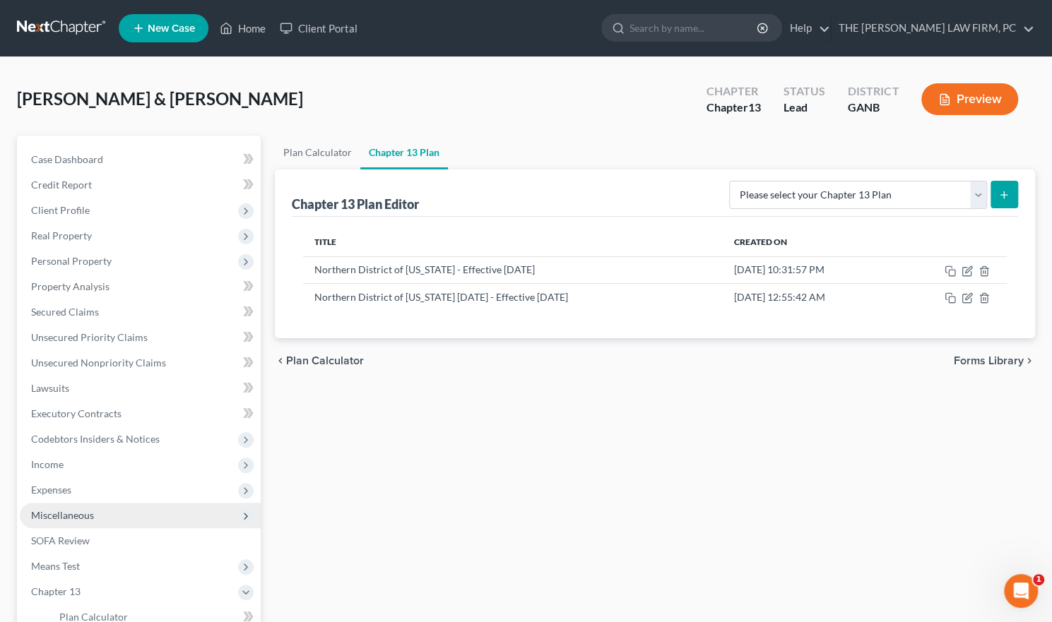
scroll to position [71, 0]
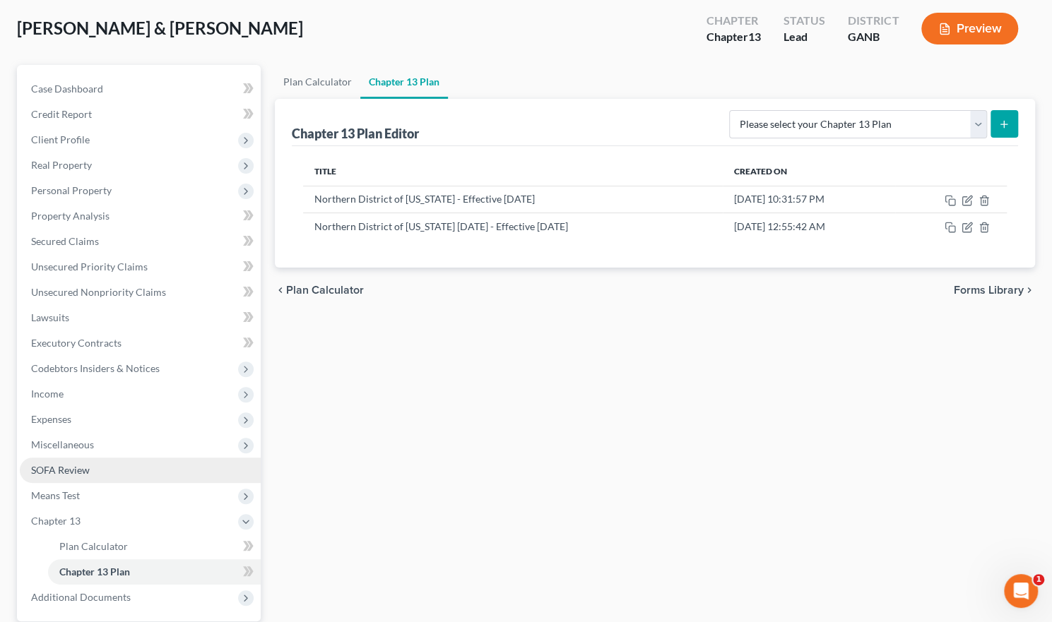
click at [83, 474] on span "SOFA Review" at bounding box center [60, 470] width 59 height 12
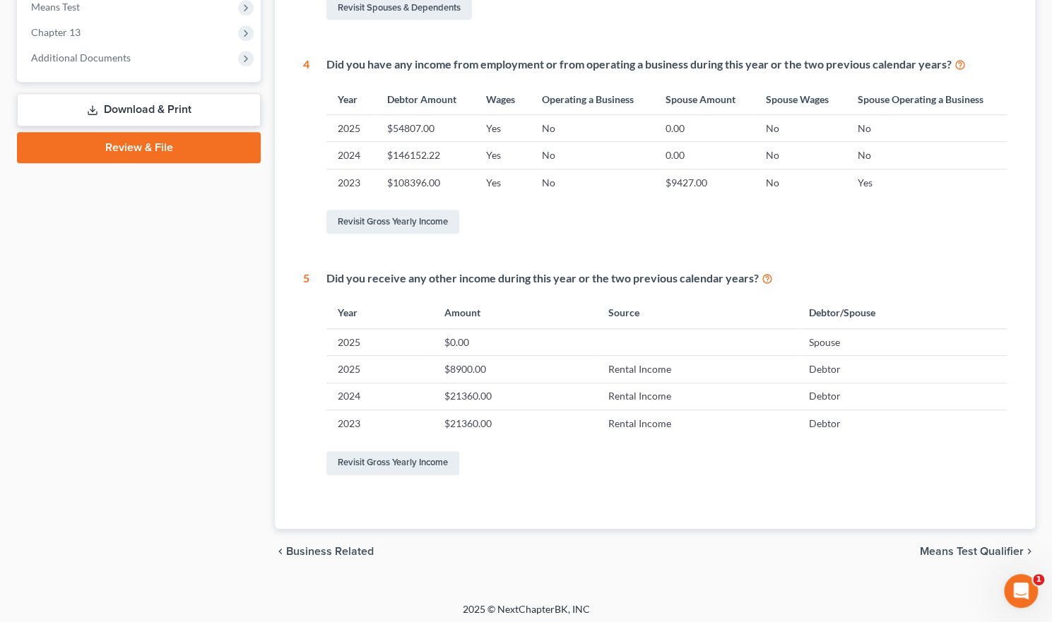
scroll to position [562, 0]
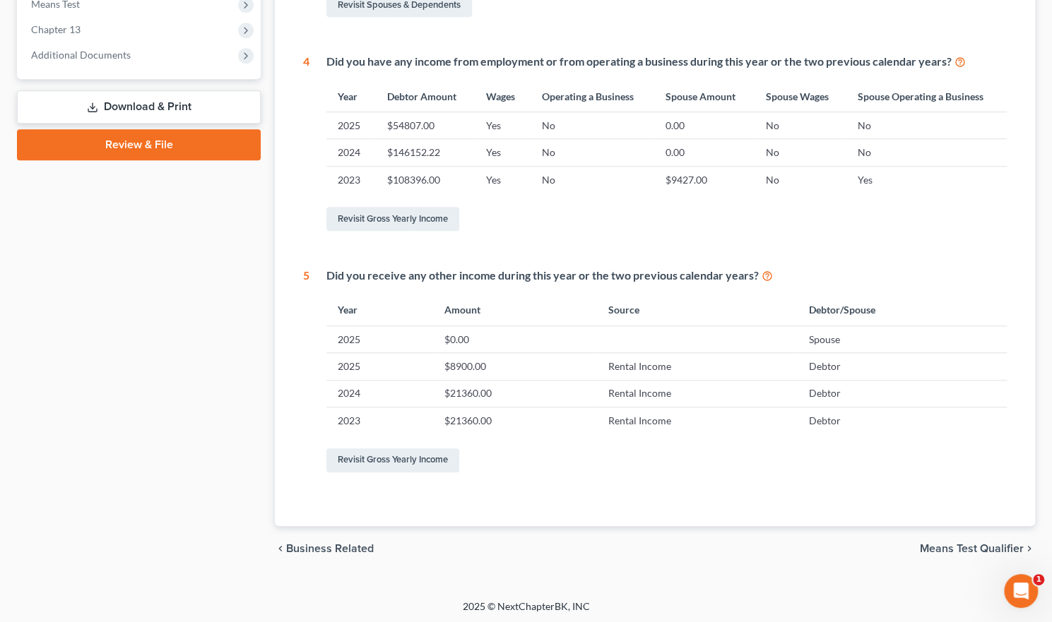
click at [353, 546] on span "Business Related" at bounding box center [330, 548] width 88 height 11
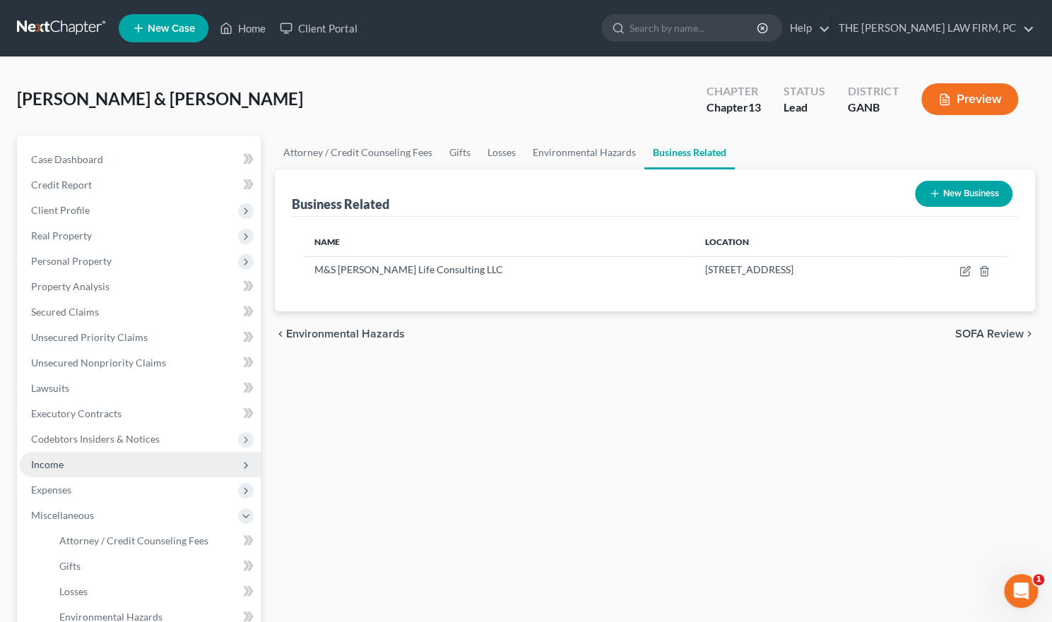
click at [183, 464] on span "Income" at bounding box center [140, 464] width 241 height 25
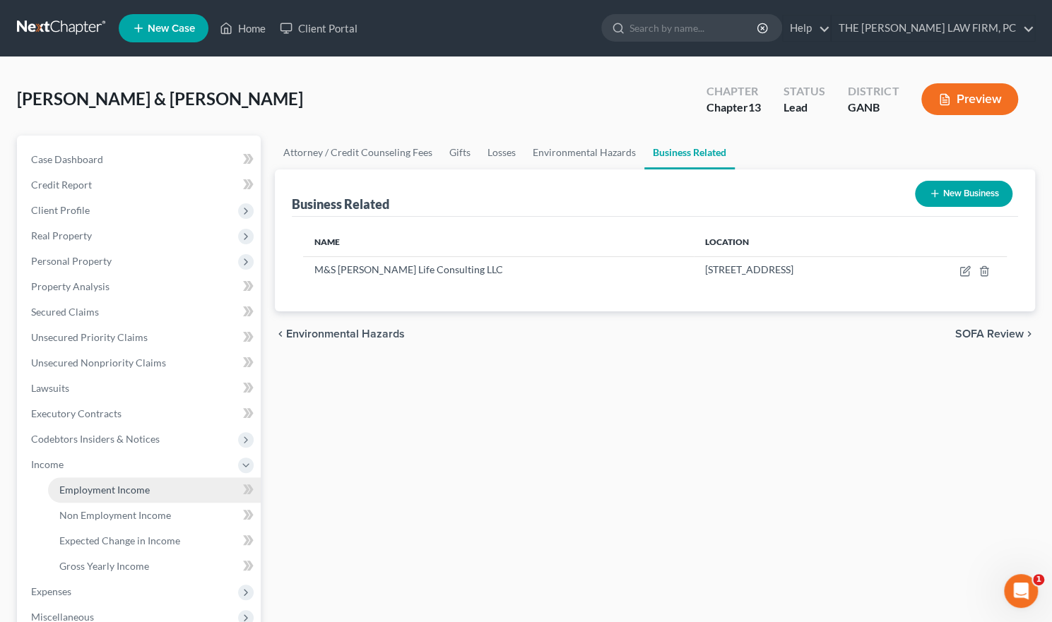
click at [136, 485] on span "Employment Income" at bounding box center [104, 490] width 90 height 12
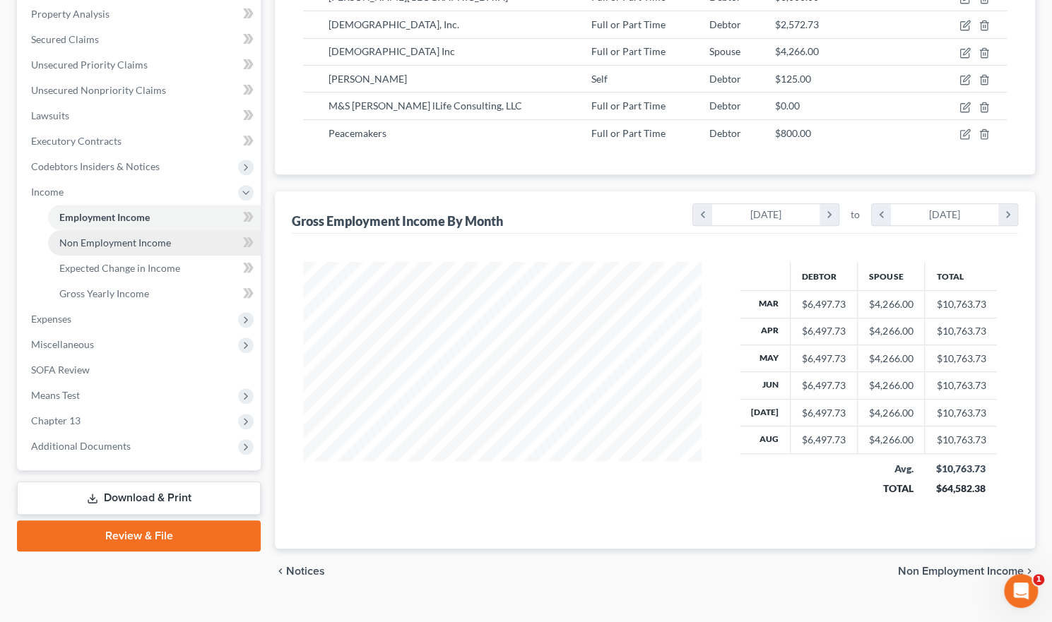
scroll to position [282, 0]
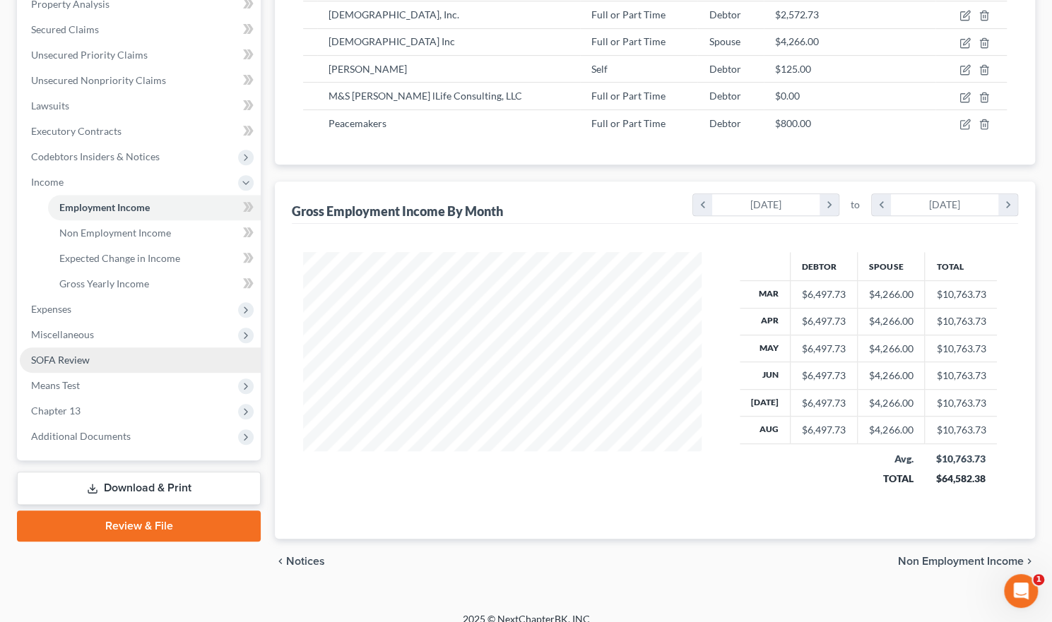
click at [77, 361] on span "SOFA Review" at bounding box center [60, 360] width 59 height 12
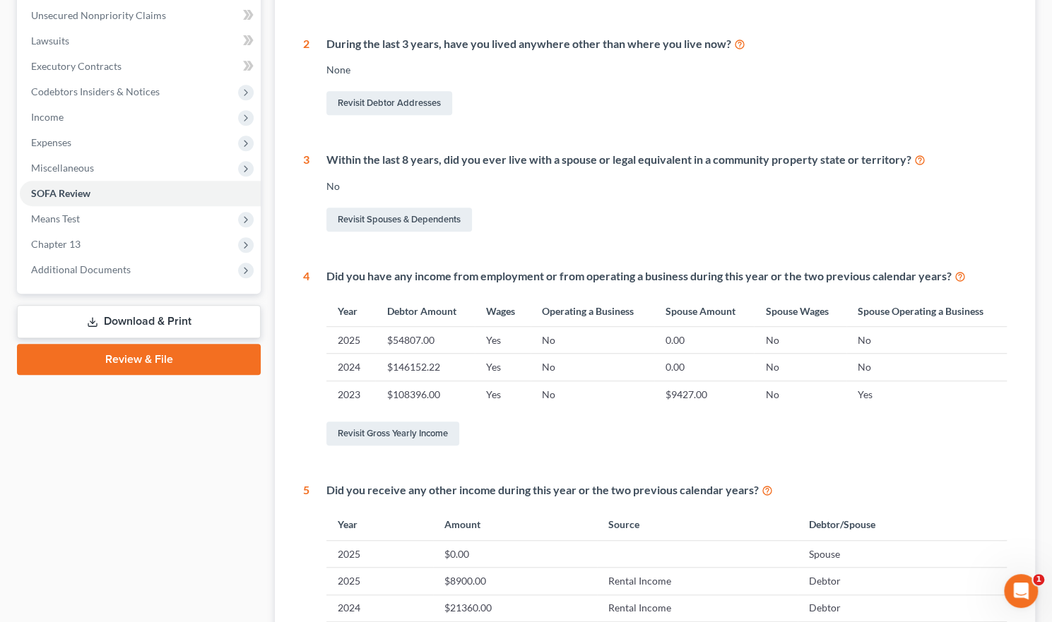
scroll to position [424, 0]
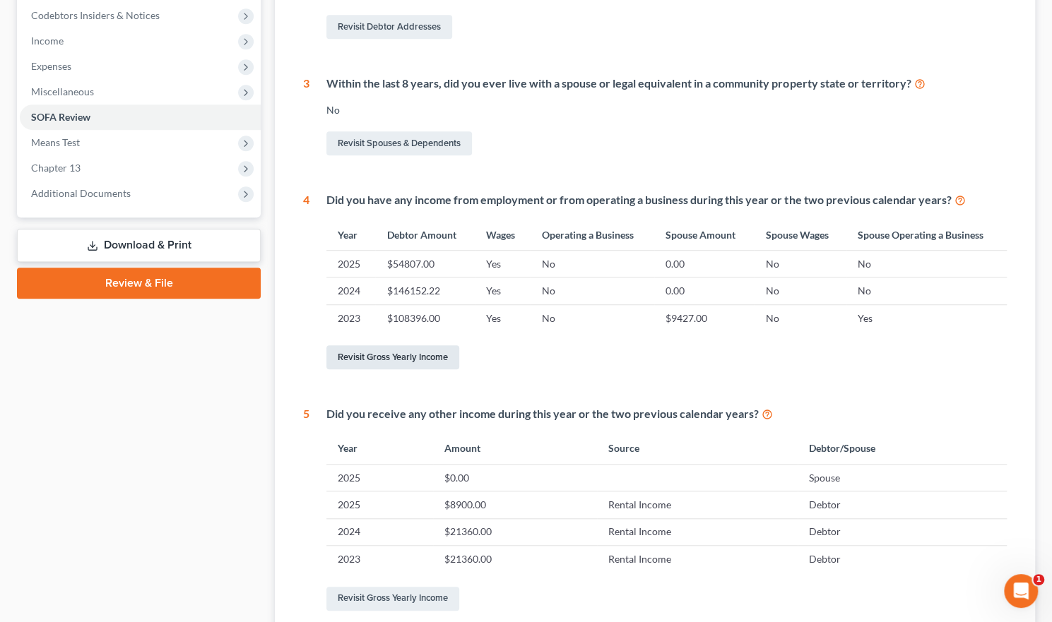
click at [417, 355] on link "Revisit Gross Yearly Income" at bounding box center [392, 357] width 133 height 24
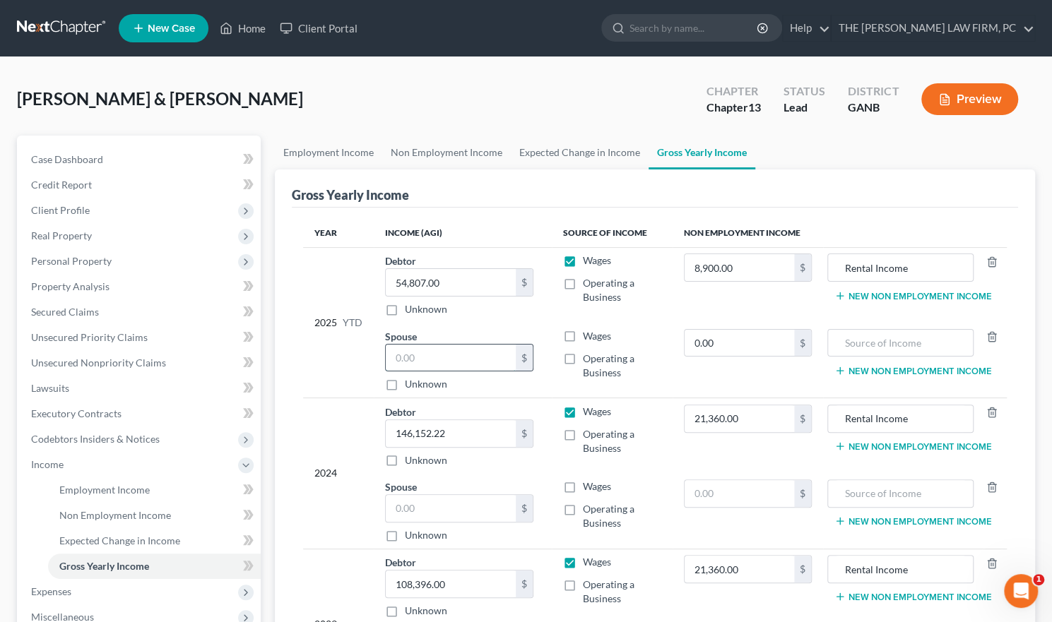
click at [400, 357] on input "text" at bounding box center [451, 358] width 130 height 27
type input "23,000"
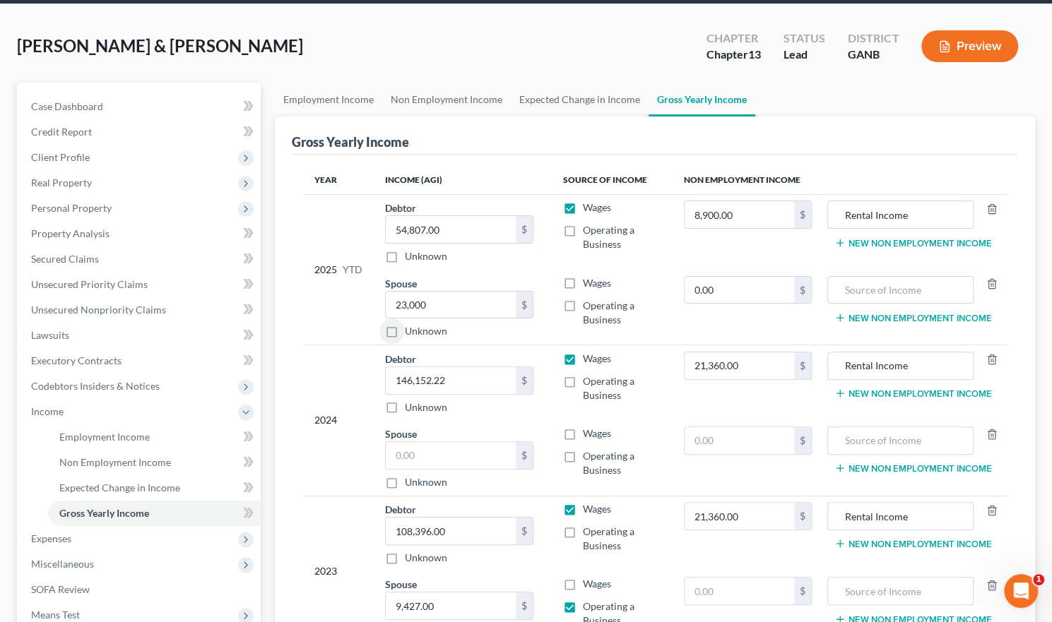
scroll to position [42, 0]
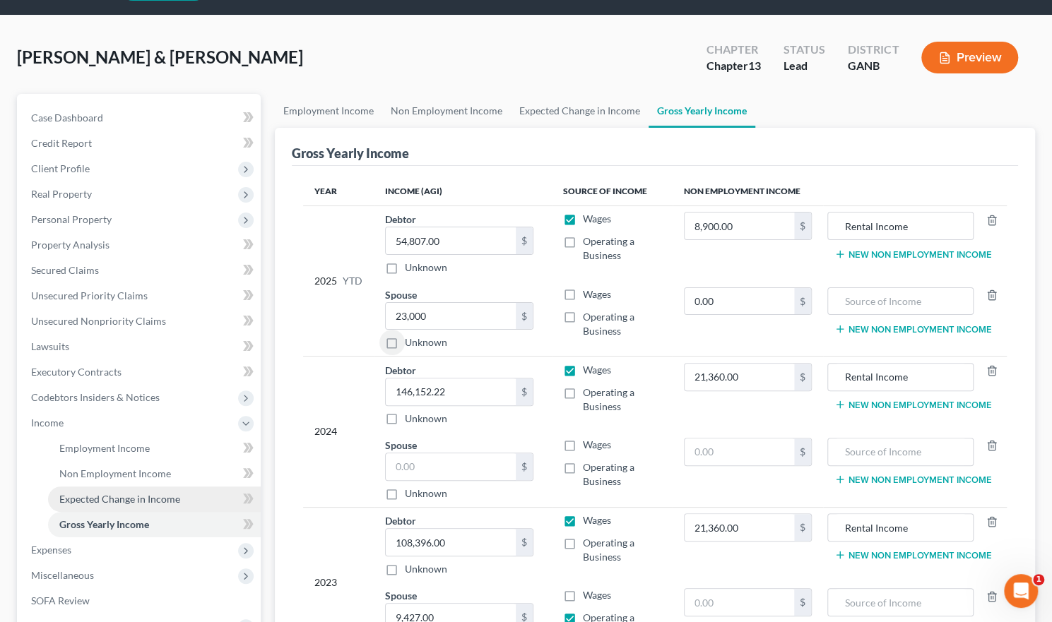
click at [139, 494] on span "Expected Change in Income" at bounding box center [119, 499] width 121 height 12
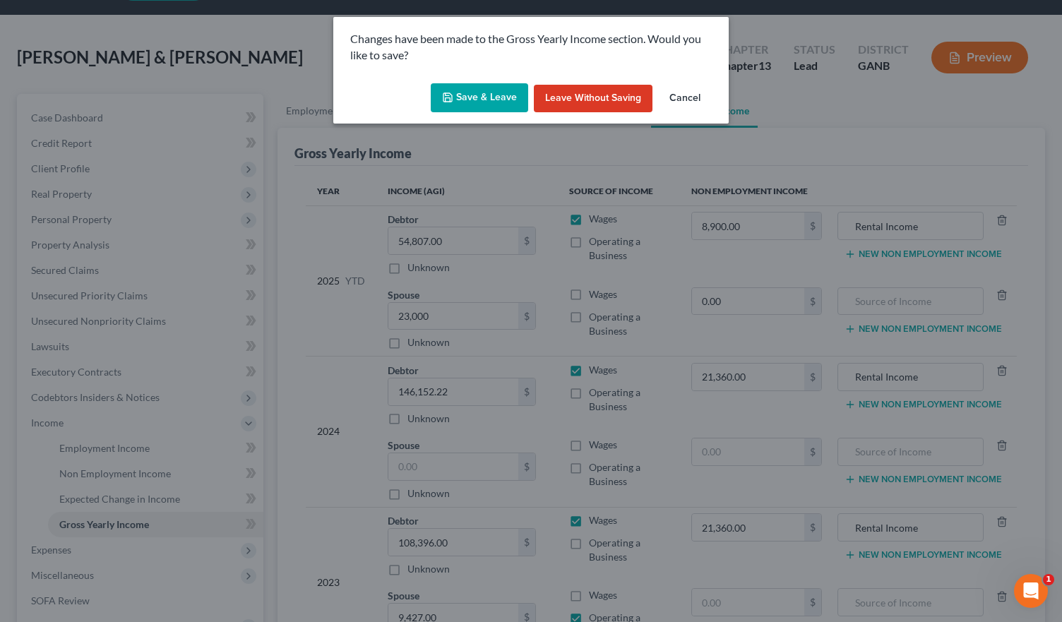
click at [499, 95] on button "Save & Leave" at bounding box center [479, 98] width 97 height 30
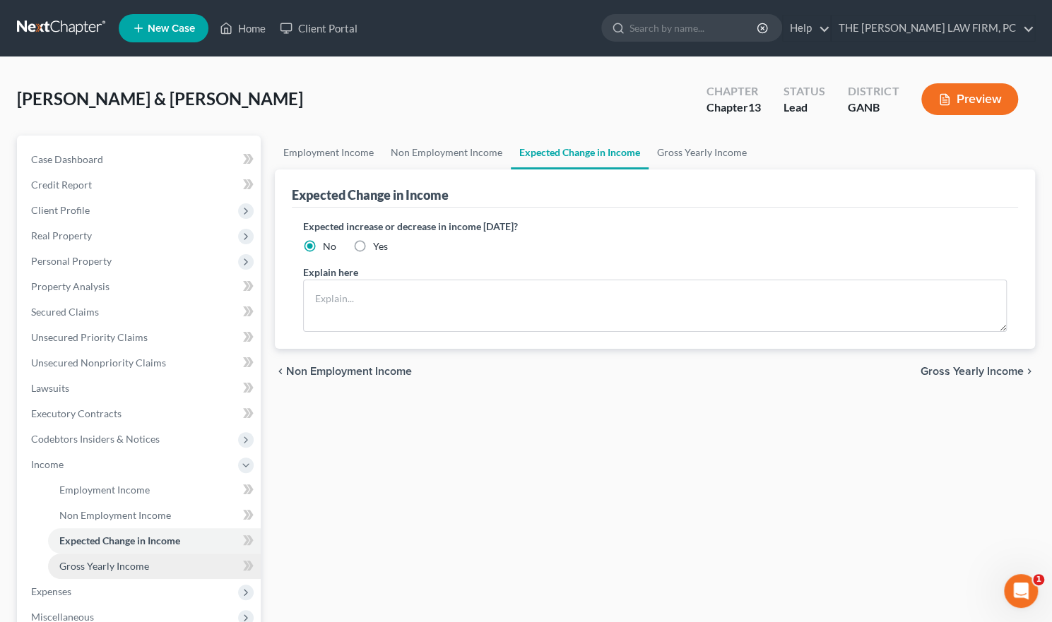
scroll to position [141, 0]
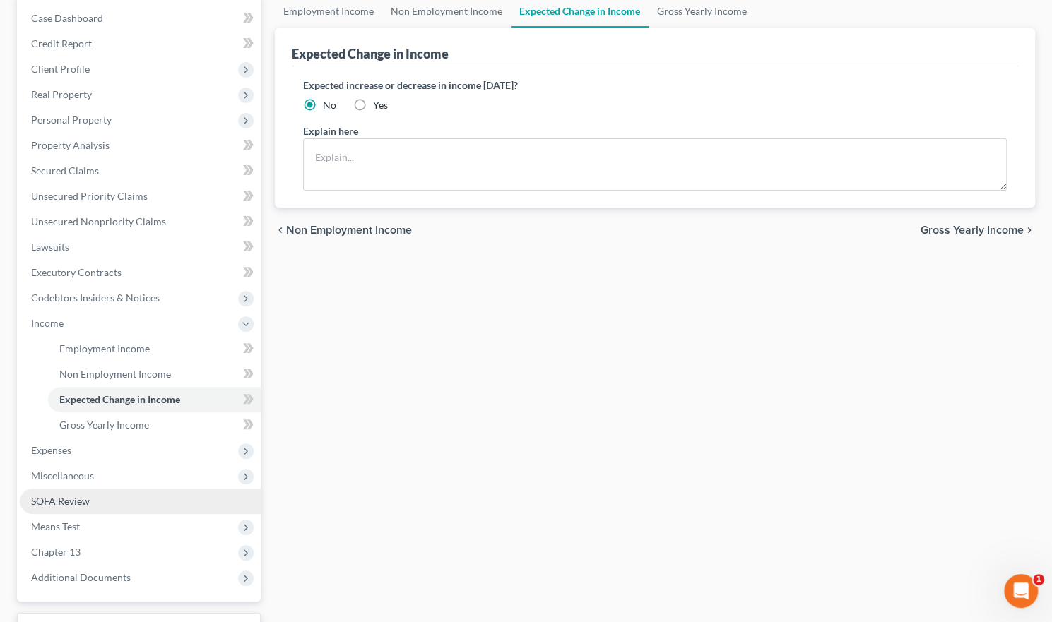
click at [77, 496] on span "SOFA Review" at bounding box center [60, 501] width 59 height 12
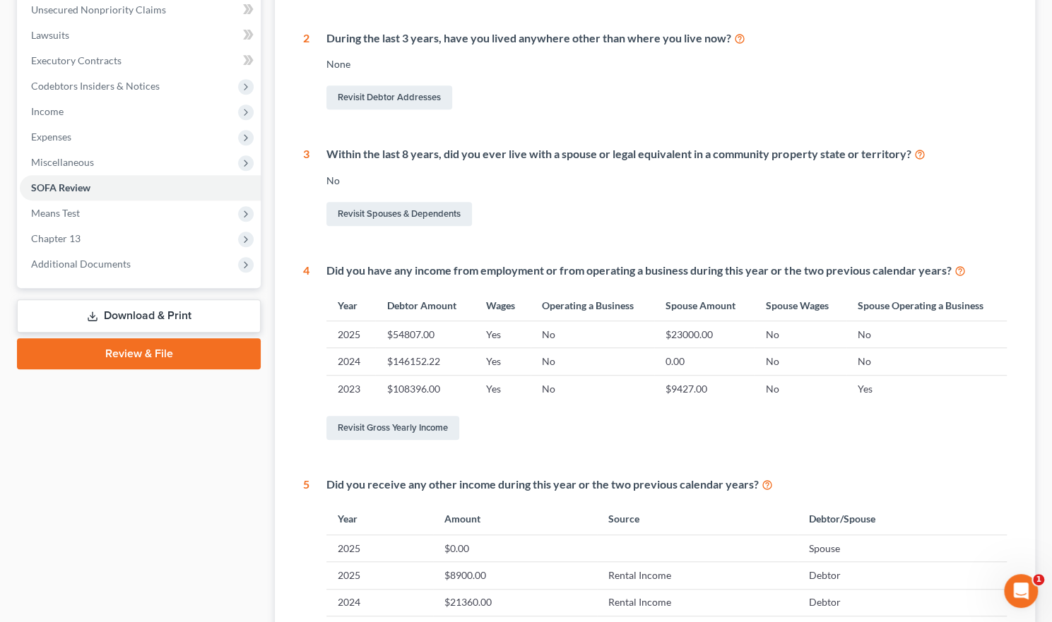
scroll to position [424, 0]
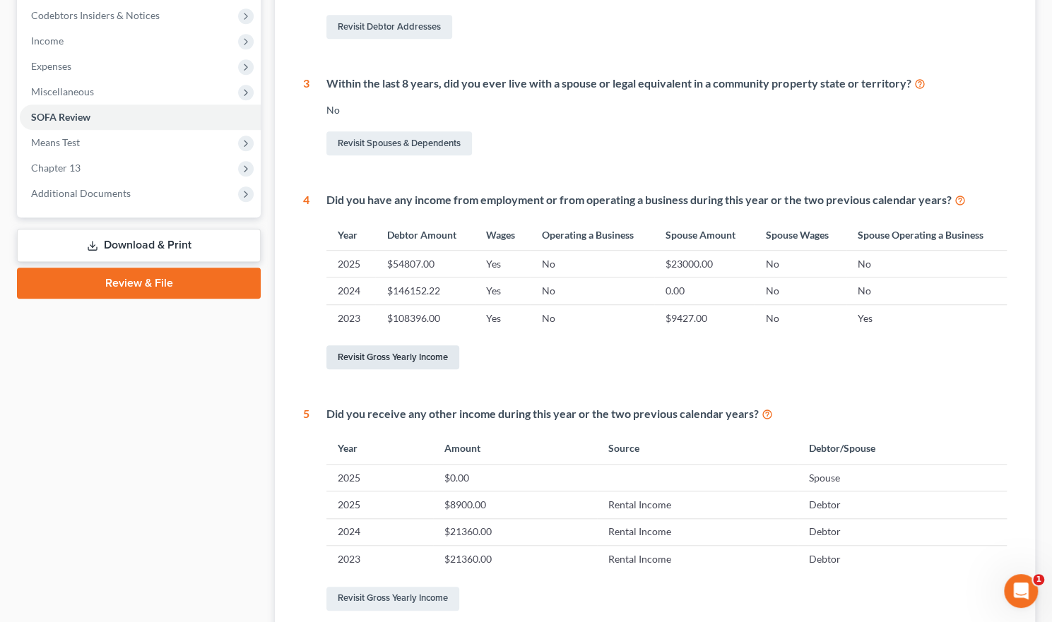
click at [425, 353] on link "Revisit Gross Yearly Income" at bounding box center [392, 357] width 133 height 24
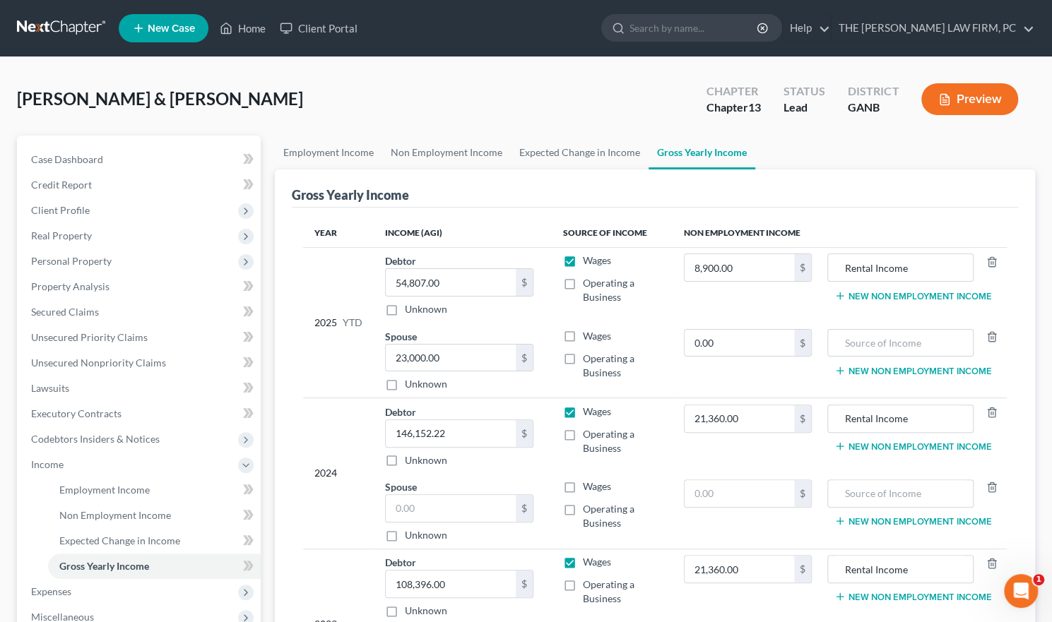
click at [583, 334] on label "Wages" at bounding box center [597, 336] width 28 height 14
click at [588, 334] on input "Wages" at bounding box center [592, 333] width 9 height 9
checkbox input "true"
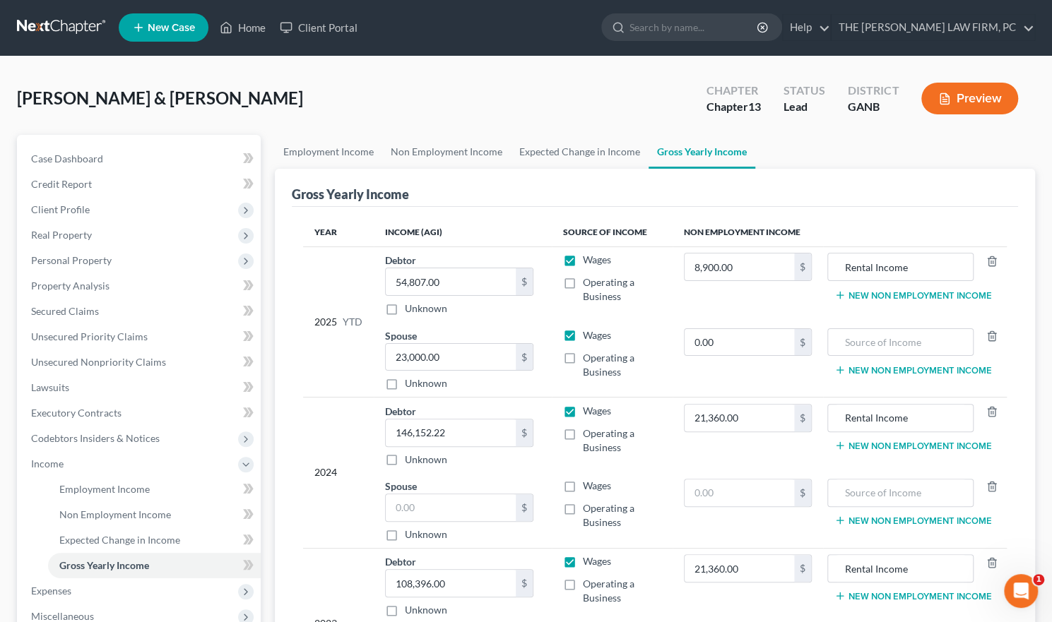
scroll to position [254, 0]
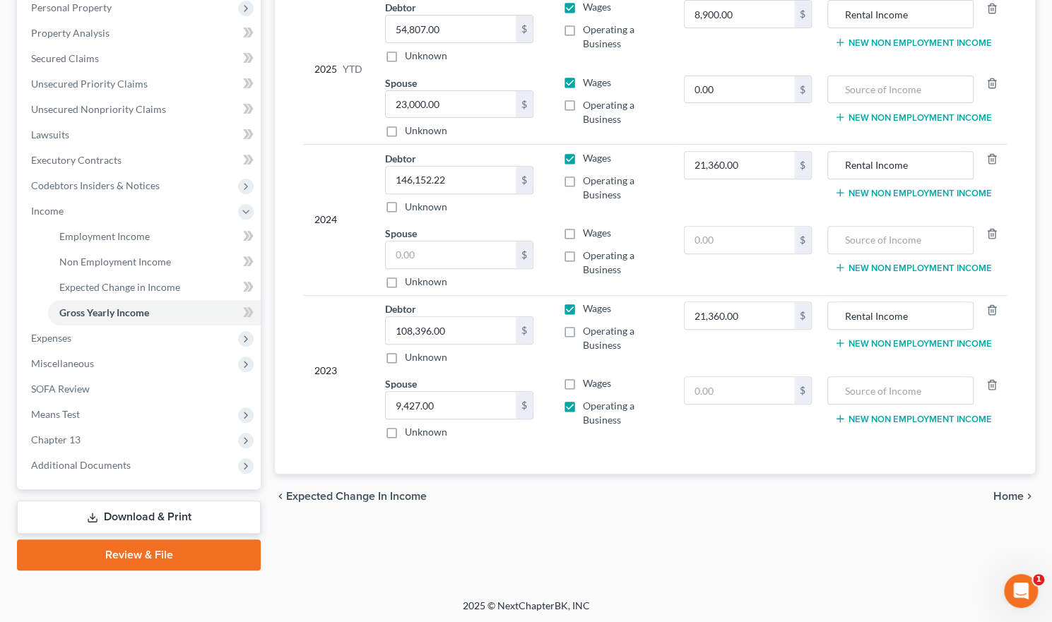
click at [1010, 494] on span "Home" at bounding box center [1008, 496] width 30 height 11
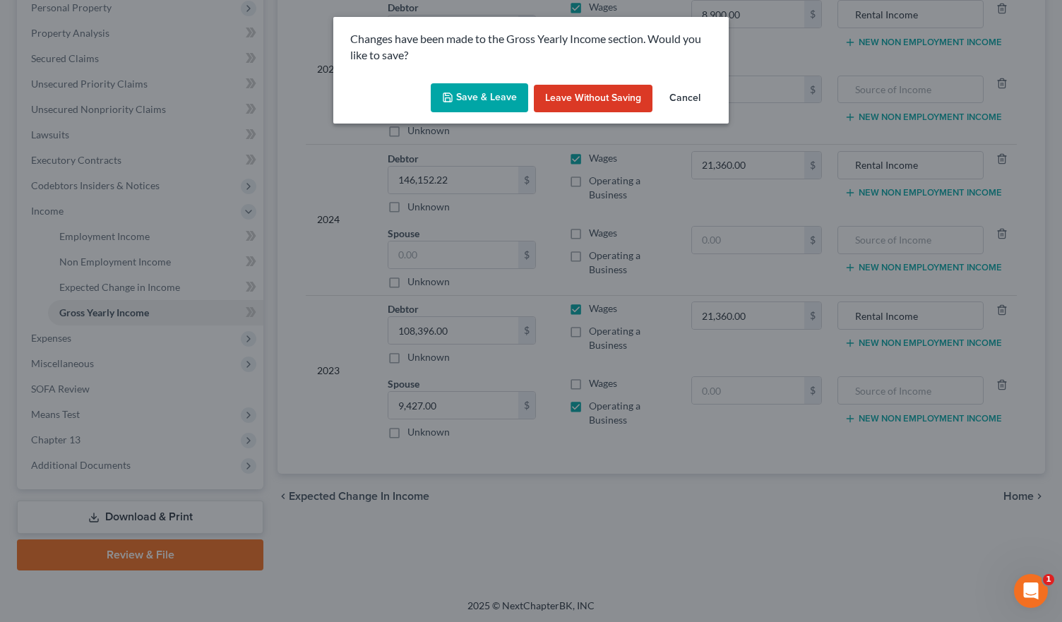
click at [502, 102] on button "Save & Leave" at bounding box center [479, 98] width 97 height 30
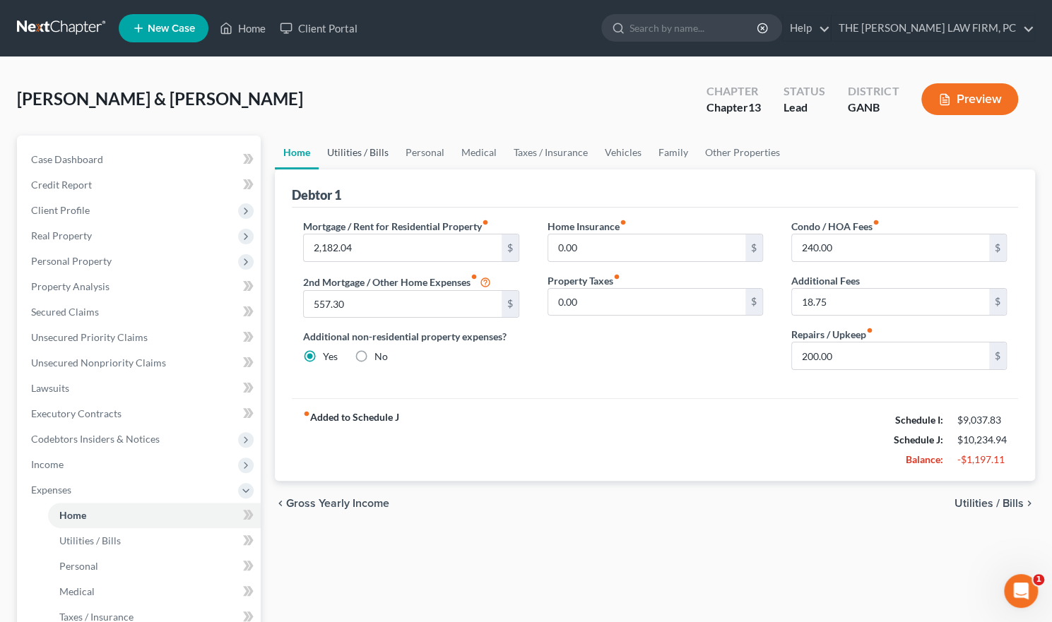
click at [353, 148] on link "Utilities / Bills" at bounding box center [357, 153] width 78 height 34
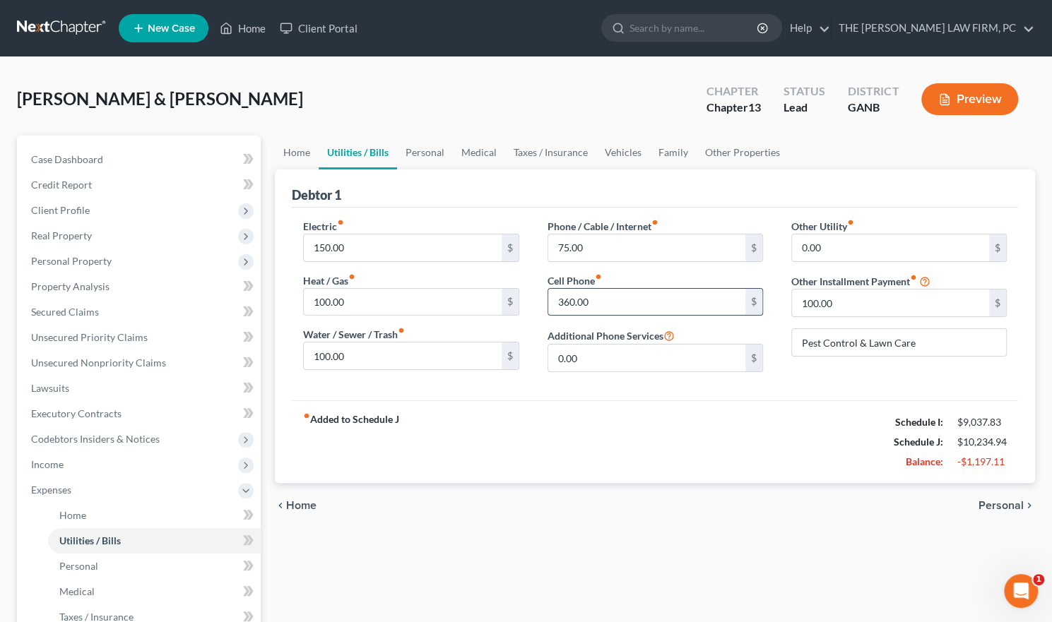
click at [599, 300] on input "360.00" at bounding box center [646, 302] width 197 height 27
type input "250"
click at [427, 147] on link "Personal" at bounding box center [425, 153] width 56 height 34
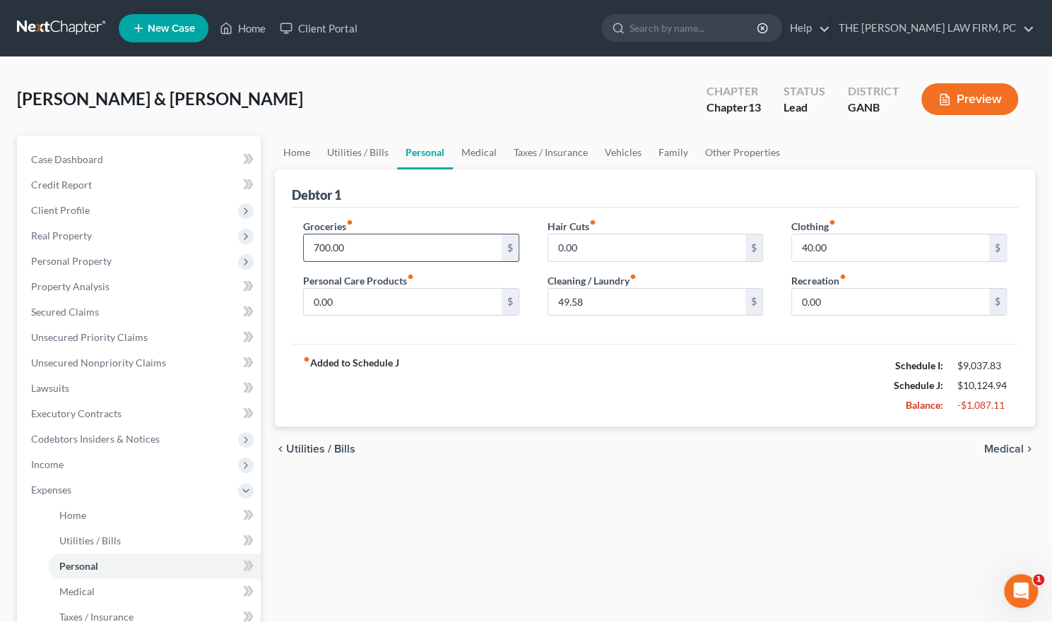
click at [355, 246] on input "700.00" at bounding box center [402, 247] width 197 height 27
click at [353, 250] on input "450" at bounding box center [402, 247] width 197 height 27
type input "450.00"
click at [482, 150] on link "Medical" at bounding box center [479, 153] width 52 height 34
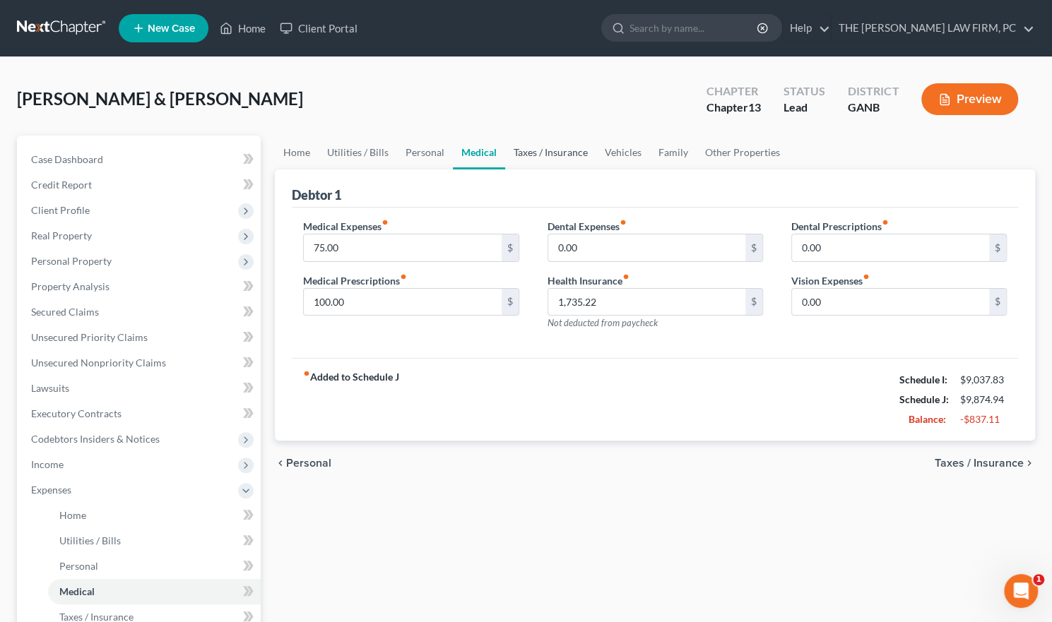
click at [568, 155] on link "Taxes / Insurance" at bounding box center [550, 153] width 91 height 34
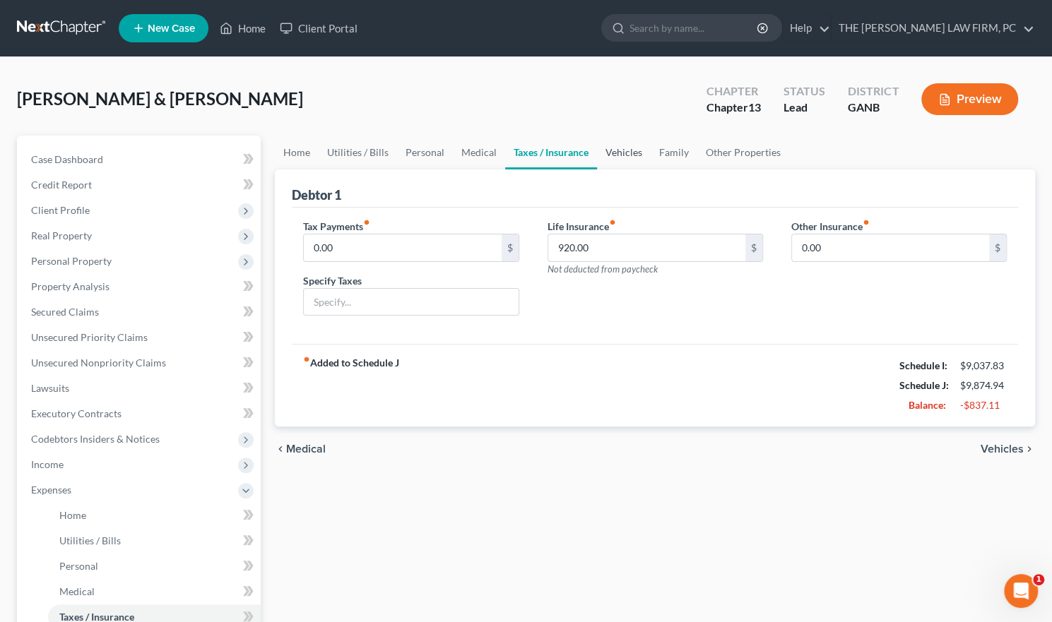
click at [629, 149] on link "Vehicles" at bounding box center [624, 153] width 54 height 34
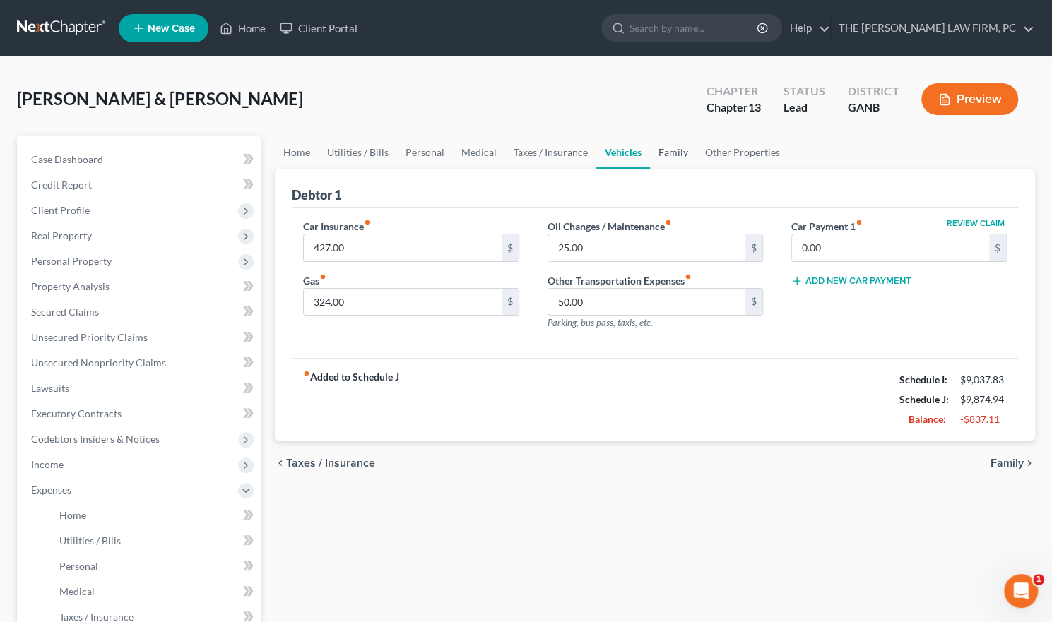
click at [667, 153] on link "Family" at bounding box center [673, 153] width 47 height 34
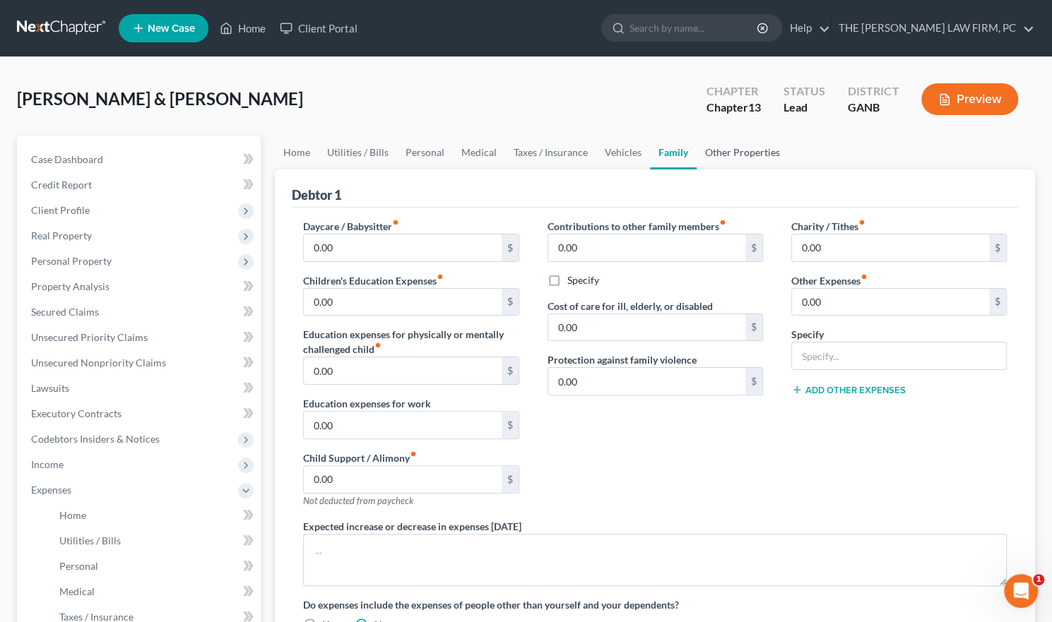
click at [722, 153] on link "Other Properties" at bounding box center [742, 153] width 92 height 34
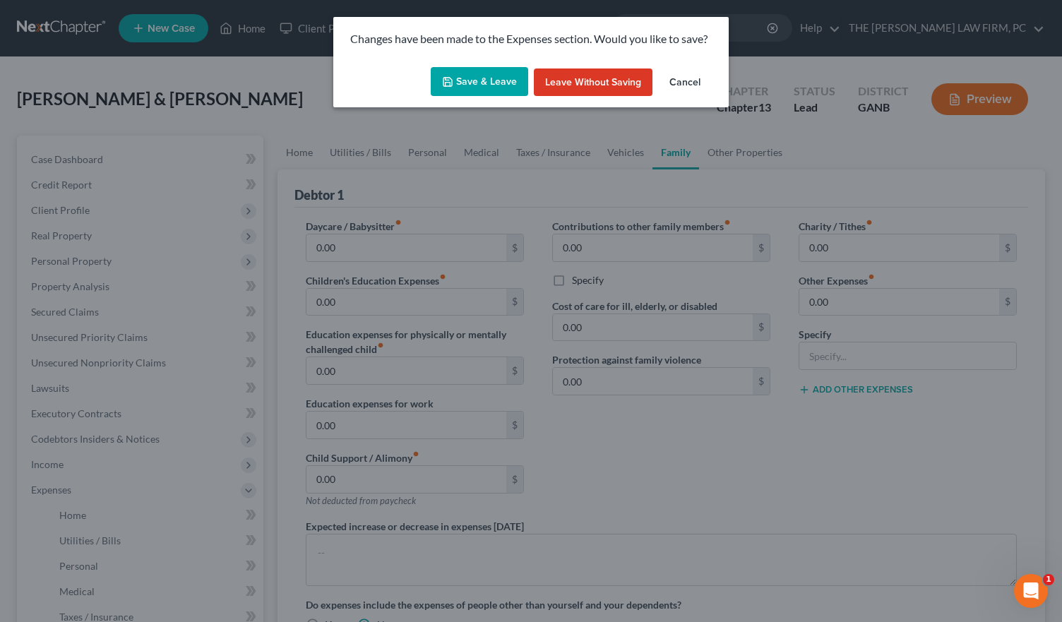
click at [497, 79] on button "Save & Leave" at bounding box center [479, 82] width 97 height 30
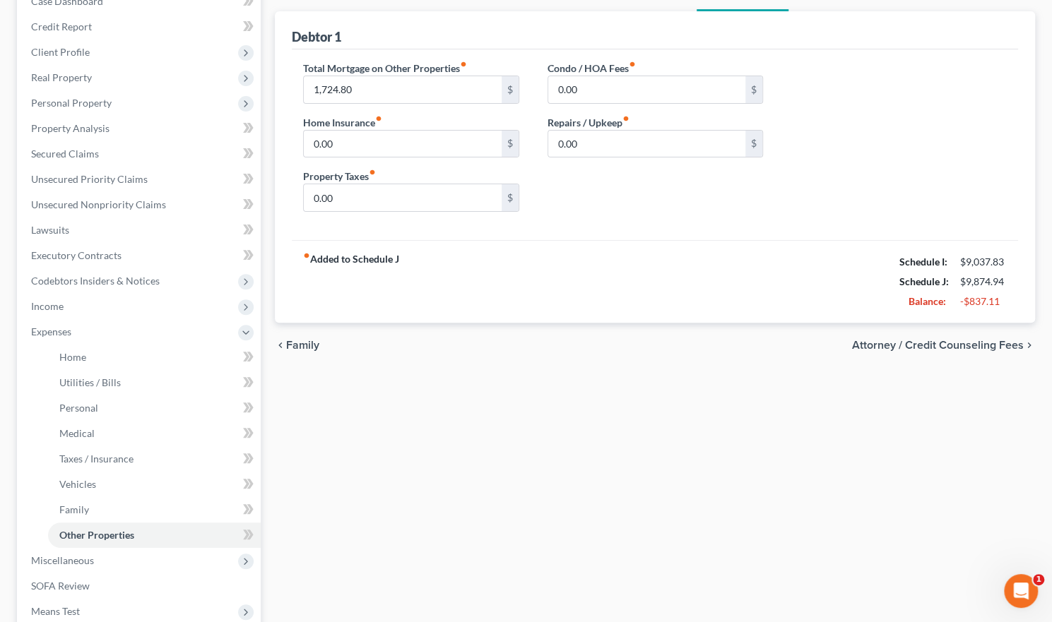
scroll to position [355, 0]
